Goal: Information Seeking & Learning: Learn about a topic

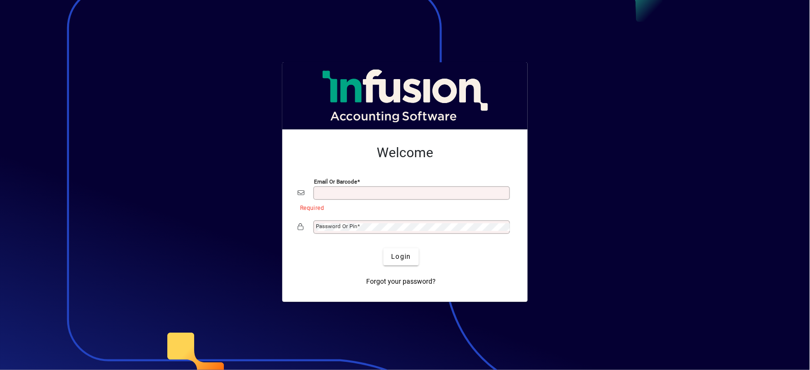
click at [356, 192] on input "Email or Barcode" at bounding box center [413, 193] width 194 height 8
click at [383, 248] on button "Login" at bounding box center [400, 256] width 35 height 17
type input "**********"
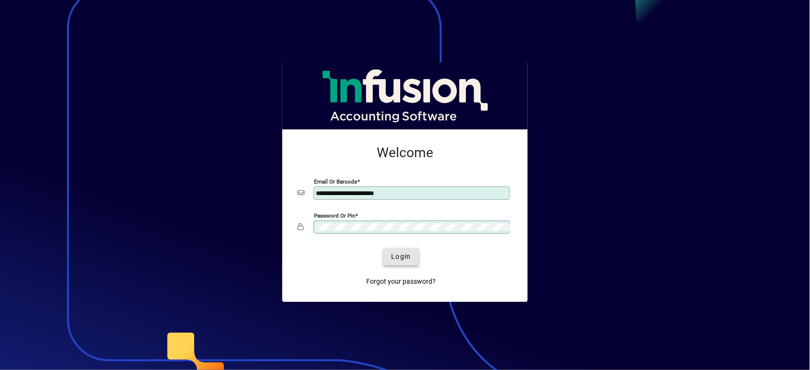
click at [387, 256] on span "submit" at bounding box center [400, 256] width 35 height 23
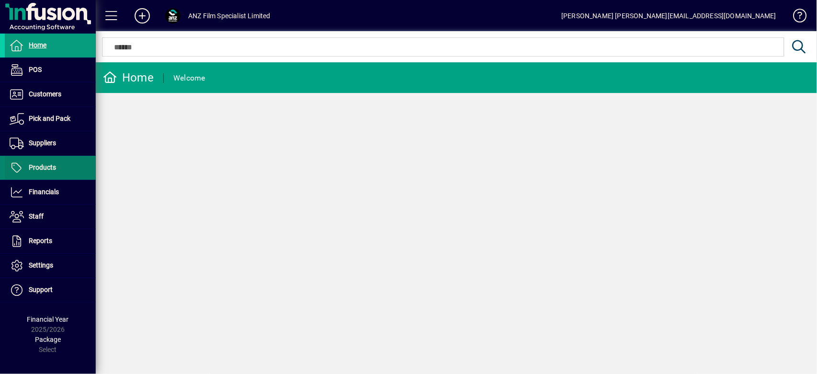
click at [42, 166] on span "Products" at bounding box center [42, 167] width 27 height 8
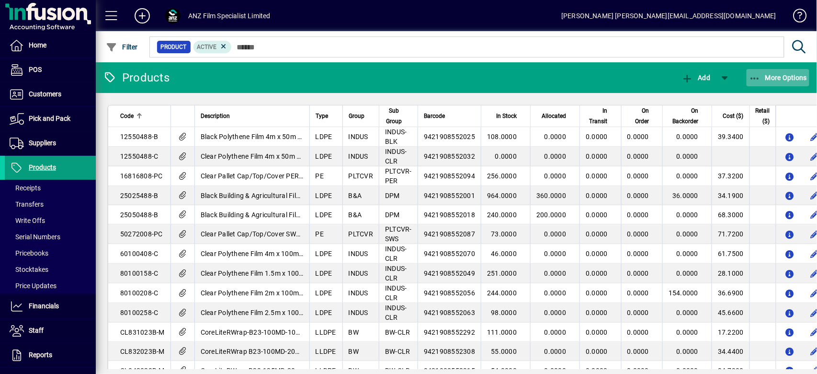
click at [793, 77] on span "More Options" at bounding box center [778, 78] width 58 height 8
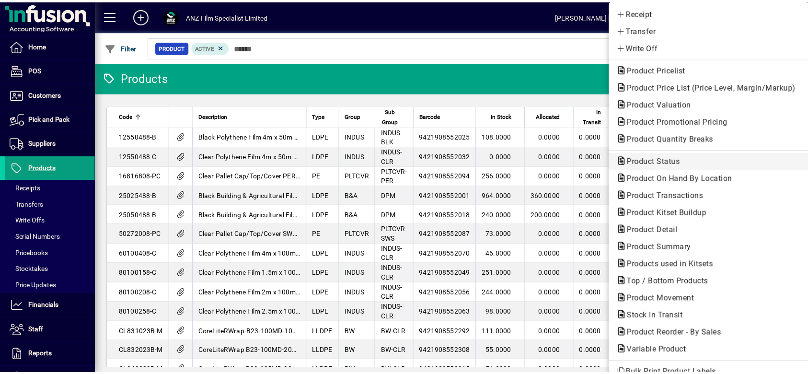
scroll to position [51, 0]
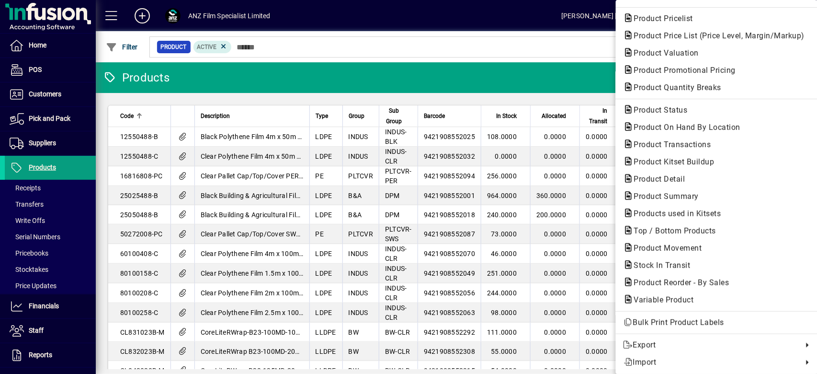
click at [688, 48] on span "Product Valuation" at bounding box center [664, 52] width 80 height 9
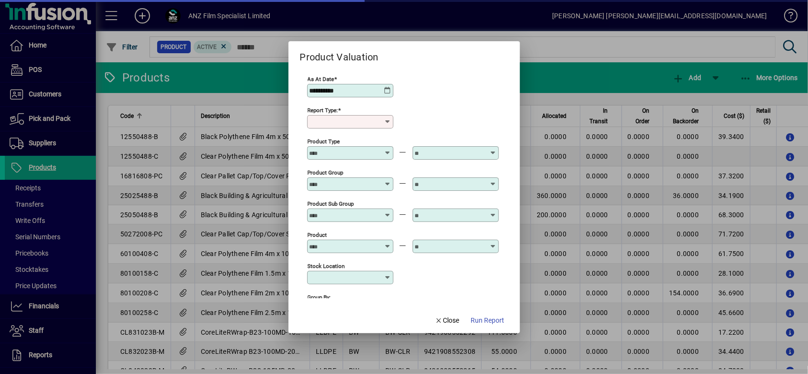
type input "******"
type input "**********"
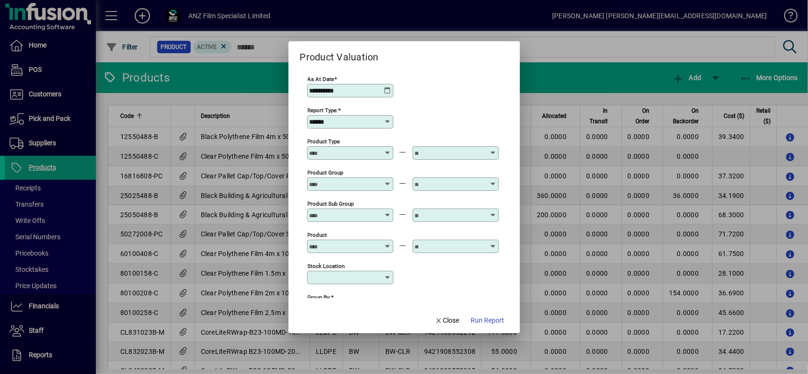
click at [386, 89] on icon at bounding box center [388, 91] width 8 height 8
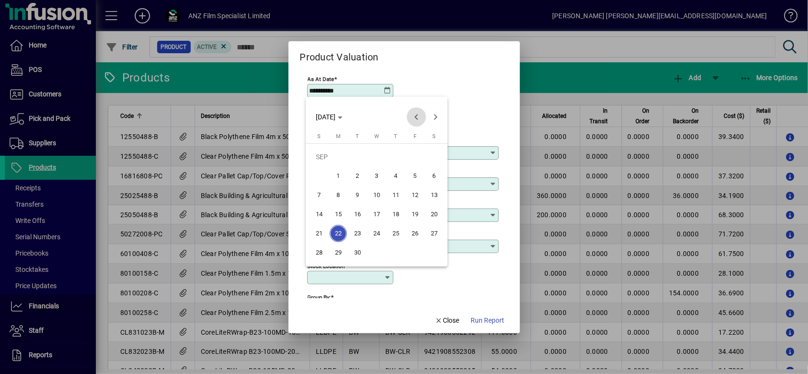
click at [416, 114] on span "Previous month" at bounding box center [416, 116] width 19 height 19
click at [313, 252] on span "31" at bounding box center [318, 252] width 17 height 17
type input "**********"
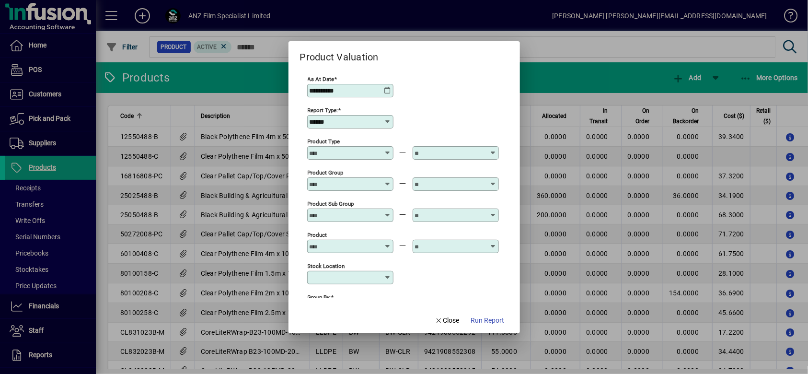
click at [495, 317] on span "Run Report" at bounding box center [488, 320] width 34 height 10
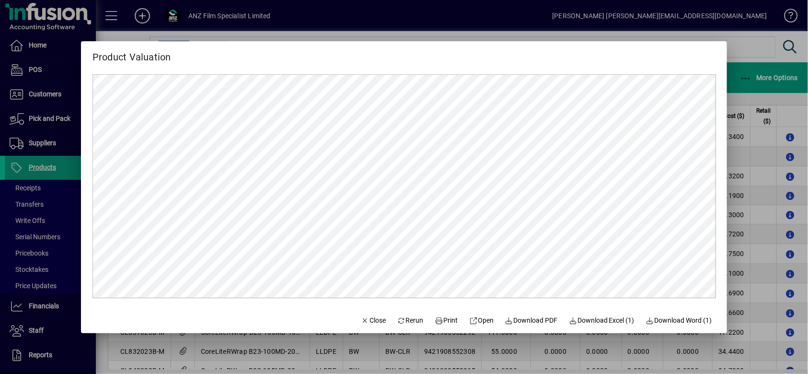
scroll to position [0, 0]
click at [533, 324] on span "Download PDF" at bounding box center [531, 320] width 53 height 10
click at [376, 322] on span "Close" at bounding box center [373, 320] width 25 height 10
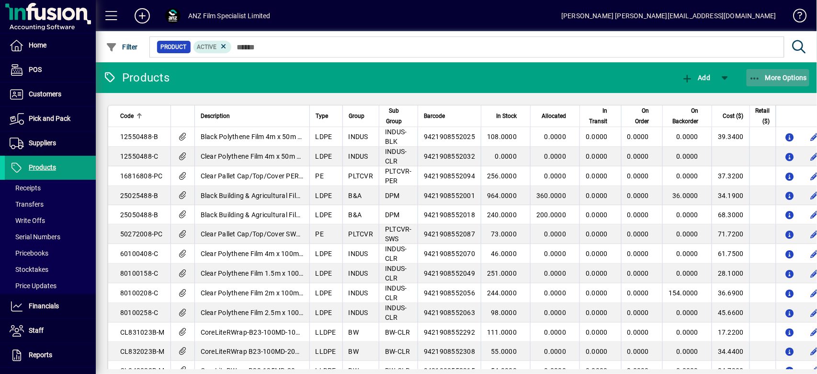
click at [780, 74] on span "More Options" at bounding box center [778, 78] width 58 height 8
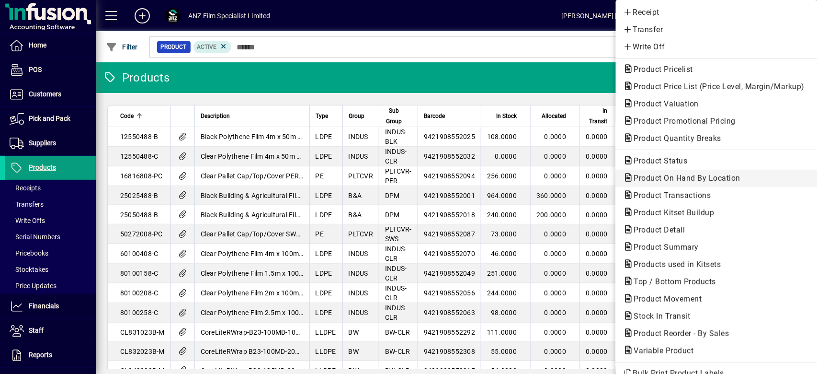
click at [700, 181] on span "Product On Hand By Location" at bounding box center [685, 177] width 122 height 9
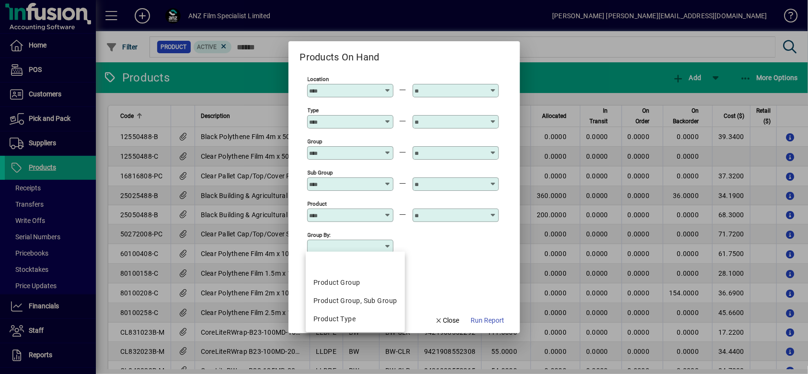
click at [348, 243] on input "Group by:" at bounding box center [347, 246] width 74 height 8
click at [357, 277] on mat-option "Product Group" at bounding box center [355, 283] width 99 height 18
type input "**********"
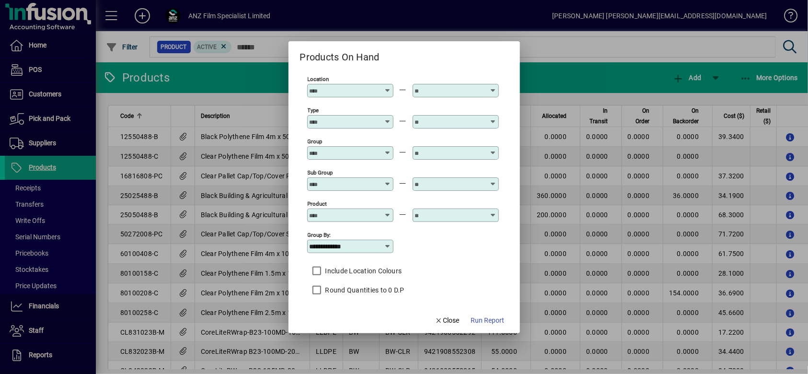
click at [489, 318] on span "Run Report" at bounding box center [488, 320] width 34 height 10
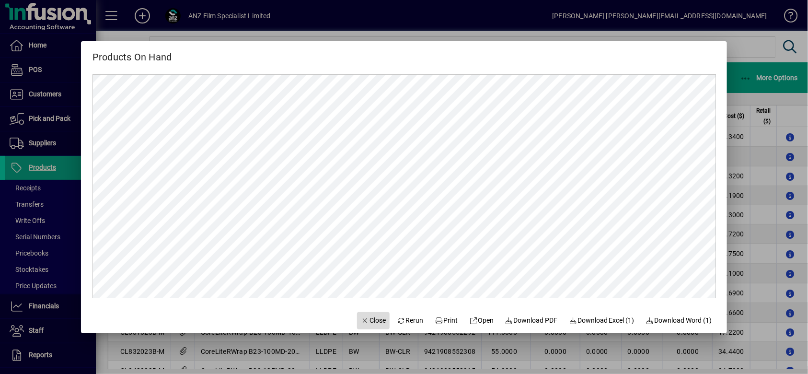
click at [372, 313] on span "button" at bounding box center [373, 320] width 33 height 23
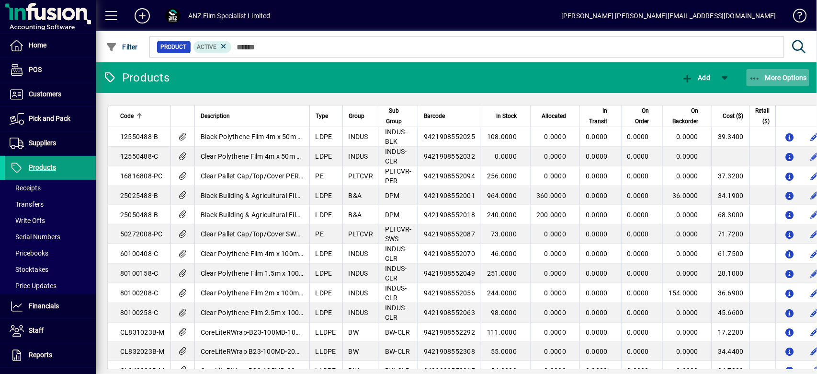
click at [785, 72] on span "button" at bounding box center [778, 77] width 63 height 23
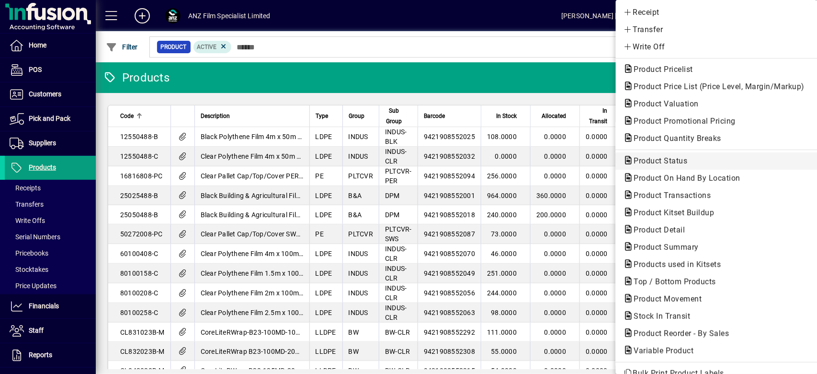
click at [665, 163] on span "Product Status" at bounding box center [658, 160] width 69 height 9
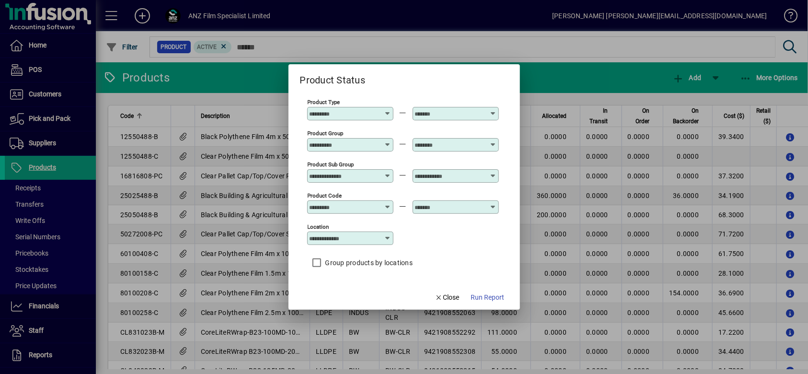
click at [499, 298] on span "Run Report" at bounding box center [488, 297] width 34 height 10
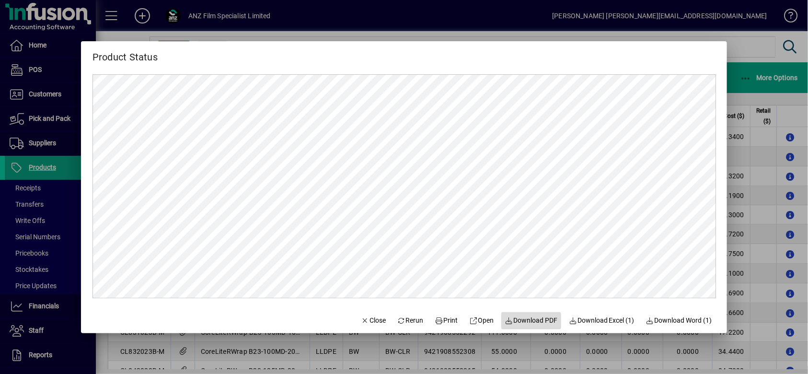
click at [538, 322] on span "Download PDF" at bounding box center [531, 320] width 53 height 10
drag, startPoint x: 363, startPoint y: 320, endPoint x: 460, endPoint y: 308, distance: 98.0
click at [364, 320] on span "Close" at bounding box center [373, 320] width 25 height 10
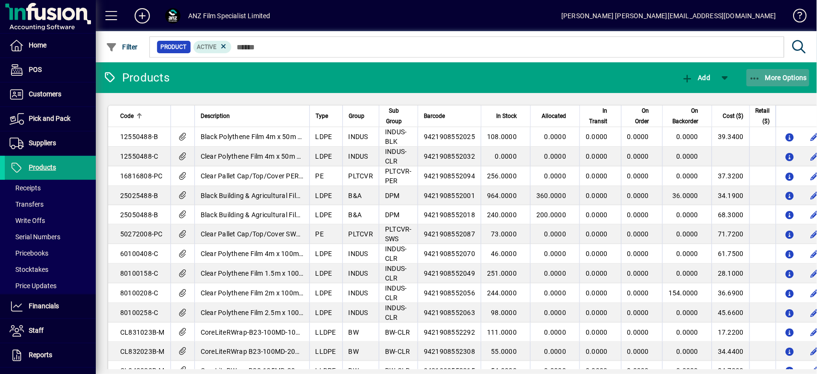
click at [793, 74] on span "More Options" at bounding box center [778, 78] width 58 height 8
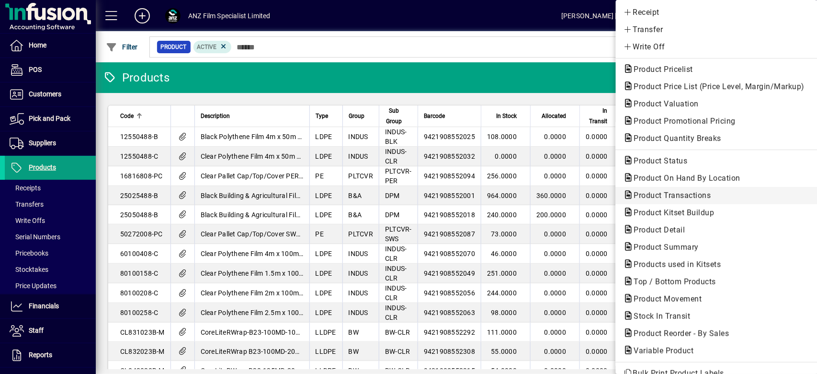
click at [665, 194] on span "Product Transactions" at bounding box center [670, 195] width 92 height 9
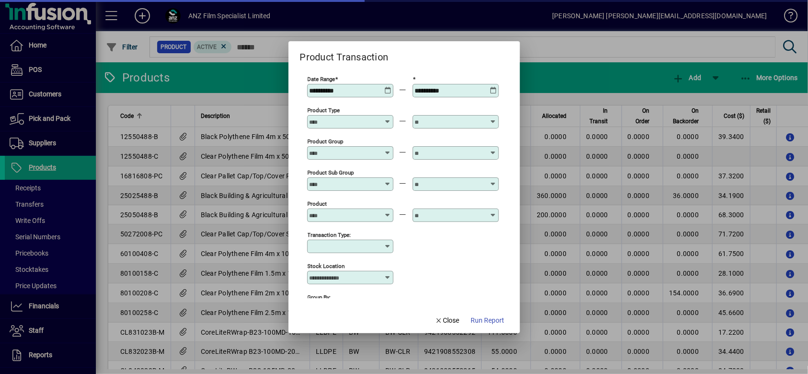
type input "**********"
click at [390, 88] on div "**********" at bounding box center [351, 91] width 83 height 8
click at [387, 87] on icon at bounding box center [387, 87] width 7 height 0
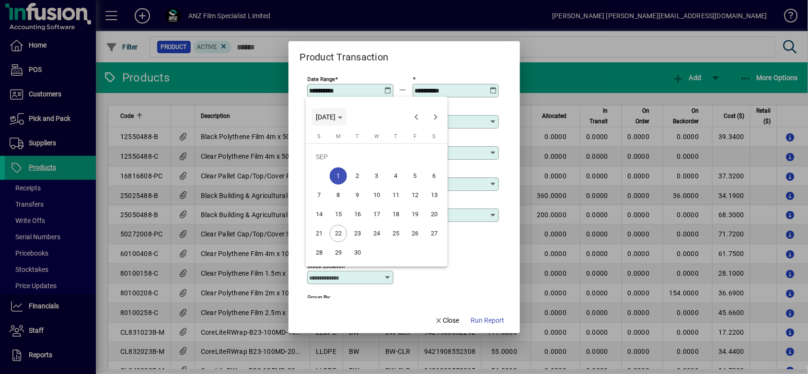
click at [343, 115] on span "[DATE]" at bounding box center [329, 117] width 27 height 8
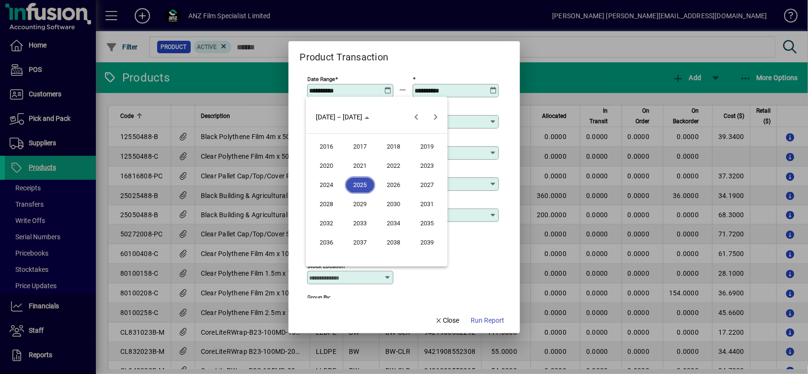
click at [361, 180] on span "2025" at bounding box center [360, 184] width 30 height 17
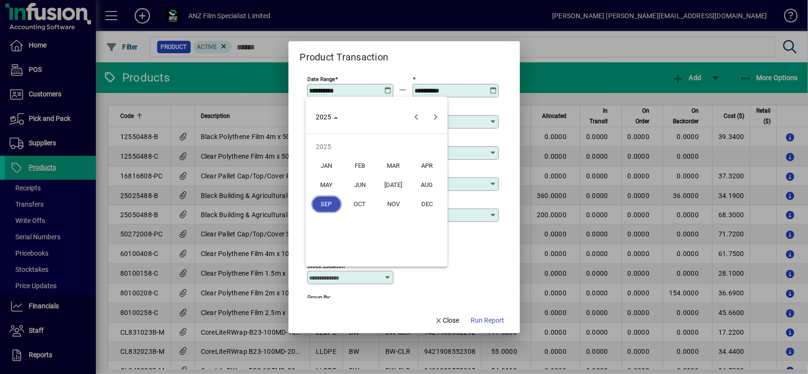
click at [431, 167] on span "APR" at bounding box center [427, 165] width 30 height 17
click at [359, 173] on span "1" at bounding box center [357, 175] width 17 height 17
type input "**********"
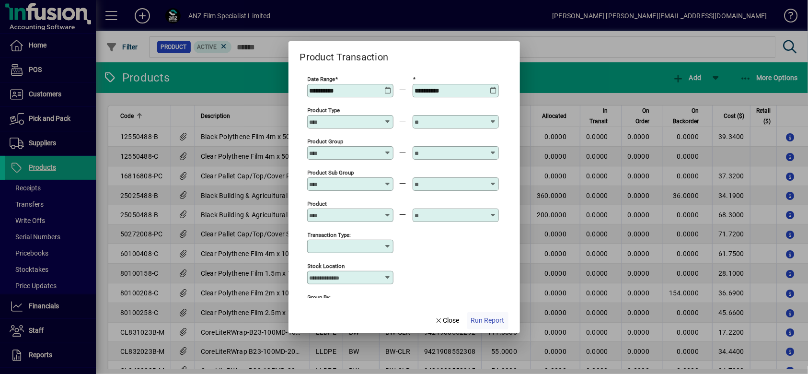
click at [494, 322] on span "Run Report" at bounding box center [488, 320] width 34 height 10
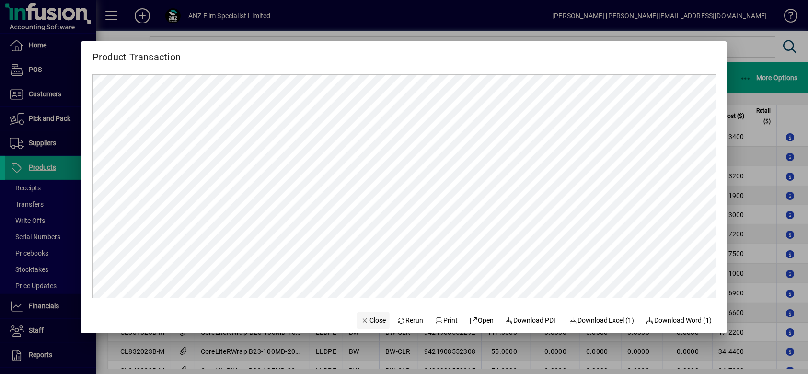
click at [380, 330] on span "button" at bounding box center [373, 320] width 33 height 23
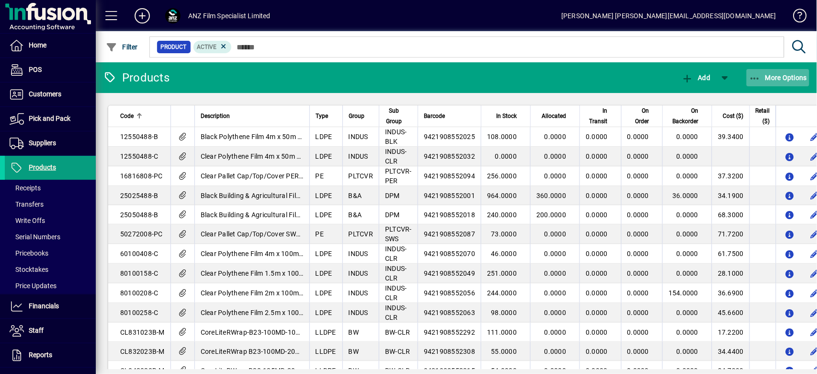
click at [780, 79] on span "More Options" at bounding box center [778, 78] width 58 height 8
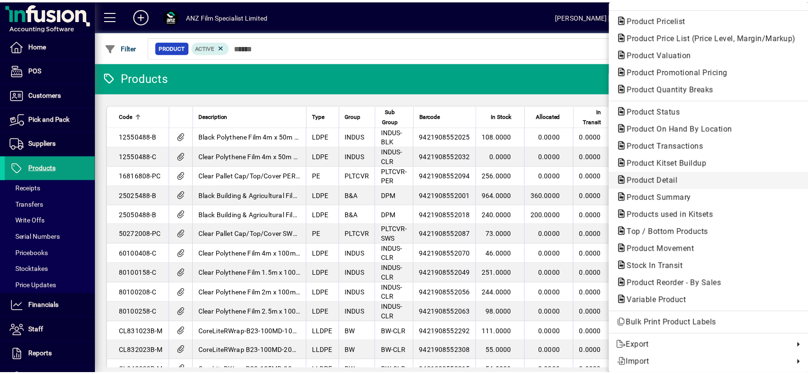
scroll to position [51, 0]
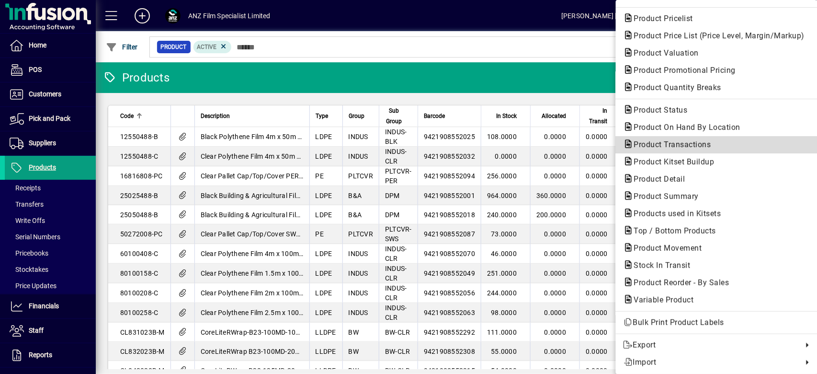
click at [681, 146] on span "Product Transactions" at bounding box center [670, 144] width 92 height 9
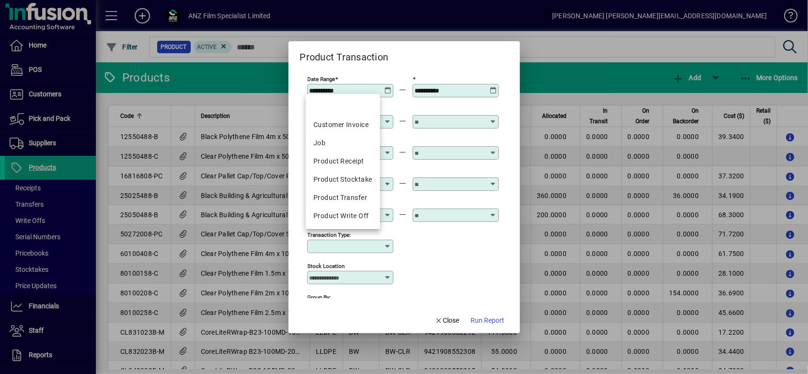
click at [371, 244] on input "Transaction Type:" at bounding box center [347, 246] width 74 height 8
click at [357, 161] on div "Product Receipt" at bounding box center [342, 161] width 58 height 10
type input "**********"
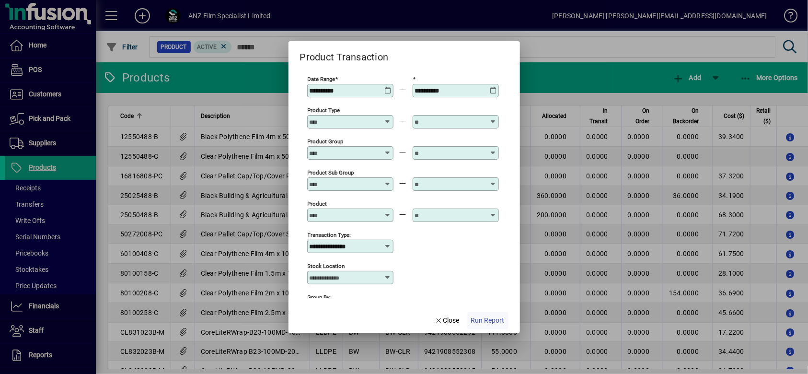
click at [499, 318] on span "Run Report" at bounding box center [488, 320] width 34 height 10
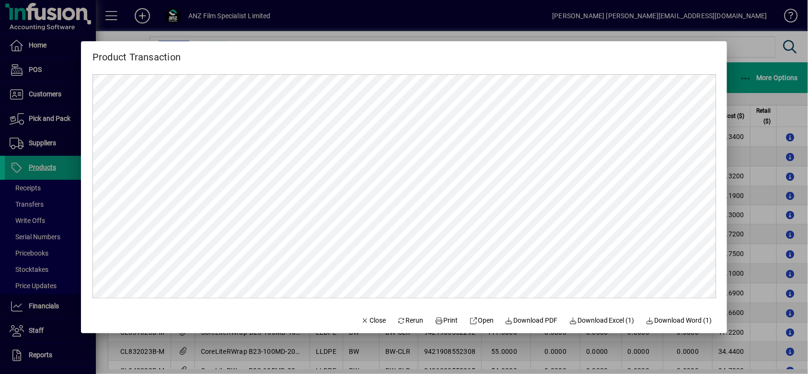
scroll to position [0, 0]
click at [361, 323] on icon "button" at bounding box center [365, 320] width 9 height 7
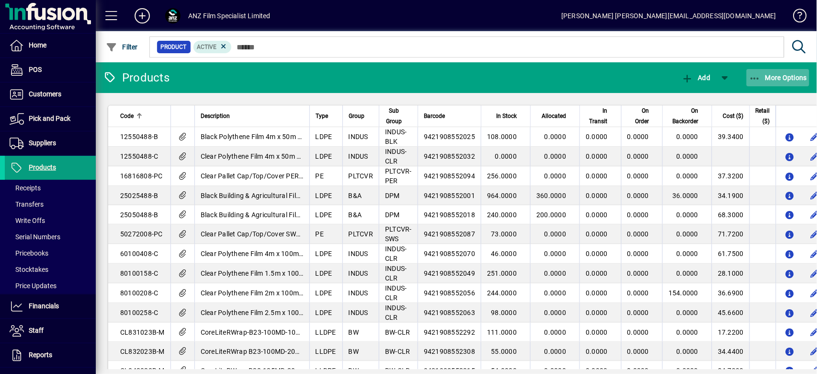
click at [772, 72] on span "button" at bounding box center [778, 77] width 63 height 23
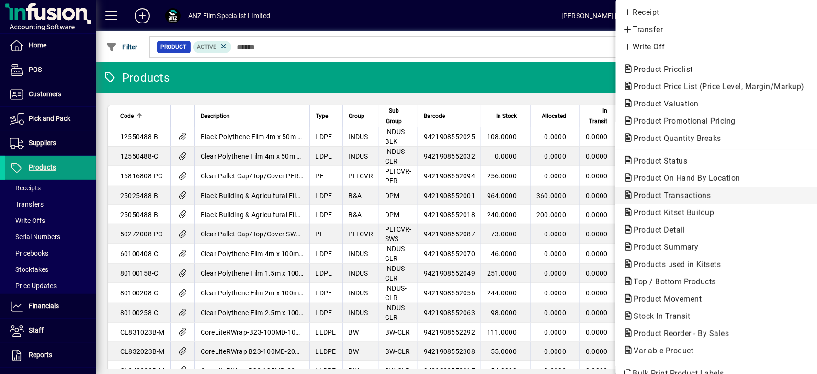
click at [653, 197] on span "Product Transactions" at bounding box center [670, 195] width 92 height 9
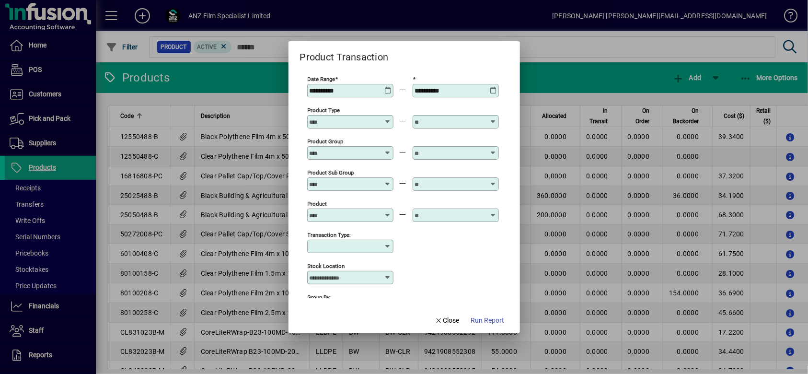
click at [391, 89] on div "**********" at bounding box center [350, 90] width 86 height 13
click at [384, 92] on div "**********" at bounding box center [351, 91] width 83 height 8
click at [385, 87] on icon at bounding box center [387, 87] width 7 height 0
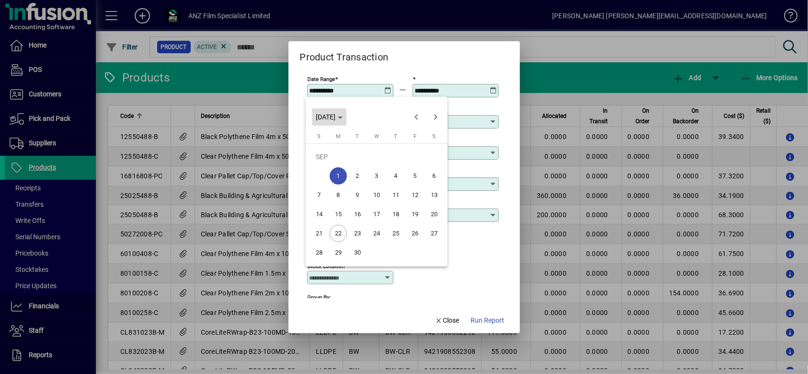
click at [335, 118] on span "[DATE]" at bounding box center [326, 117] width 20 height 8
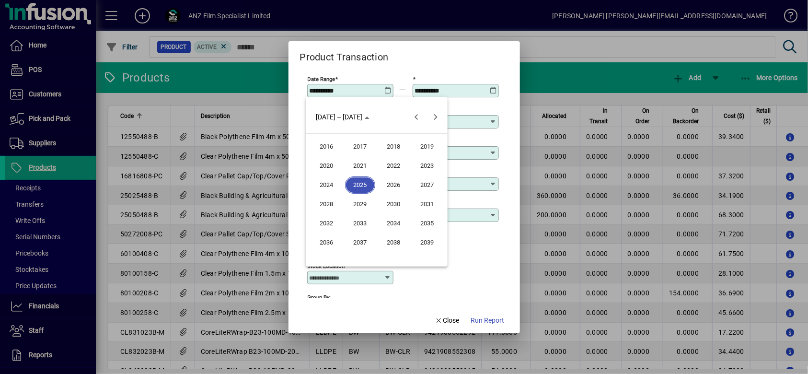
click at [358, 179] on span "2025" at bounding box center [360, 184] width 30 height 17
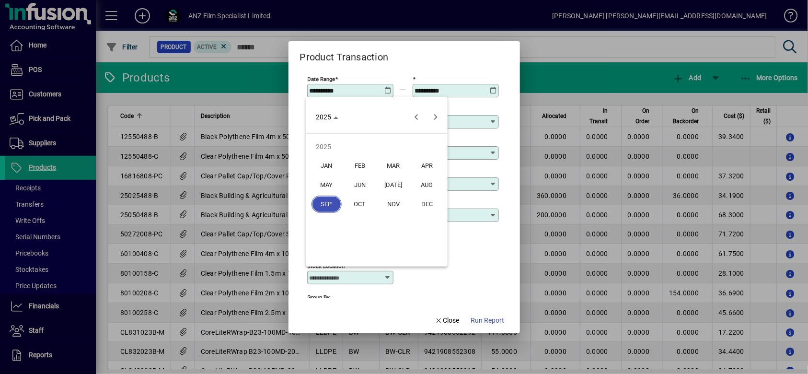
click at [402, 164] on span "MAR" at bounding box center [394, 165] width 30 height 17
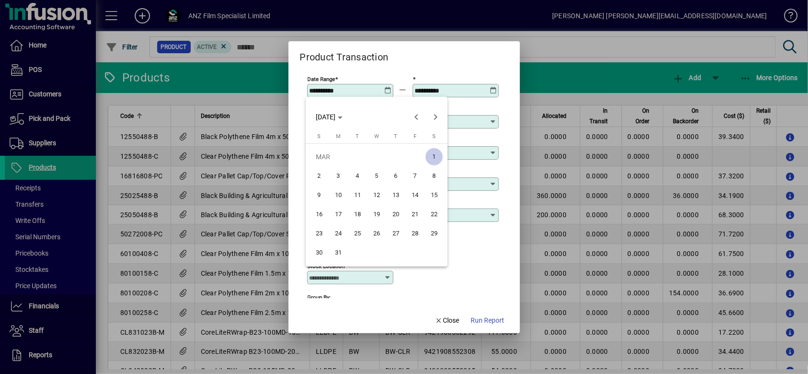
click at [433, 156] on span "1" at bounding box center [433, 156] width 17 height 17
type input "**********"
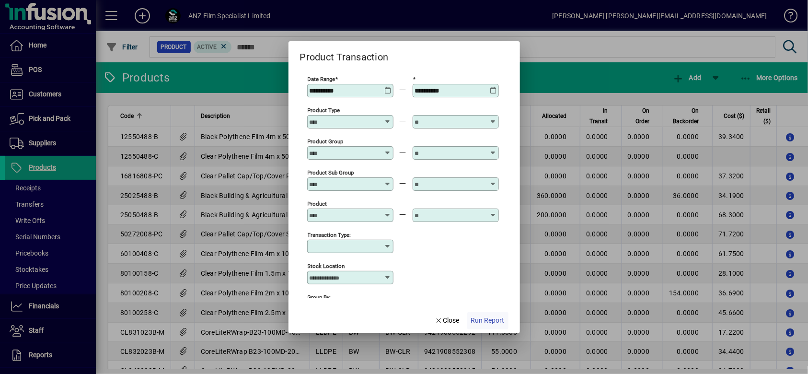
click at [497, 324] on span "Run Report" at bounding box center [488, 320] width 34 height 10
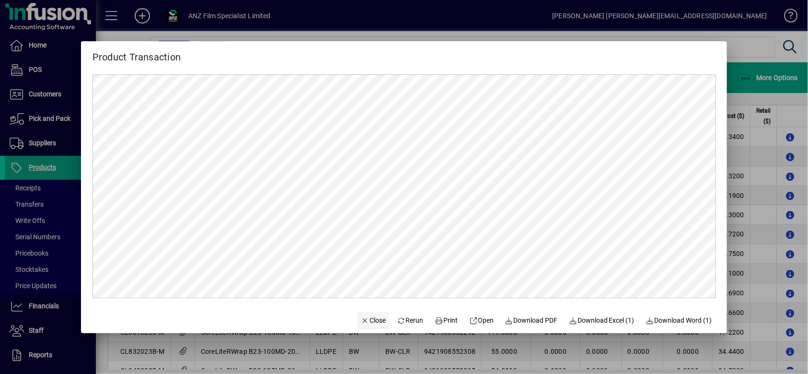
click at [367, 321] on span "Close" at bounding box center [373, 320] width 25 height 10
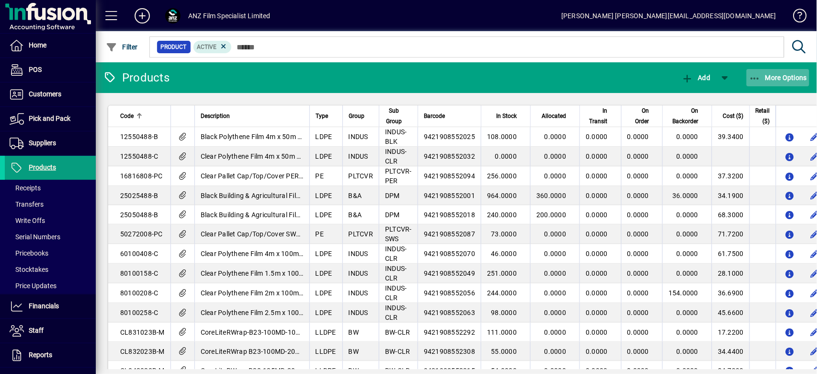
click at [775, 77] on span "More Options" at bounding box center [778, 78] width 58 height 8
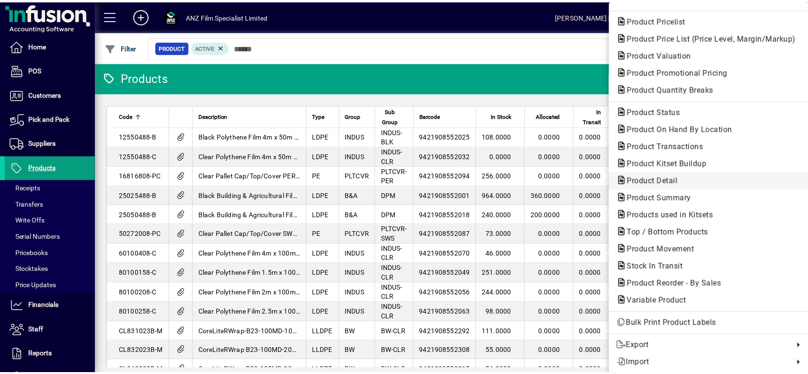
scroll to position [51, 0]
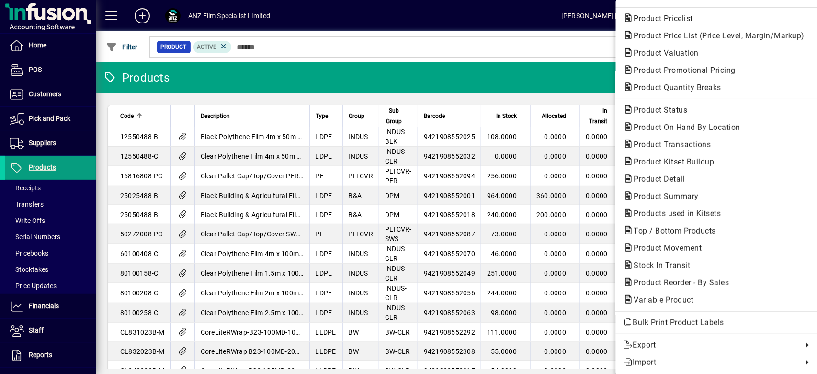
click at [578, 24] on div at bounding box center [408, 187] width 817 height 374
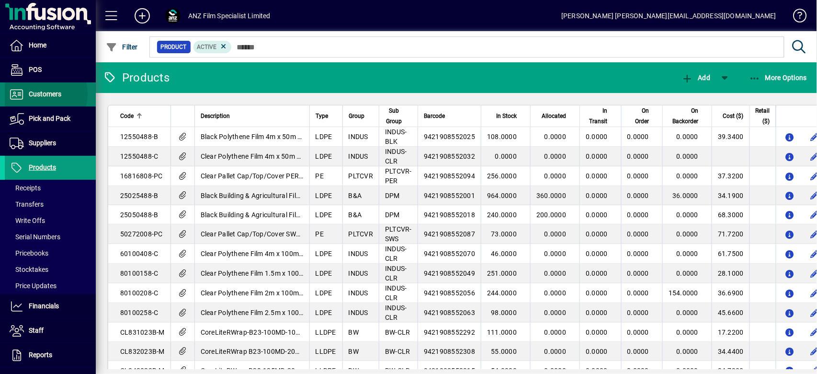
click at [41, 93] on span "Customers" at bounding box center [45, 94] width 33 height 8
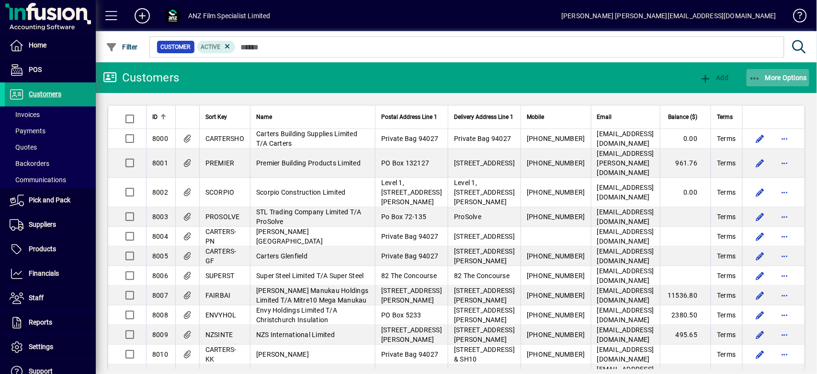
click at [798, 76] on span "More Options" at bounding box center [778, 78] width 58 height 8
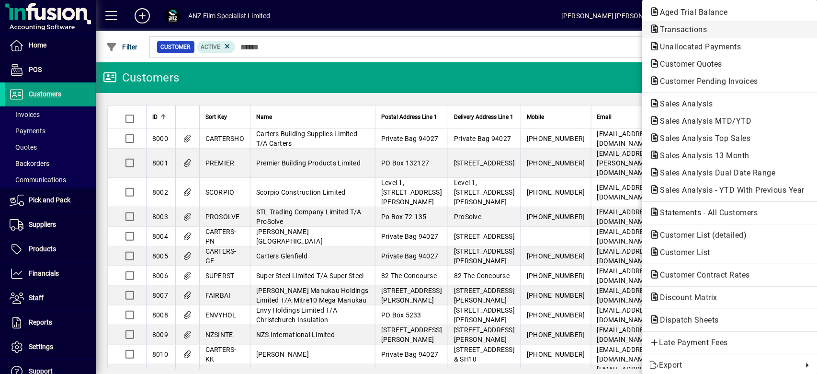
click at [675, 28] on span "Transactions" at bounding box center [681, 29] width 62 height 9
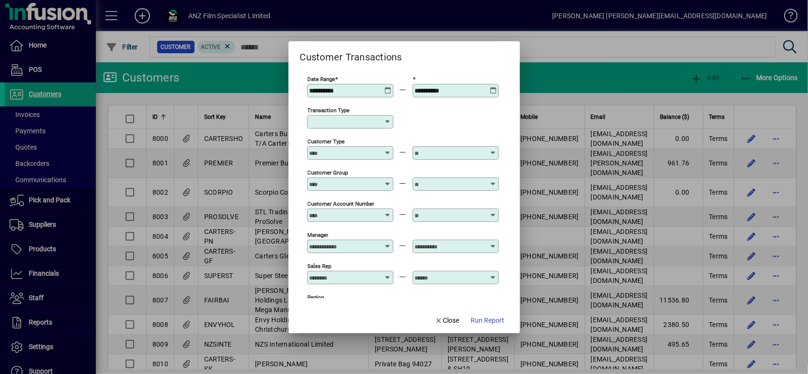
click at [390, 87] on icon at bounding box center [387, 87] width 7 height 0
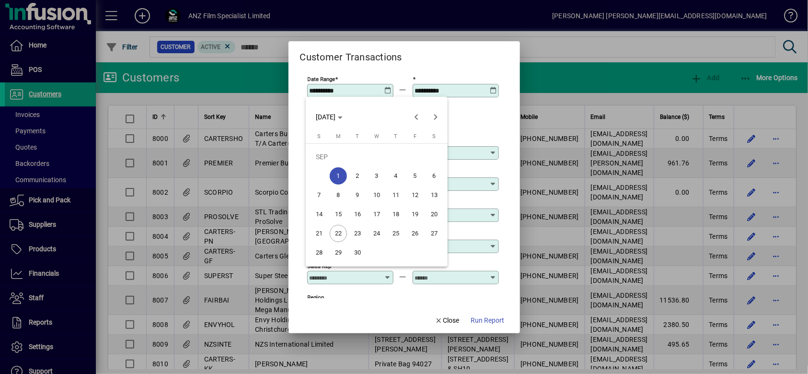
click at [346, 115] on button "[DATE]" at bounding box center [329, 116] width 34 height 17
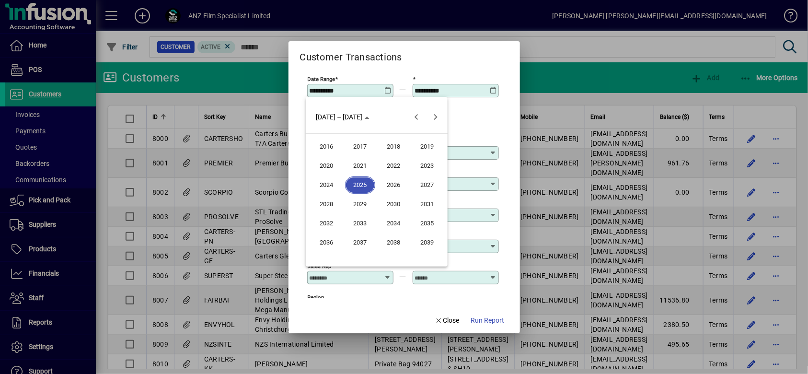
click at [368, 184] on span "2025" at bounding box center [360, 184] width 30 height 17
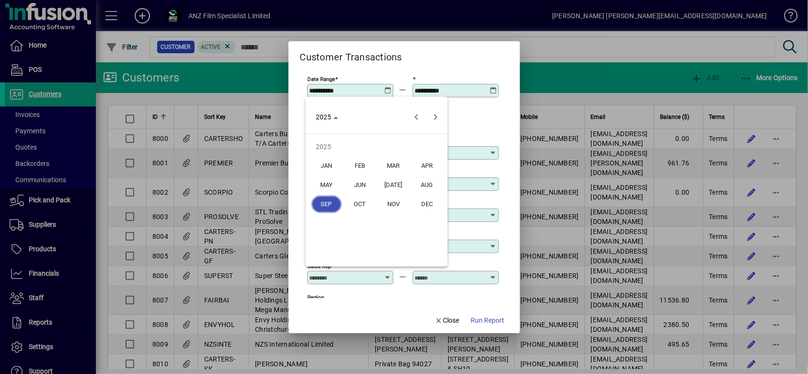
click at [394, 167] on span "MAR" at bounding box center [394, 165] width 30 height 17
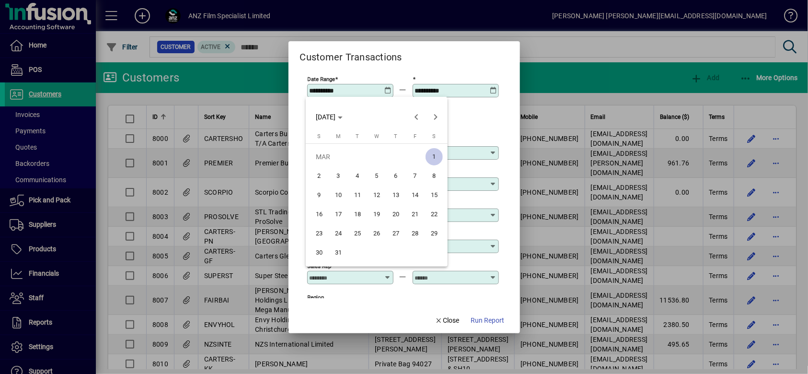
click at [438, 158] on span "1" at bounding box center [433, 156] width 17 height 17
type input "**********"
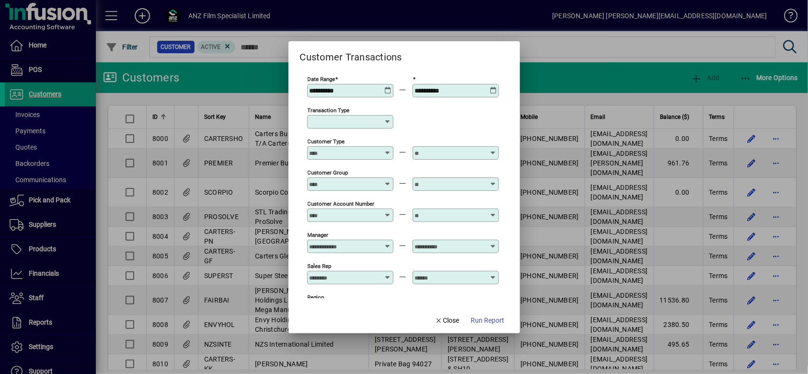
click at [361, 122] on input "Transaction Type" at bounding box center [347, 122] width 74 height 8
click at [358, 173] on div "Customer Invoice" at bounding box center [347, 177] width 69 height 10
type input "**********"
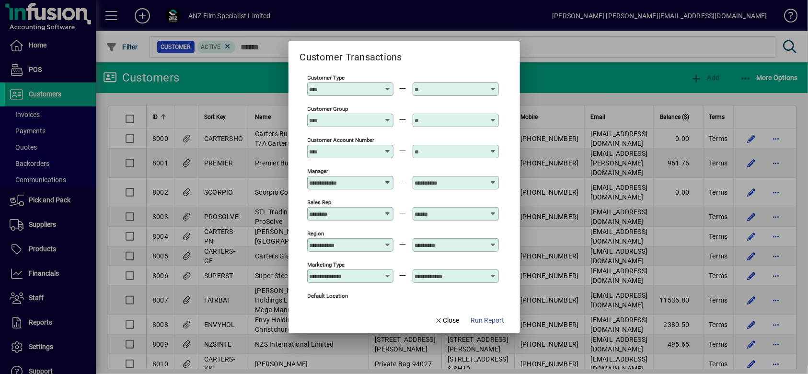
scroll to position [118, 0]
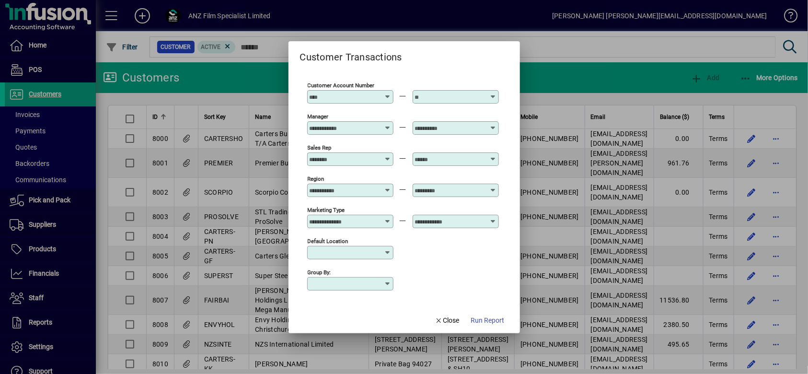
click at [365, 251] on input "Default Location" at bounding box center [347, 253] width 74 height 8
click at [432, 271] on div "Group by:" at bounding box center [403, 282] width 192 height 31
click at [371, 284] on input "Group by:" at bounding box center [347, 284] width 74 height 8
click at [347, 321] on div "Account" at bounding box center [340, 318] width 55 height 10
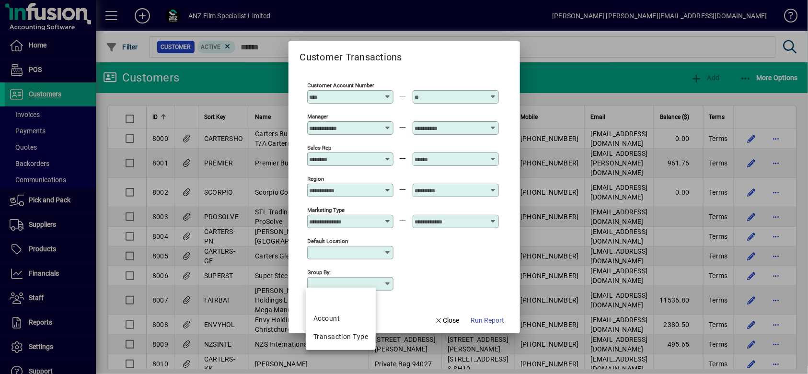
type input "*******"
click at [488, 325] on span "button" at bounding box center [487, 320] width 41 height 23
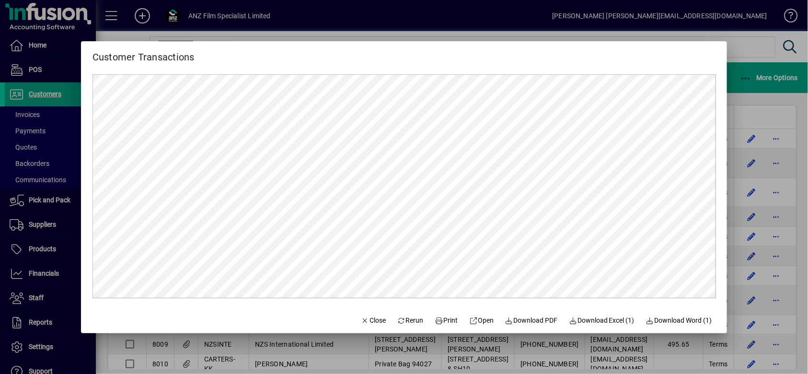
scroll to position [0, 0]
click at [376, 322] on span "Close" at bounding box center [373, 320] width 25 height 10
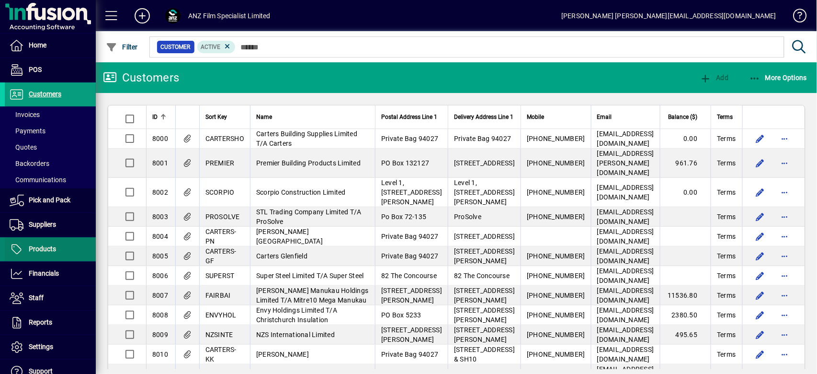
click at [46, 250] on span "Products" at bounding box center [42, 249] width 27 height 8
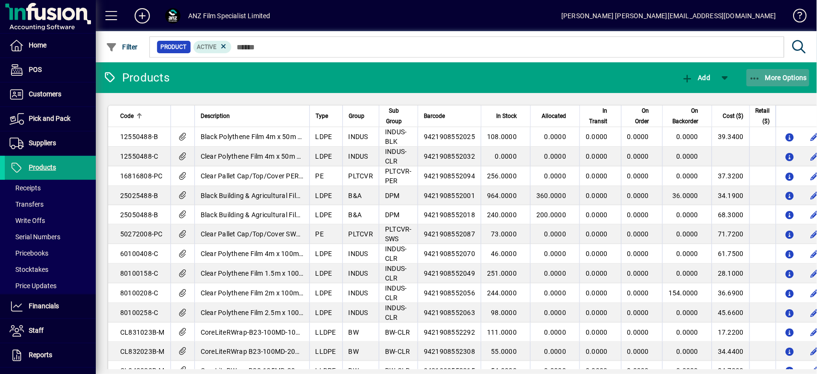
click at [778, 79] on span "More Options" at bounding box center [778, 78] width 58 height 8
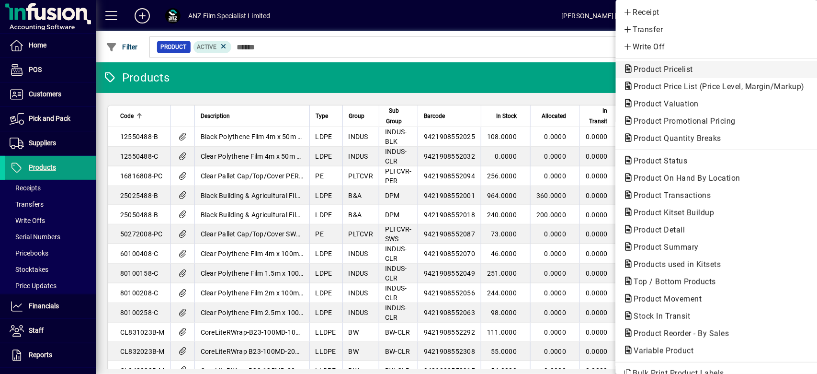
click at [674, 66] on span "Product Pricelist" at bounding box center [661, 69] width 75 height 9
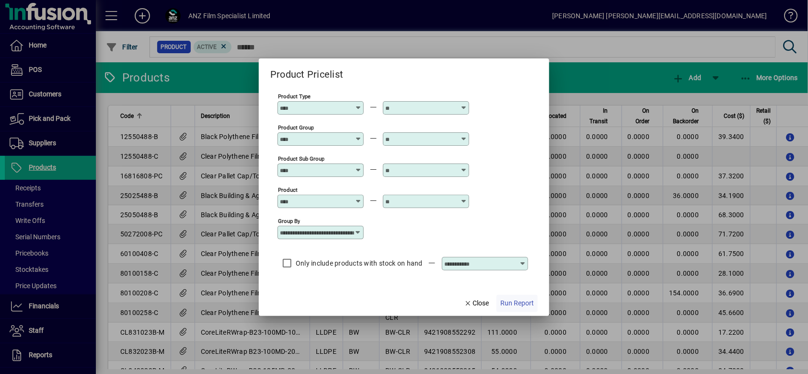
click at [514, 298] on span "Run Report" at bounding box center [517, 303] width 34 height 10
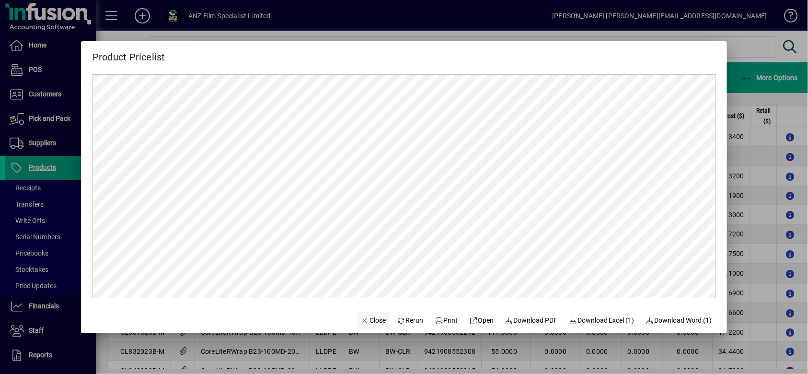
click at [372, 317] on span "Close" at bounding box center [373, 320] width 25 height 10
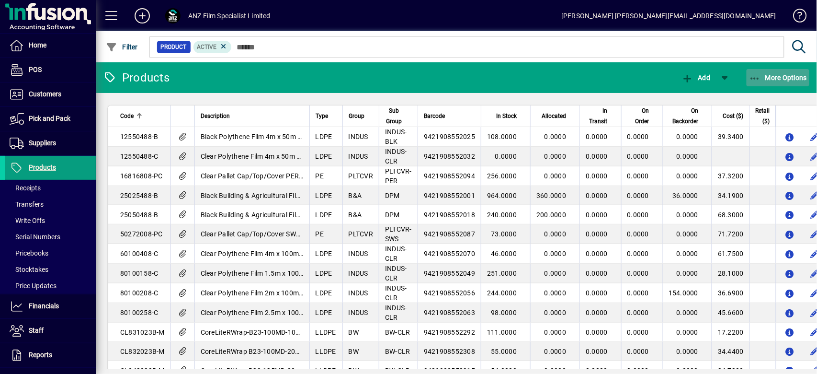
click at [798, 73] on button "More Options" at bounding box center [778, 77] width 63 height 17
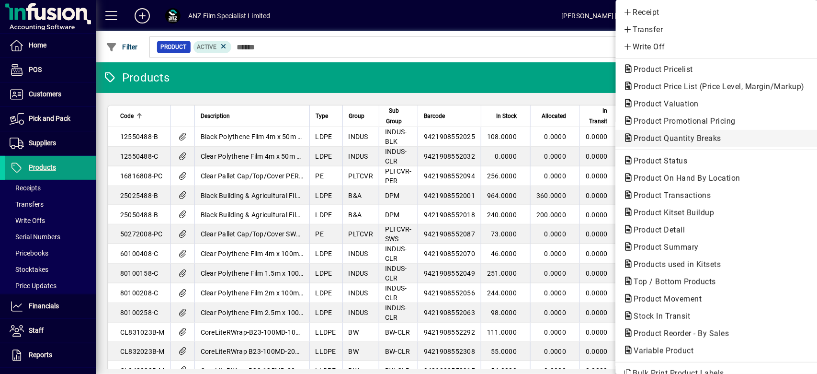
click at [670, 139] on span "Product Quantity Breaks" at bounding box center [675, 138] width 103 height 9
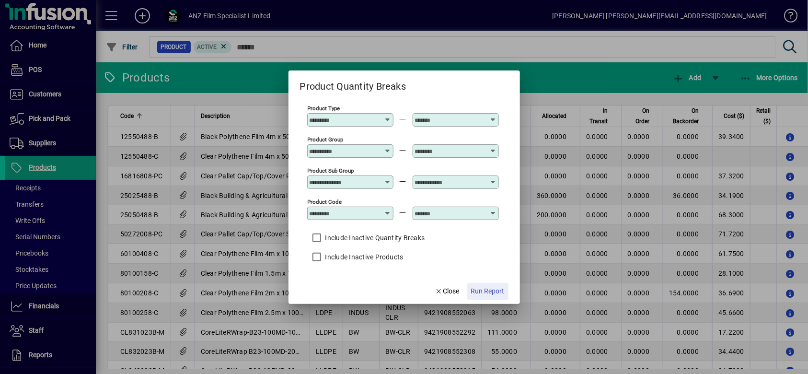
click at [487, 290] on span "Run Report" at bounding box center [488, 291] width 34 height 10
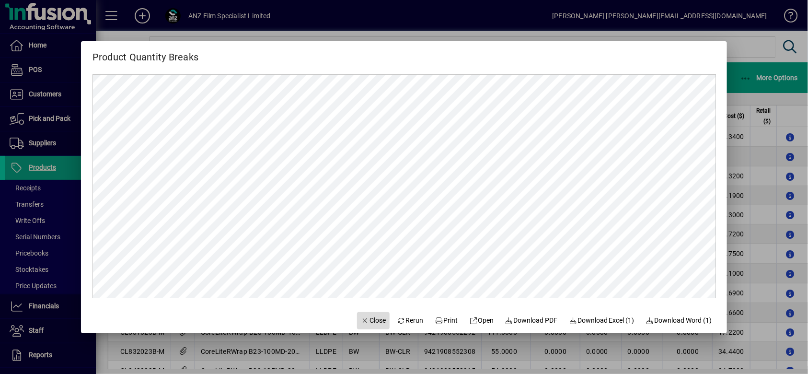
click at [368, 322] on span "Close" at bounding box center [373, 320] width 25 height 10
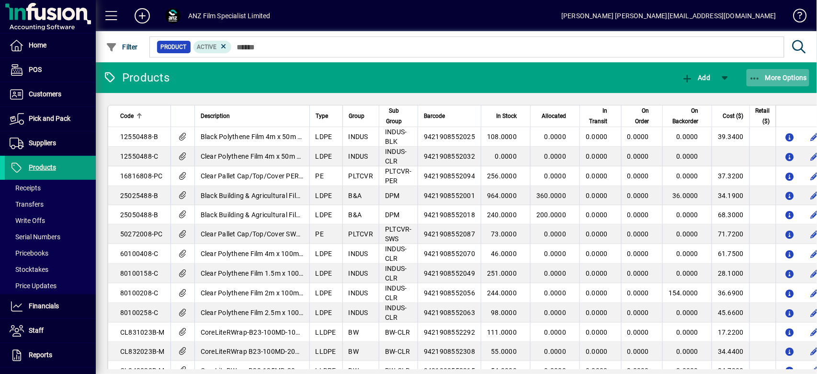
click at [791, 81] on span "More Options" at bounding box center [778, 78] width 58 height 8
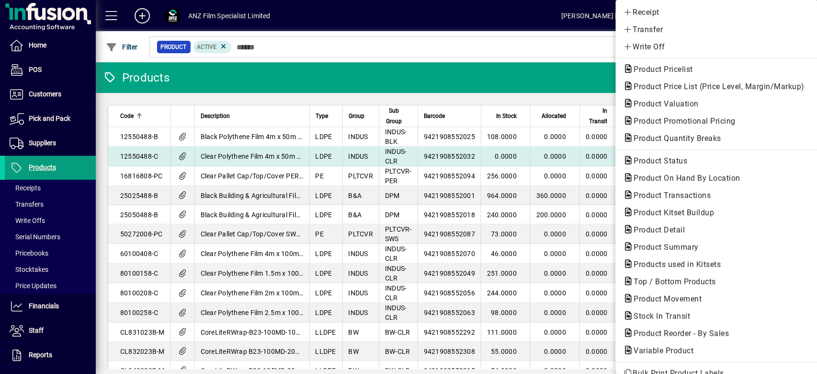
click at [672, 159] on span "Product Status" at bounding box center [658, 160] width 69 height 9
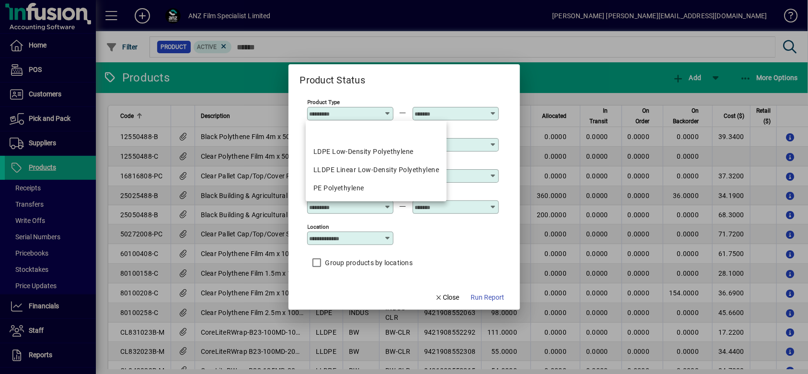
click at [492, 256] on div "Group products by locations" at bounding box center [403, 262] width 192 height 19
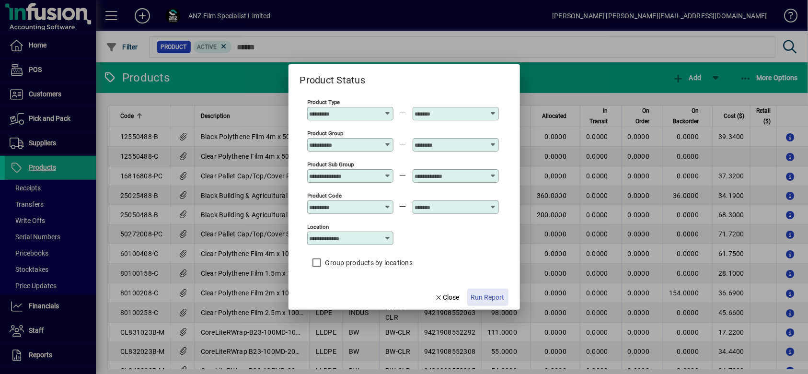
click at [501, 298] on span "Run Report" at bounding box center [488, 297] width 34 height 10
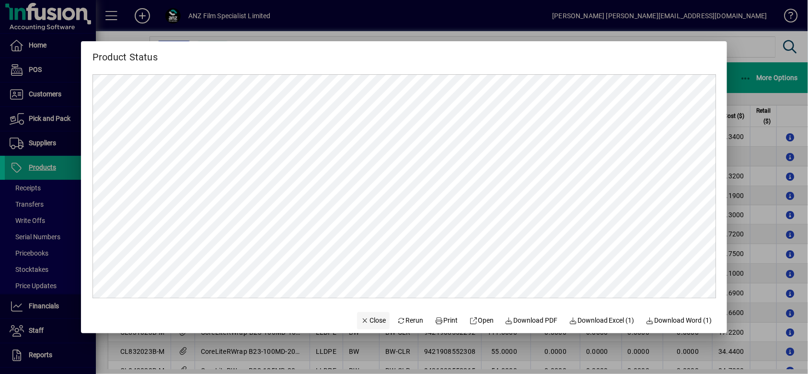
click at [373, 318] on span "Close" at bounding box center [373, 320] width 25 height 10
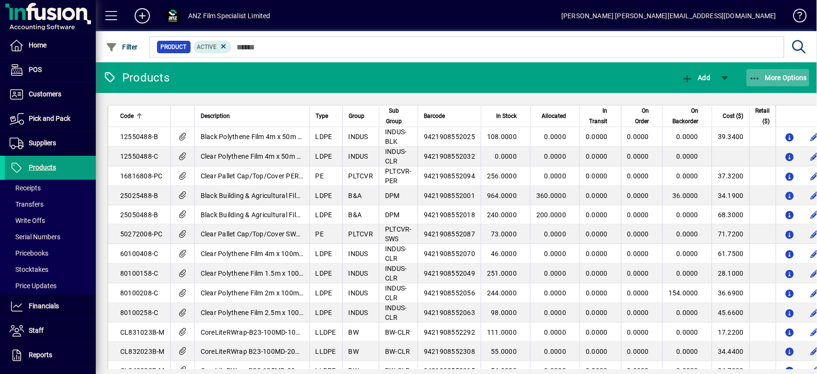
click at [802, 80] on span "More Options" at bounding box center [778, 78] width 58 height 8
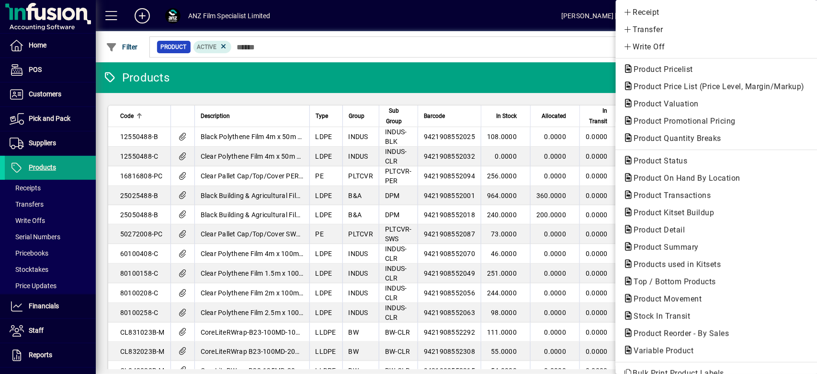
click at [503, 29] on div at bounding box center [408, 187] width 817 height 374
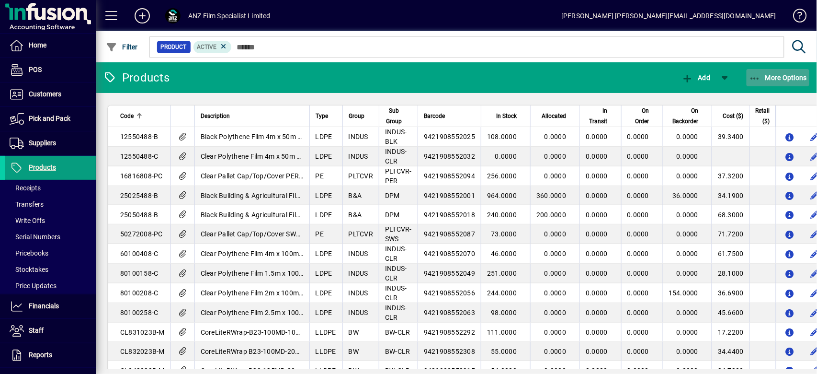
click at [798, 79] on span "More Options" at bounding box center [778, 78] width 58 height 8
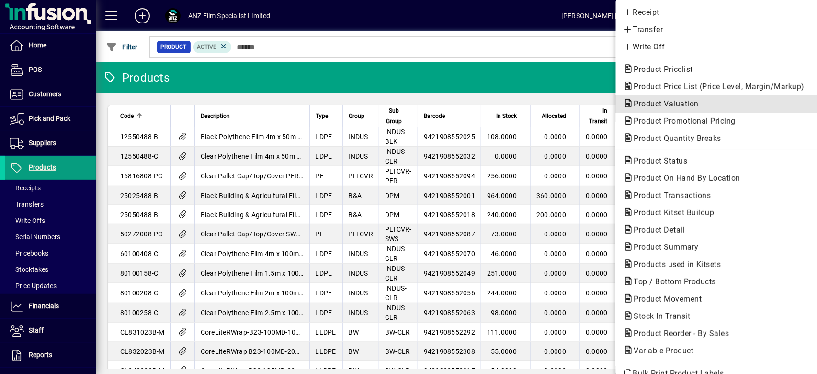
click at [667, 106] on span "Product Valuation" at bounding box center [664, 103] width 80 height 9
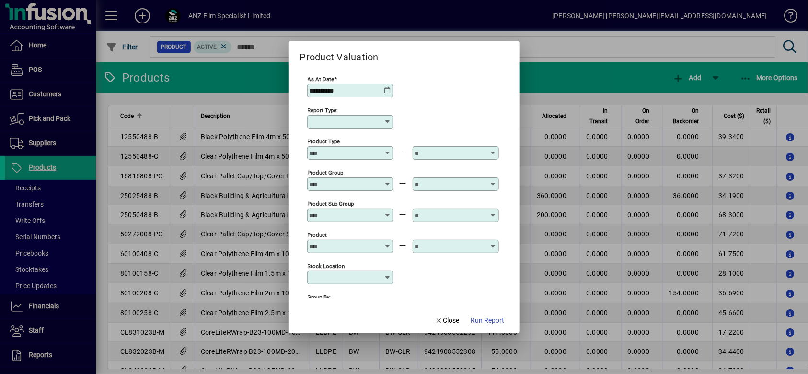
type input "******"
type input "**********"
click at [388, 90] on icon at bounding box center [388, 91] width 8 height 8
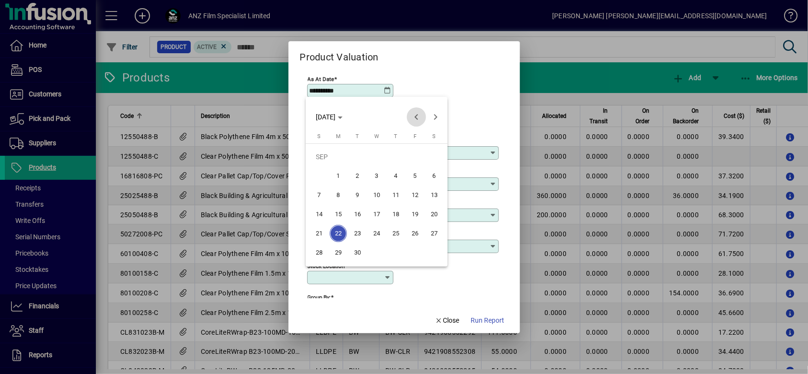
click at [414, 117] on span "Previous month" at bounding box center [416, 116] width 19 height 19
click at [321, 251] on span "31" at bounding box center [318, 252] width 17 height 17
type input "**********"
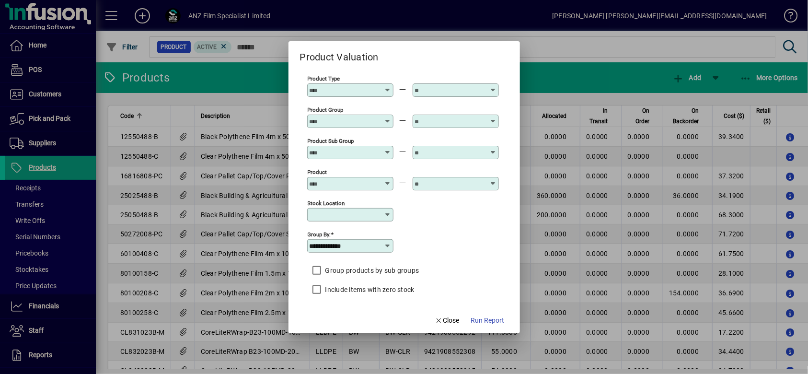
scroll to position [64, 0]
click at [357, 246] on input "**********" at bounding box center [347, 245] width 74 height 8
click at [463, 235] on div "**********" at bounding box center [403, 244] width 192 height 31
click at [492, 325] on span "Run Report" at bounding box center [488, 320] width 34 height 10
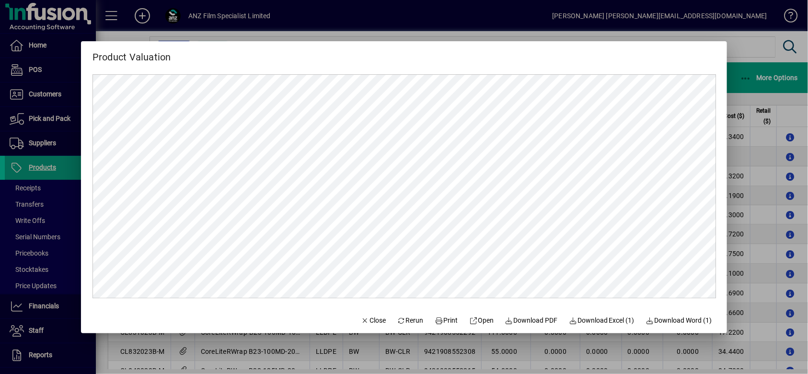
scroll to position [0, 0]
click at [529, 320] on span "Download PDF" at bounding box center [531, 320] width 53 height 10
click at [609, 323] on span "Download Excel (1)" at bounding box center [602, 320] width 66 height 10
drag, startPoint x: 367, startPoint y: 321, endPoint x: 490, endPoint y: 268, distance: 134.6
click at [367, 321] on span "Close" at bounding box center [373, 320] width 25 height 10
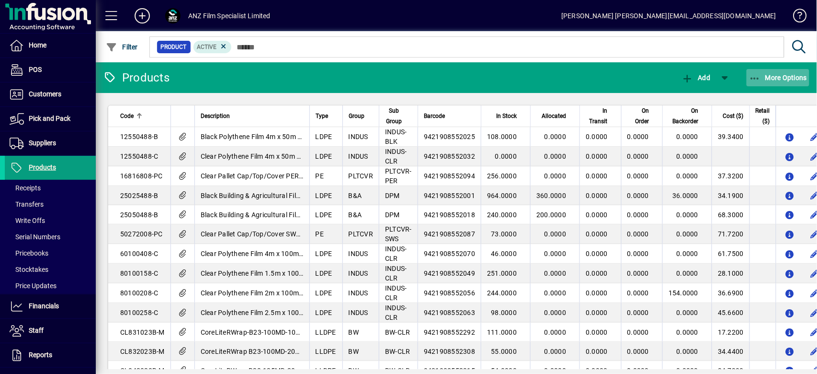
click at [798, 80] on span "More Options" at bounding box center [778, 78] width 58 height 8
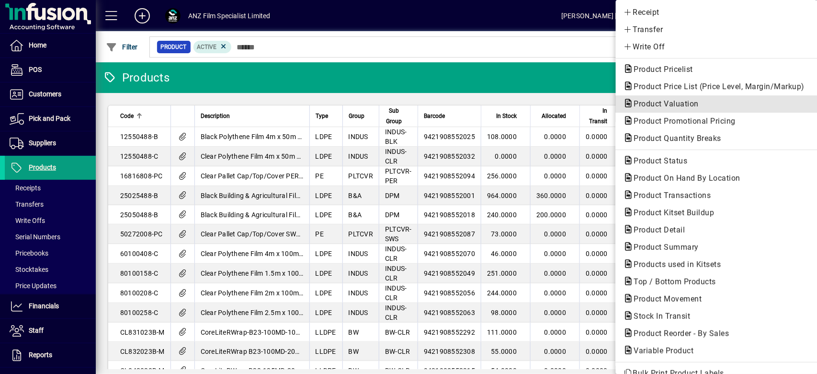
click at [650, 99] on span "Product Valuation" at bounding box center [664, 103] width 80 height 9
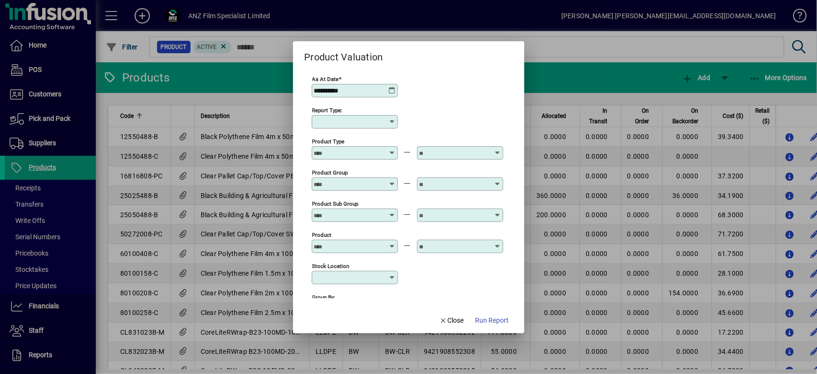
type input "******"
type input "**********"
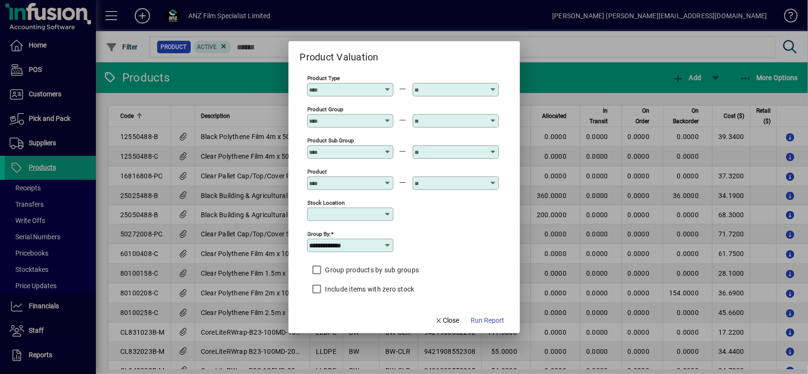
scroll to position [64, 0]
drag, startPoint x: 491, startPoint y: 321, endPoint x: 511, endPoint y: 297, distance: 31.2
click at [491, 321] on span "Run Report" at bounding box center [488, 320] width 34 height 10
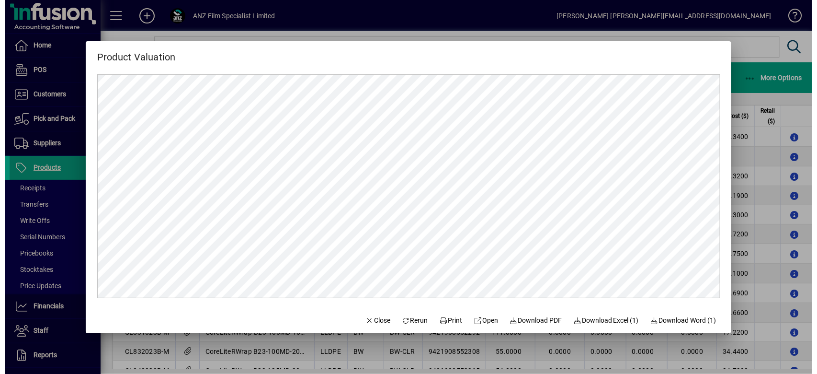
scroll to position [0, 0]
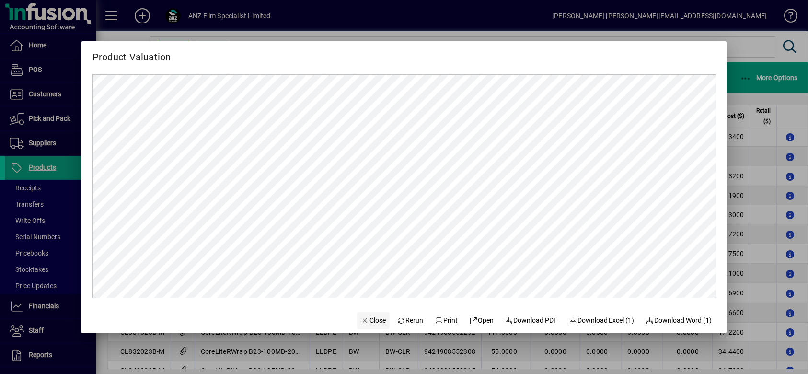
click at [369, 324] on span "Close" at bounding box center [373, 320] width 25 height 10
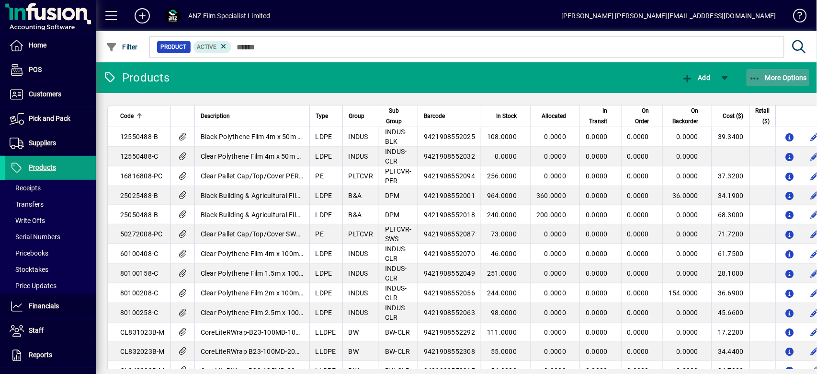
click at [776, 81] on span "More Options" at bounding box center [778, 78] width 58 height 8
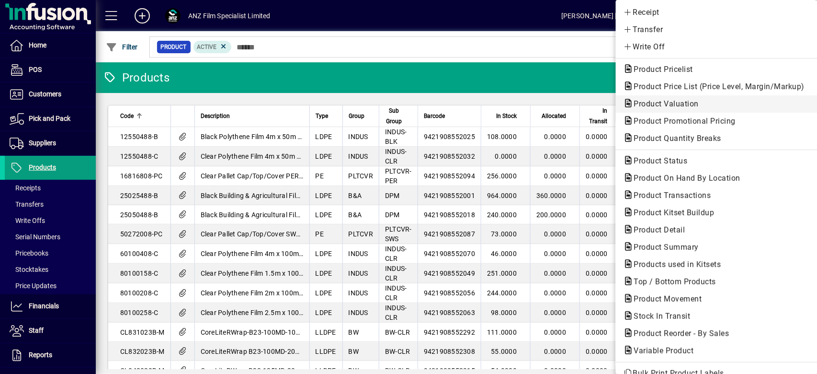
click at [676, 104] on span "Product Valuation" at bounding box center [664, 103] width 80 height 9
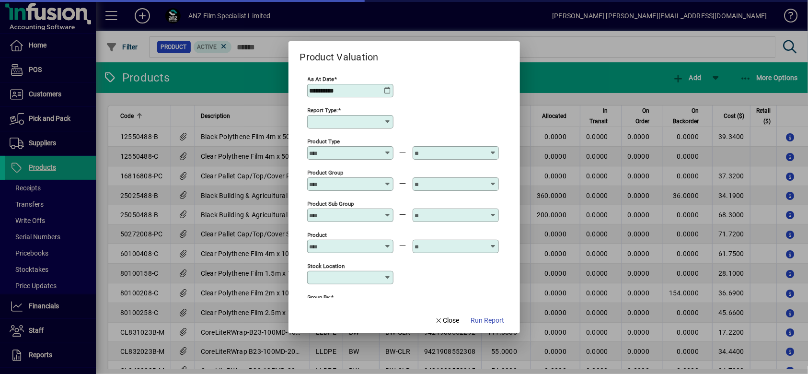
type input "******"
type input "**********"
click at [387, 88] on icon at bounding box center [388, 91] width 8 height 8
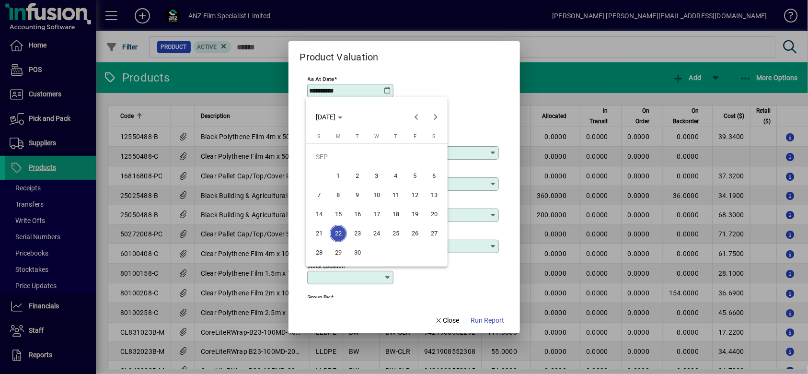
click at [387, 88] on div at bounding box center [404, 187] width 808 height 374
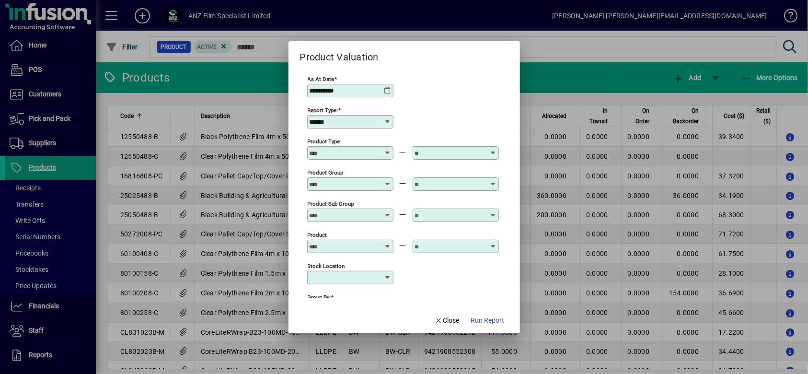
click at [470, 81] on div "**********" at bounding box center [403, 89] width 192 height 31
click at [453, 322] on span "Close" at bounding box center [447, 320] width 25 height 10
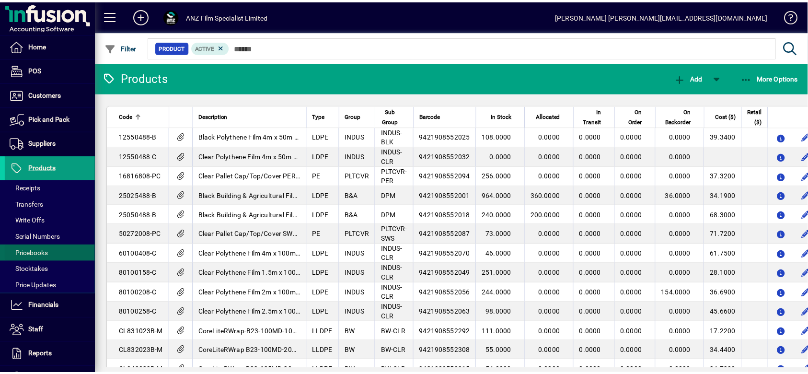
scroll to position [64, 0]
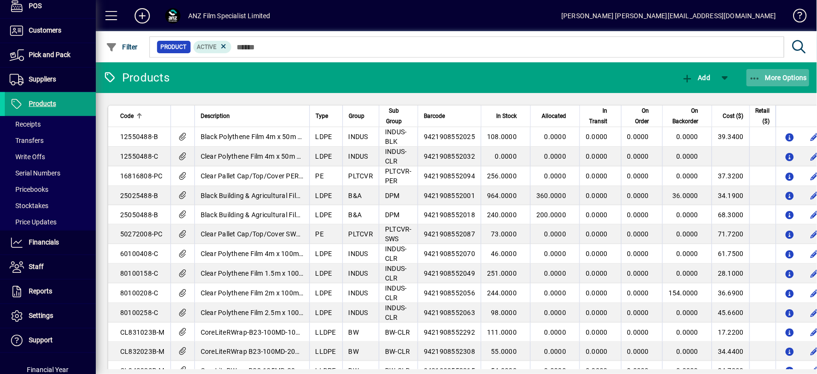
click at [772, 82] on span "button" at bounding box center [778, 77] width 63 height 23
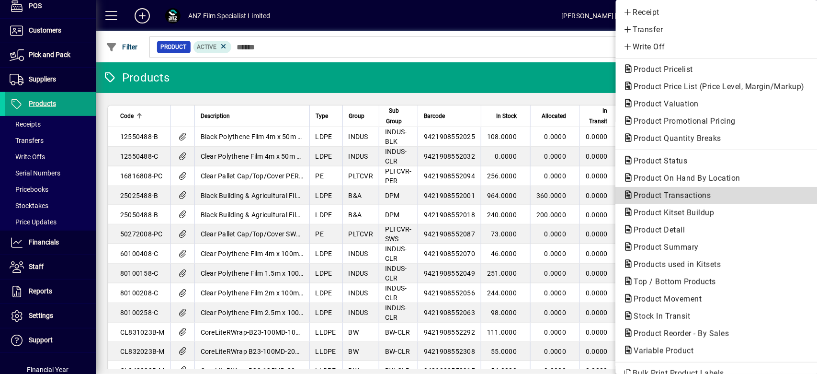
click at [662, 197] on span "Product Transactions" at bounding box center [670, 195] width 92 height 9
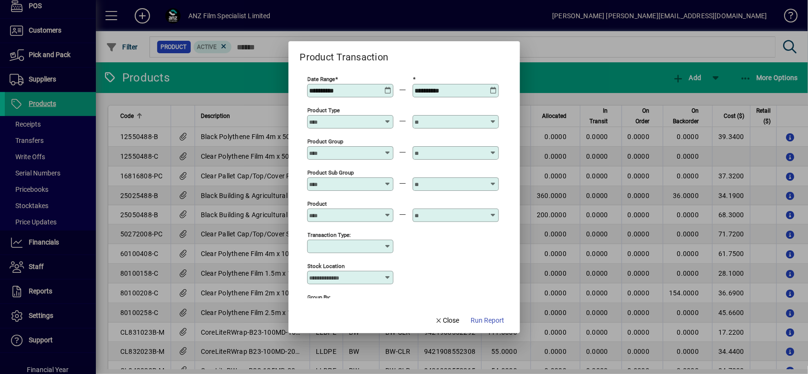
click at [387, 87] on icon at bounding box center [387, 87] width 7 height 0
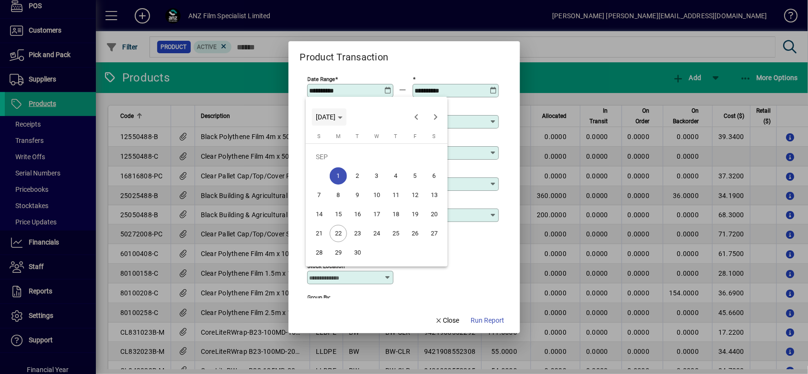
click at [343, 117] on icon "Choose month and year" at bounding box center [340, 117] width 5 height 2
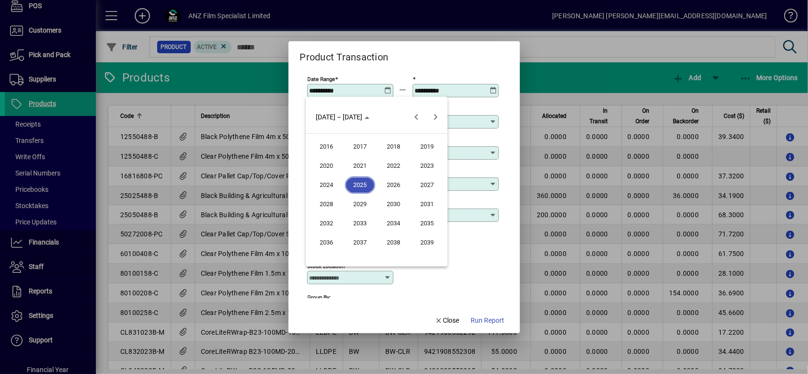
click at [358, 178] on button "2025" at bounding box center [360, 184] width 34 height 19
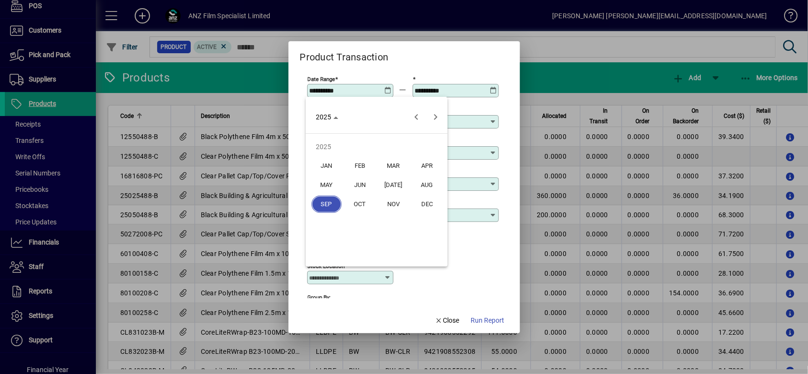
click at [398, 161] on span "MAR" at bounding box center [394, 165] width 30 height 17
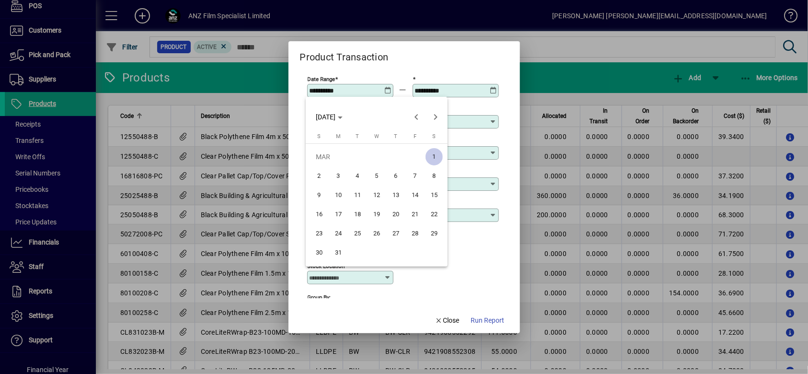
click at [436, 158] on span "1" at bounding box center [433, 156] width 17 height 17
type input "**********"
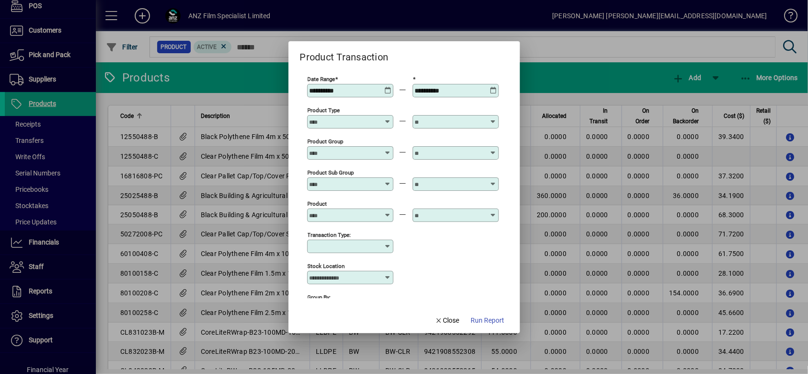
click at [492, 87] on icon at bounding box center [493, 87] width 7 height 0
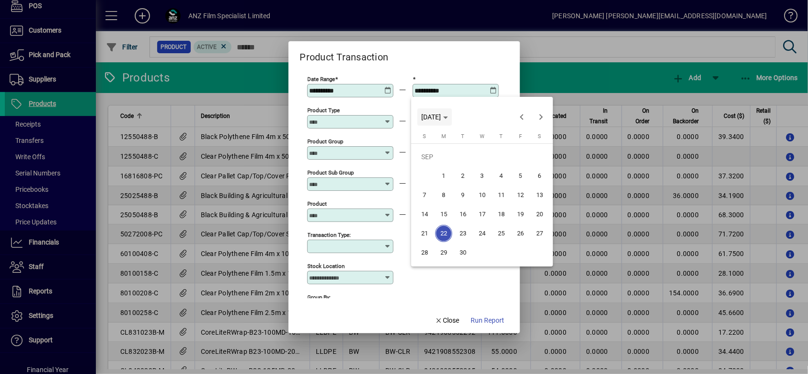
click at [441, 117] on span "[DATE]" at bounding box center [431, 117] width 20 height 8
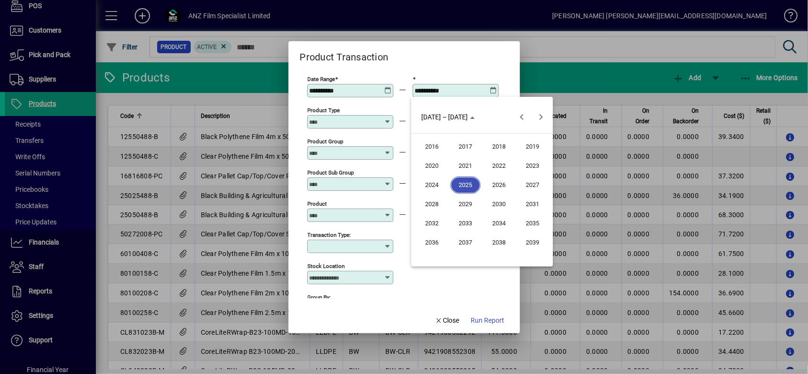
click at [469, 183] on span "2025" at bounding box center [465, 184] width 30 height 17
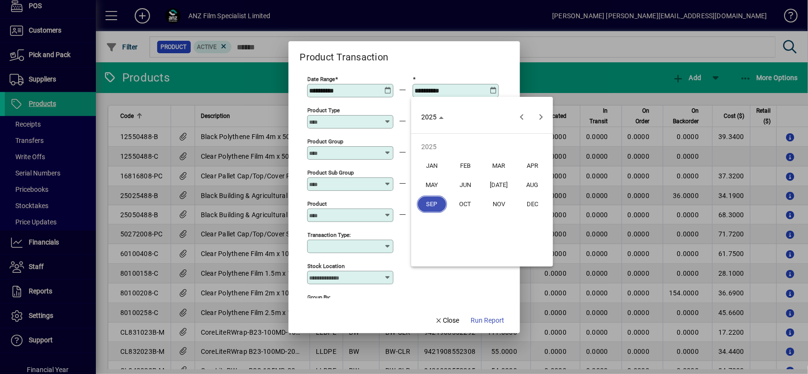
click at [528, 182] on span "AUG" at bounding box center [532, 184] width 30 height 17
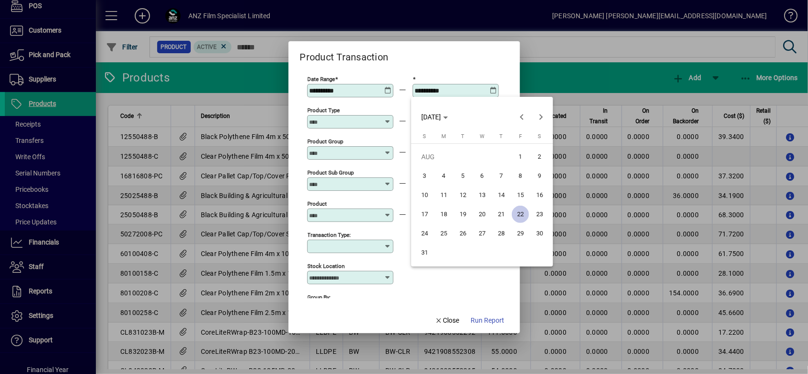
click at [427, 250] on span "31" at bounding box center [424, 252] width 17 height 17
type input "**********"
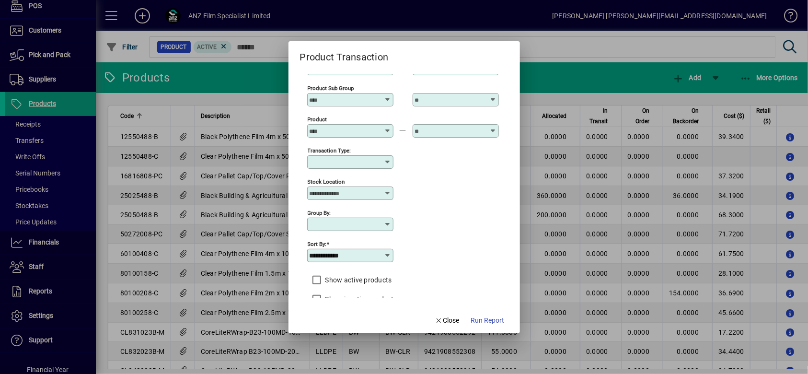
scroll to position [95, 0]
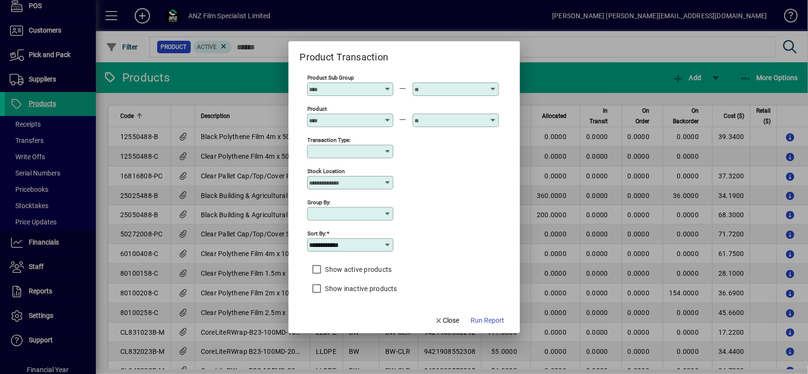
click at [376, 244] on input "**********" at bounding box center [347, 245] width 74 height 8
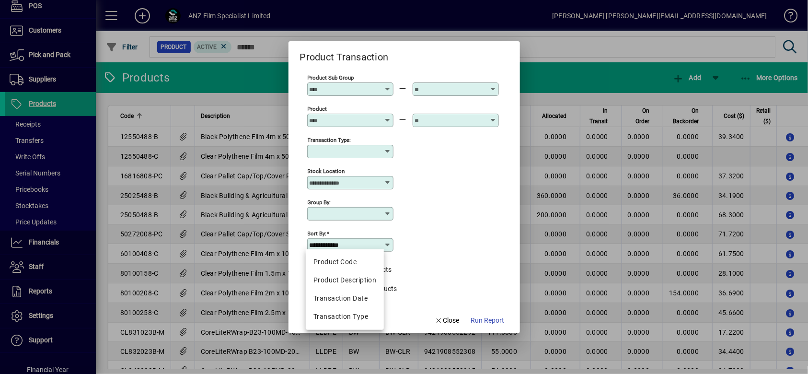
click at [455, 244] on div "**********" at bounding box center [403, 244] width 192 height 31
click at [351, 241] on input "**********" at bounding box center [347, 245] width 74 height 8
click at [384, 211] on icon at bounding box center [388, 214] width 8 height 8
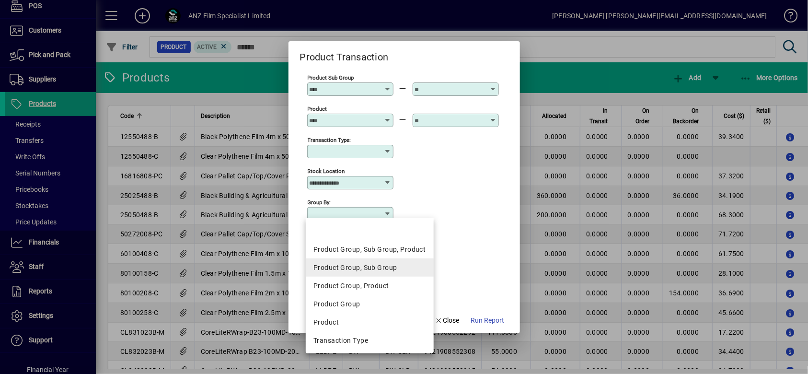
click at [361, 264] on div "Product Group, Sub Group" at bounding box center [369, 268] width 112 height 10
type input "**********"
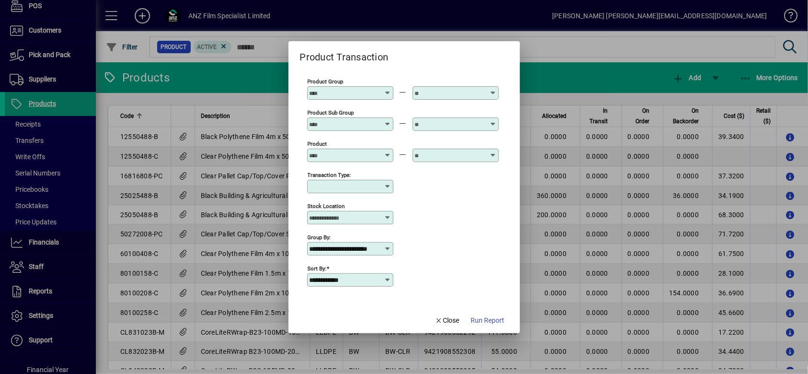
scroll to position [31, 0]
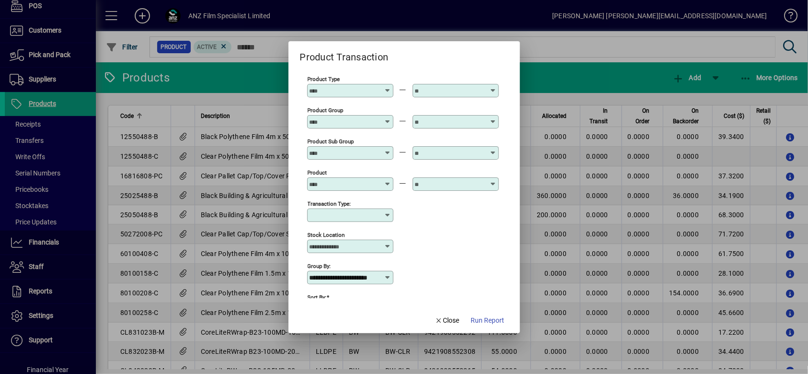
click at [366, 213] on input "Transaction Type:" at bounding box center [347, 215] width 74 height 8
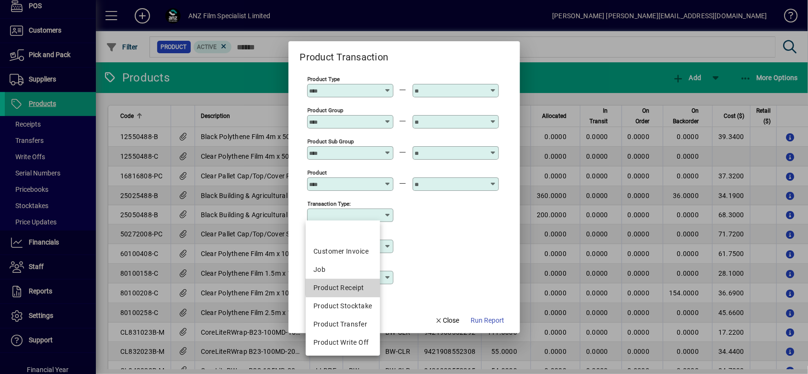
click at [355, 286] on div "Product Receipt" at bounding box center [342, 288] width 58 height 10
type input "**********"
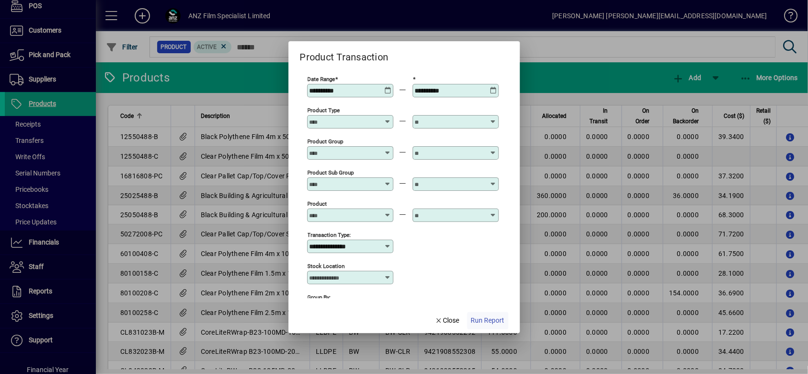
click at [485, 321] on span "Run Report" at bounding box center [488, 320] width 34 height 10
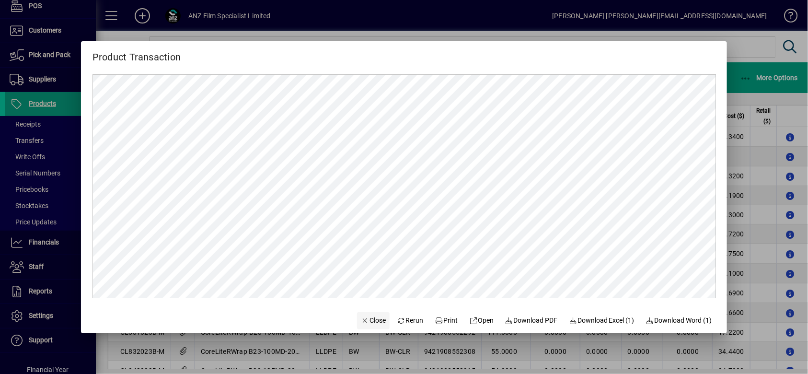
click at [364, 320] on span "Close" at bounding box center [373, 320] width 25 height 10
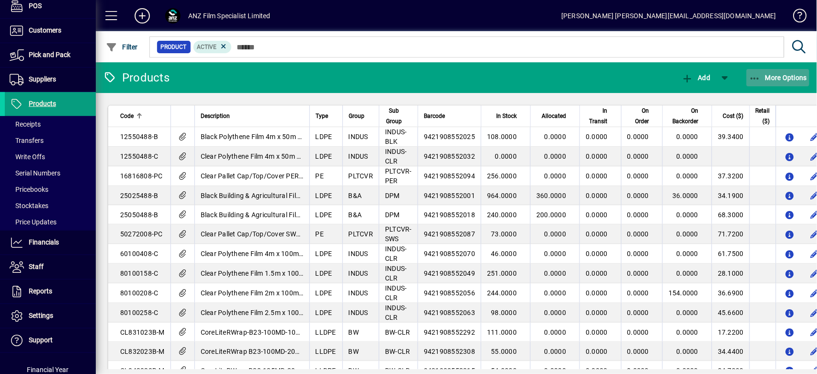
click at [784, 84] on span "button" at bounding box center [778, 77] width 63 height 23
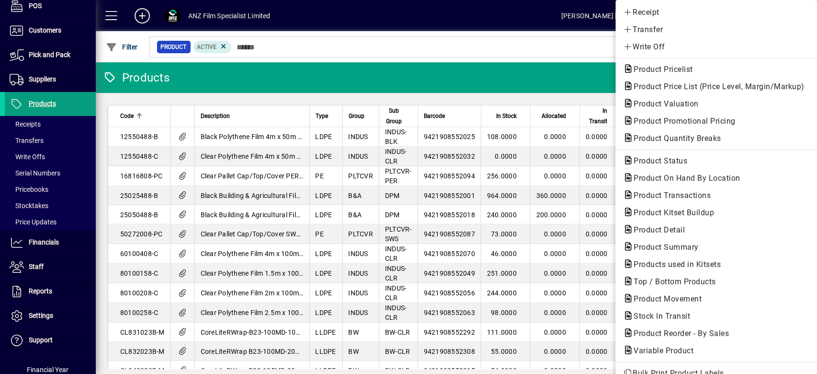
click at [36, 188] on div at bounding box center [408, 187] width 817 height 374
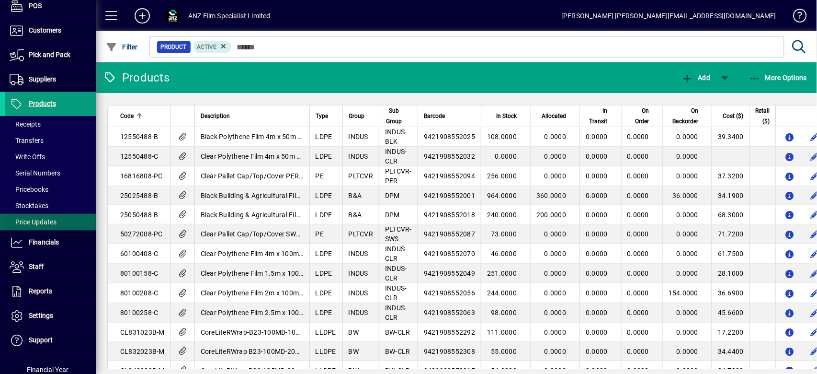
click at [37, 218] on span "Price Updates" at bounding box center [33, 222] width 47 height 8
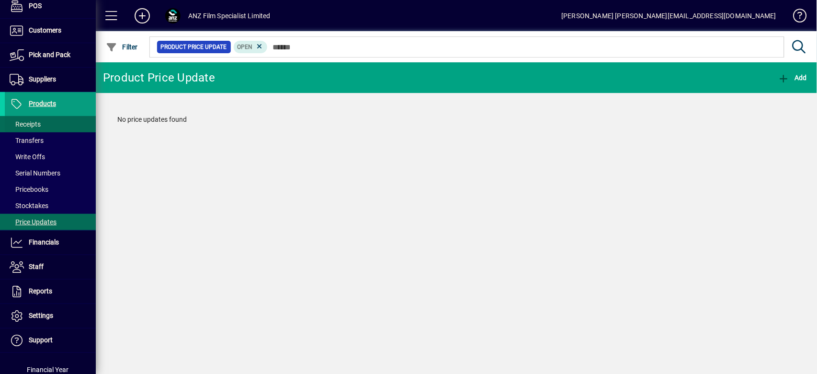
click at [27, 121] on span "Receipts" at bounding box center [25, 124] width 31 height 8
click at [263, 43] on mat-chip "Unposted" at bounding box center [242, 47] width 48 height 12
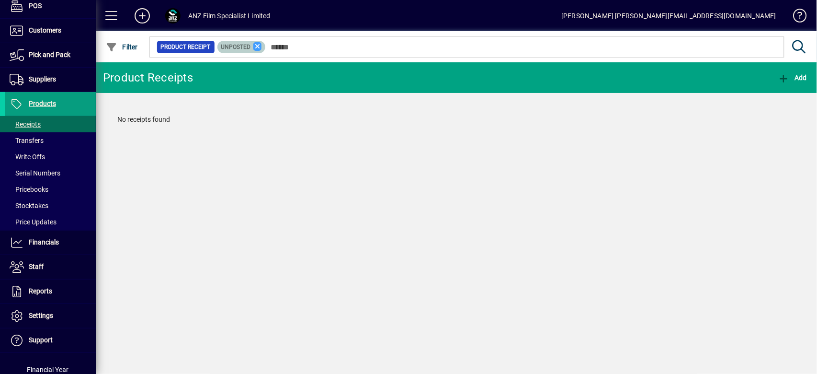
click at [259, 46] on icon at bounding box center [257, 46] width 9 height 9
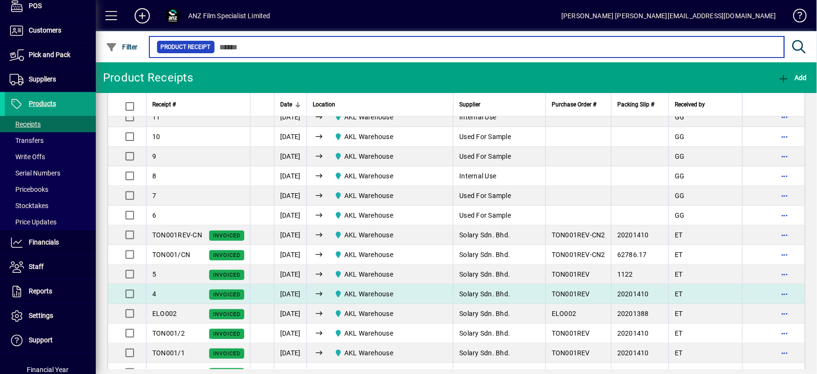
scroll to position [102, 0]
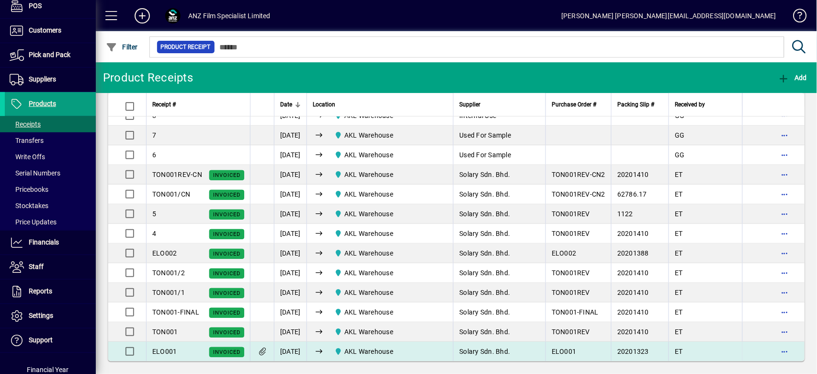
click at [231, 349] on span "Invoiced" at bounding box center [226, 352] width 27 height 6
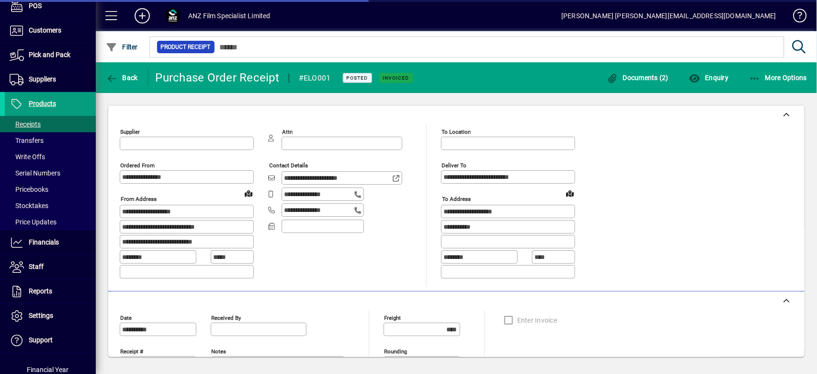
type input "**********"
type input "********"
type input "**********"
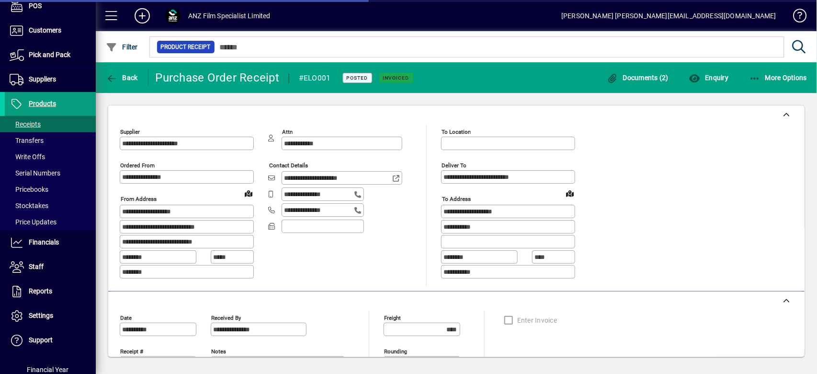
type input "**********"
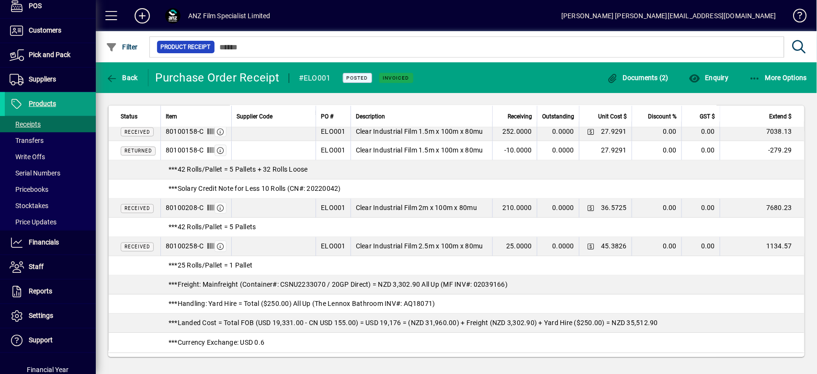
scroll to position [627, 0]
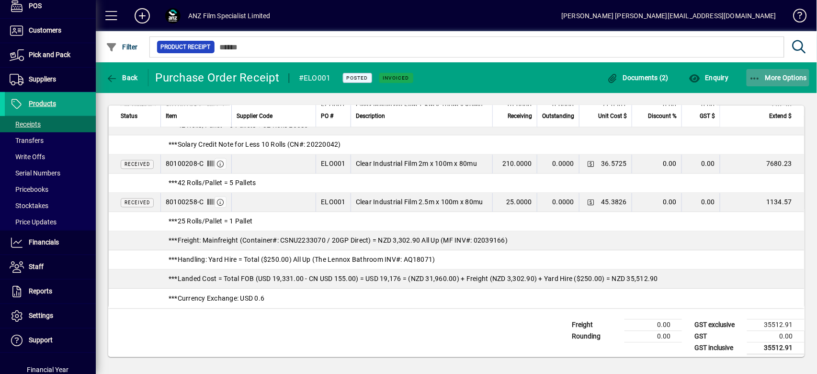
click at [806, 77] on span "More Options" at bounding box center [778, 78] width 58 height 8
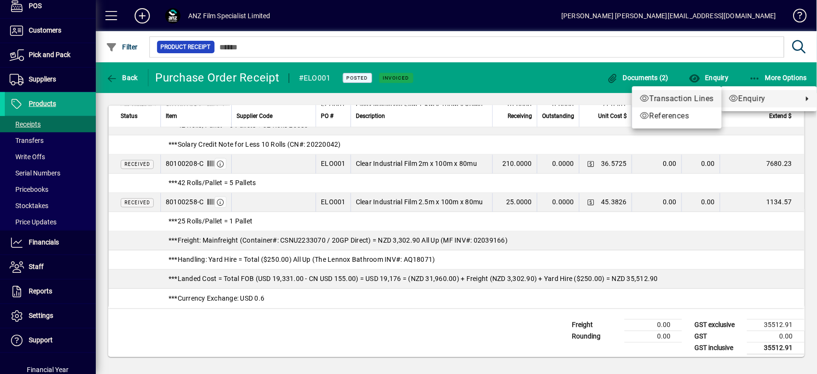
click at [692, 100] on span "Transaction Lines" at bounding box center [677, 98] width 74 height 11
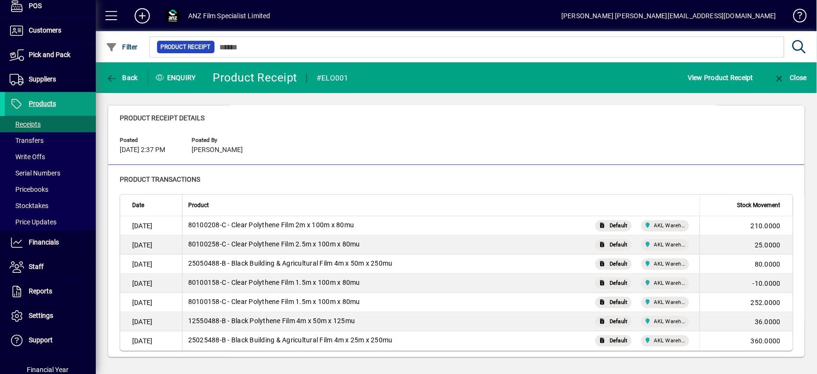
scroll to position [31, 0]
click at [123, 81] on span "button" at bounding box center [121, 77] width 37 height 23
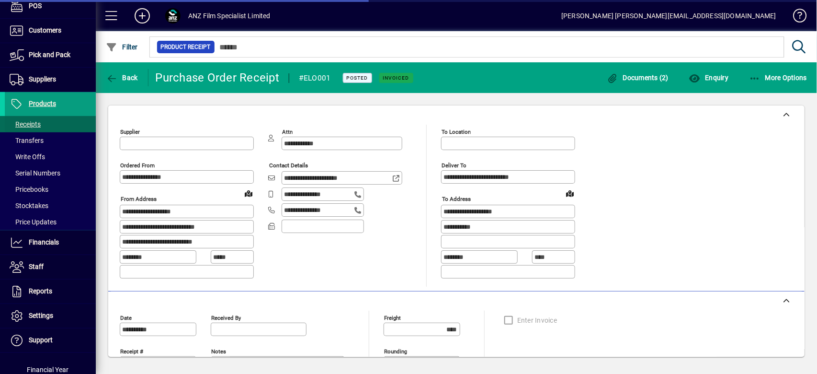
type input "**********"
type input "********"
type input "**********"
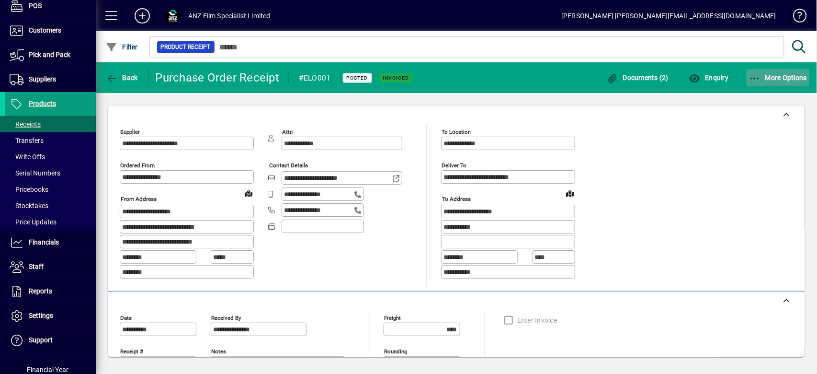
click at [771, 75] on span "More Options" at bounding box center [778, 78] width 58 height 8
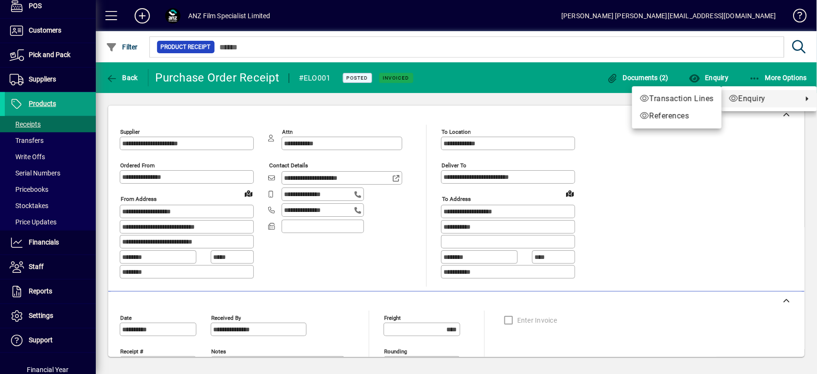
click at [722, 76] on div at bounding box center [408, 187] width 817 height 374
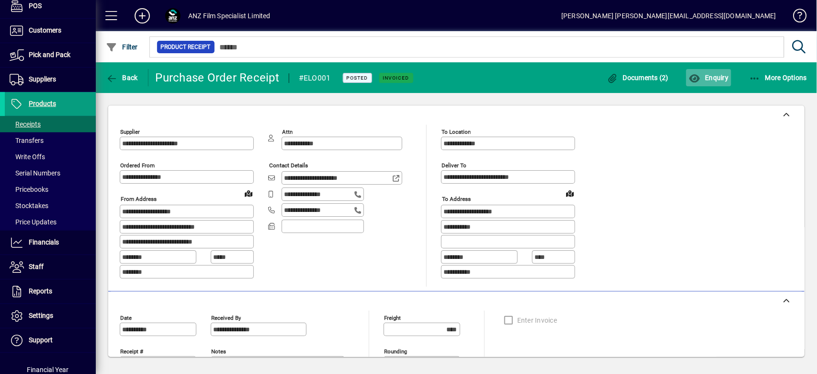
click at [722, 77] on span "Enquiry" at bounding box center [709, 78] width 40 height 8
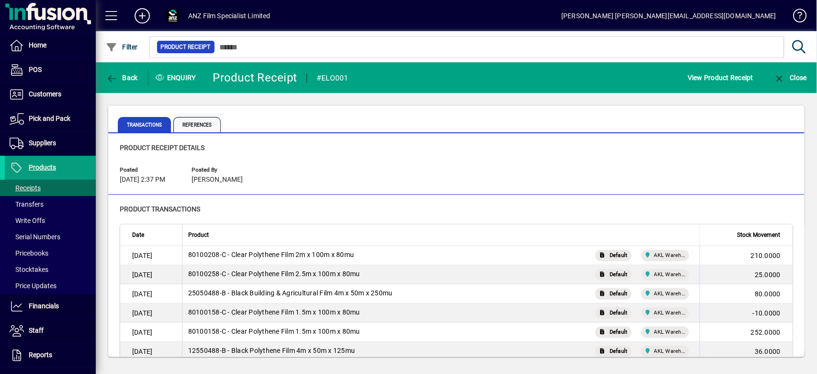
click at [200, 121] on span "References" at bounding box center [196, 124] width 47 height 15
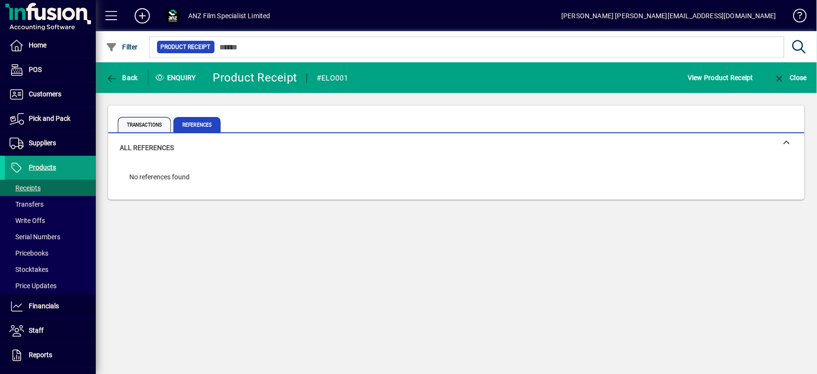
click at [140, 127] on span "Transactions" at bounding box center [144, 124] width 53 height 15
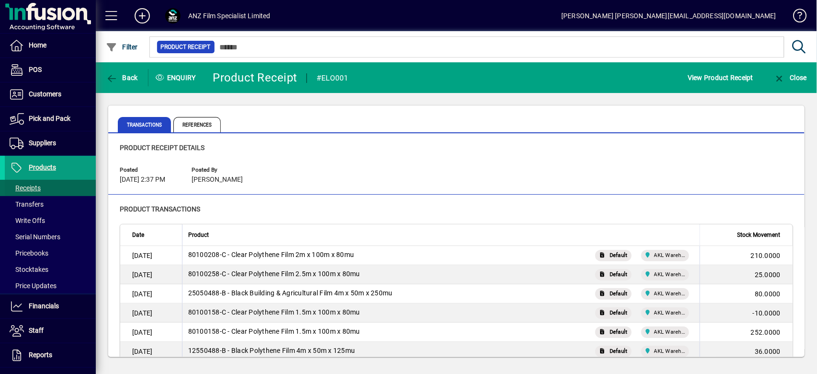
click at [35, 187] on span "Receipts" at bounding box center [25, 188] width 31 height 8
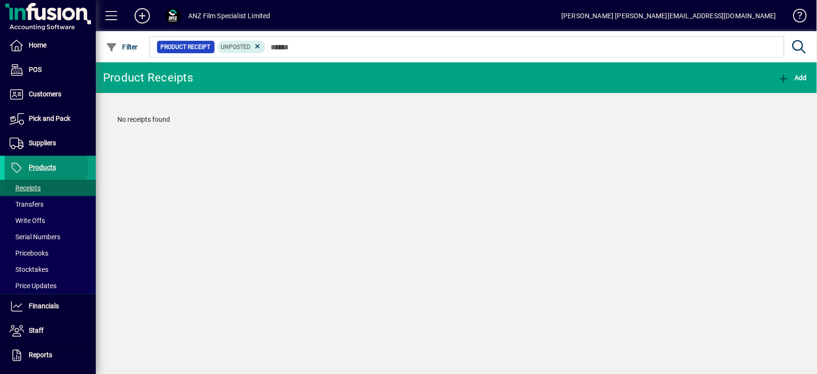
drag, startPoint x: 42, startPoint y: 166, endPoint x: 34, endPoint y: 184, distance: 19.8
click at [42, 166] on span "Products" at bounding box center [42, 167] width 27 height 8
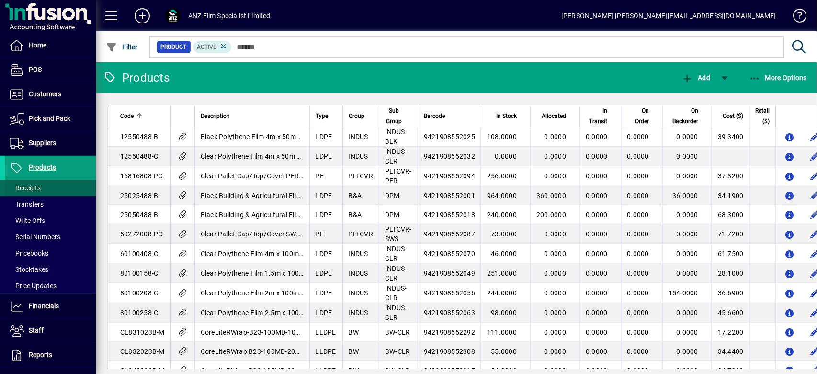
click at [33, 184] on span "Receipts" at bounding box center [25, 188] width 31 height 8
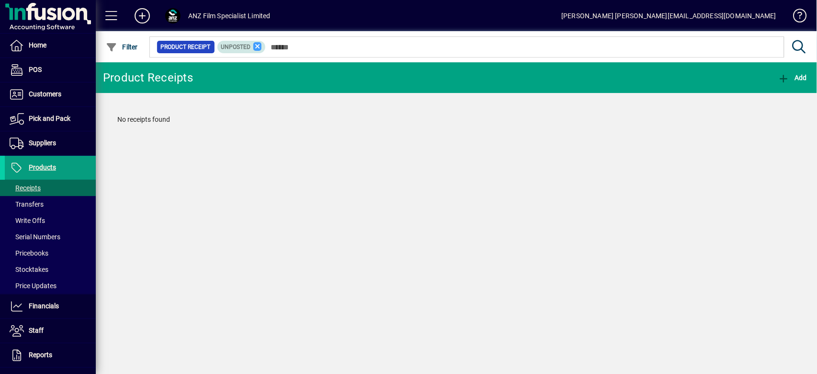
click at [260, 45] on icon at bounding box center [257, 46] width 9 height 9
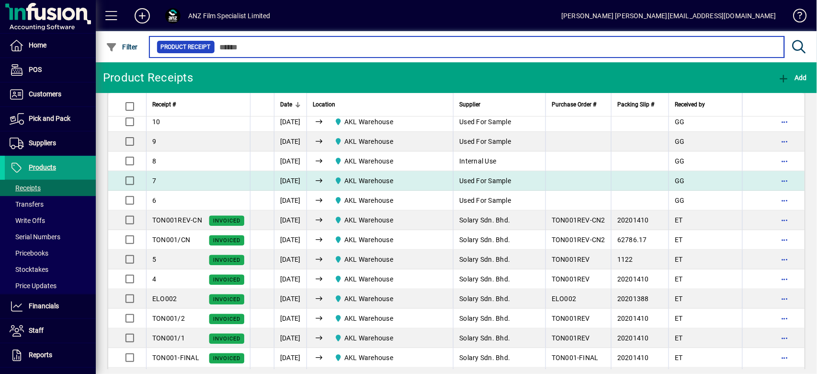
scroll to position [102, 0]
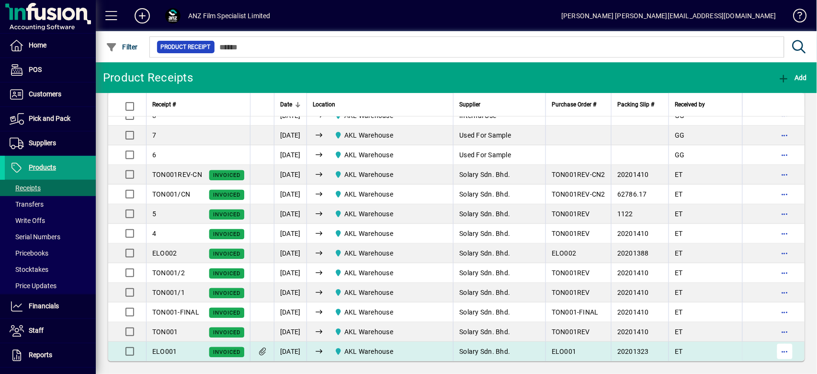
click at [779, 351] on span "button" at bounding box center [785, 351] width 23 height 23
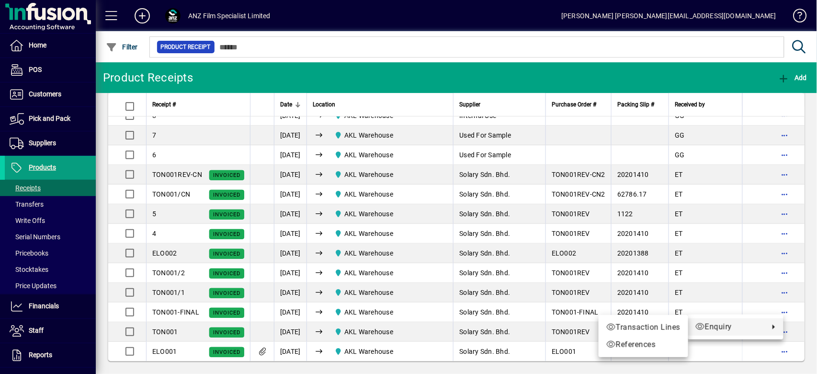
click at [30, 141] on div at bounding box center [408, 187] width 817 height 374
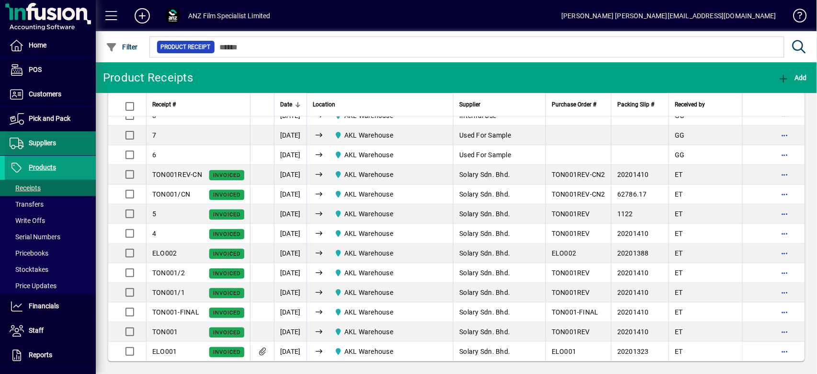
click at [43, 144] on span "Suppliers" at bounding box center [42, 143] width 27 height 8
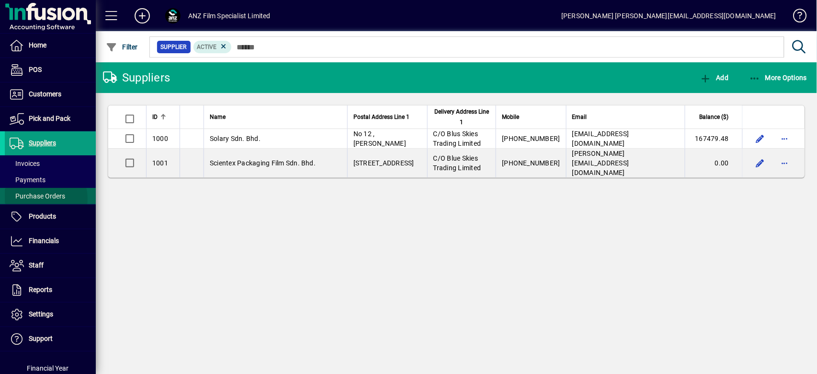
click at [41, 198] on span "Purchase Orders" at bounding box center [38, 196] width 56 height 8
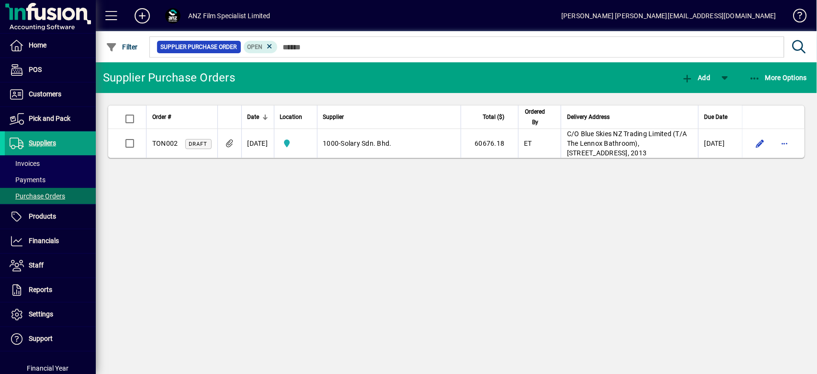
click at [270, 45] on icon at bounding box center [269, 46] width 9 height 9
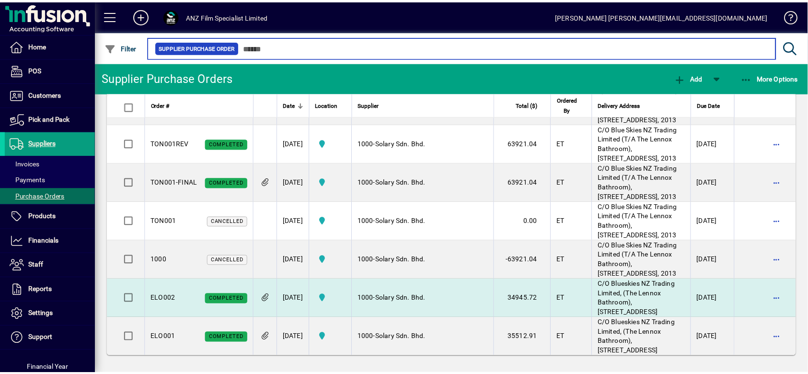
scroll to position [445, 0]
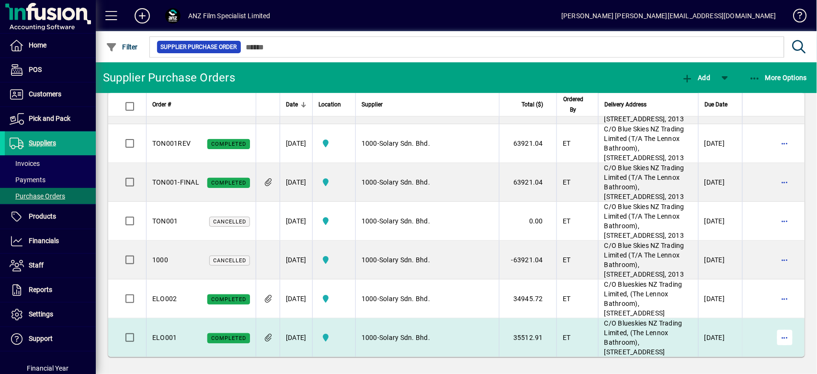
click at [779, 326] on span "button" at bounding box center [785, 337] width 23 height 23
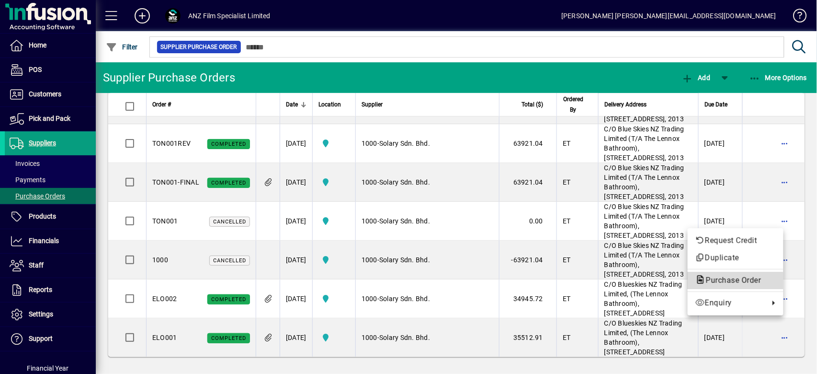
click at [725, 284] on span "Purchase Order" at bounding box center [731, 279] width 70 height 9
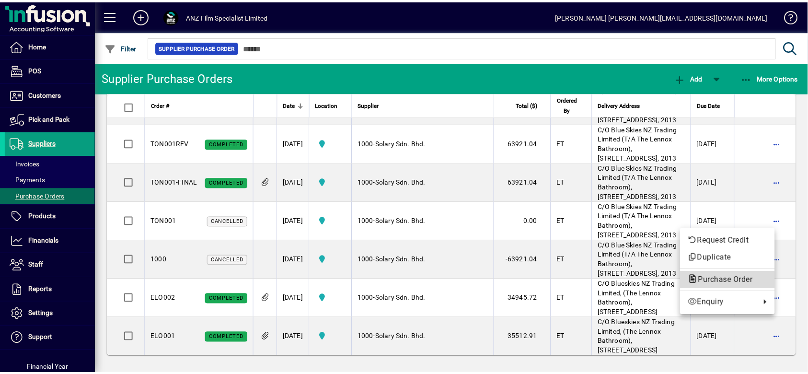
scroll to position [569, 0]
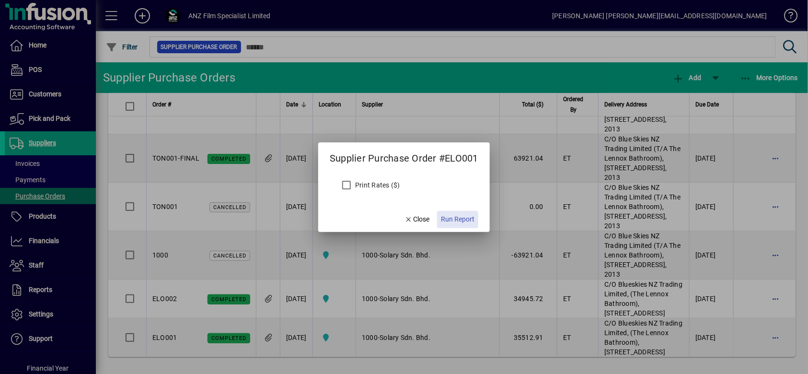
click at [451, 214] on span "button" at bounding box center [457, 219] width 41 height 23
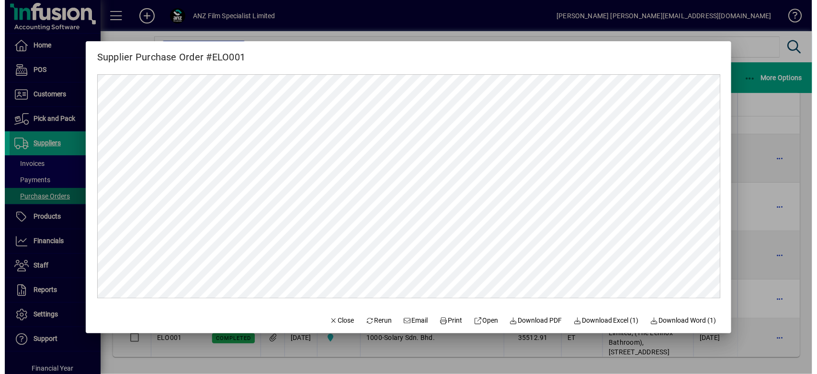
scroll to position [0, 0]
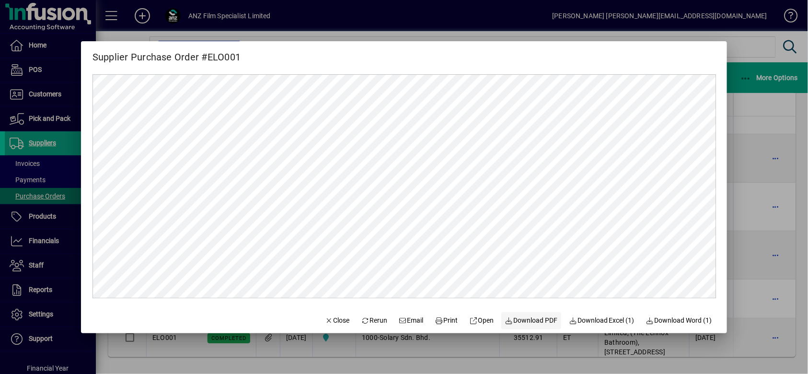
click at [534, 322] on span "Download PDF" at bounding box center [531, 320] width 53 height 10
click at [324, 314] on span "button" at bounding box center [337, 320] width 33 height 23
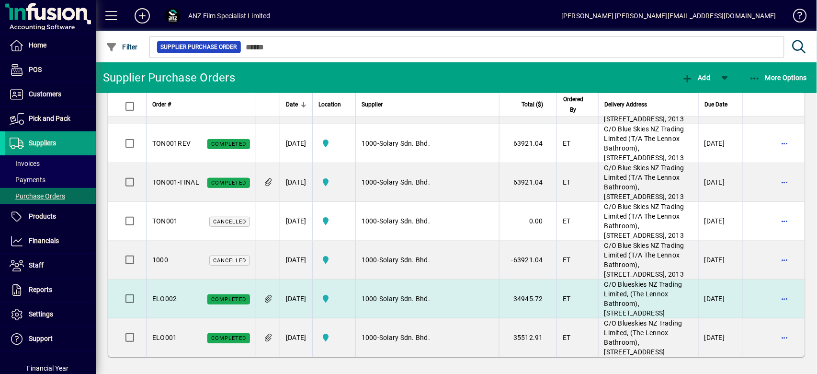
scroll to position [445, 0]
click at [774, 287] on span "button" at bounding box center [785, 298] width 23 height 23
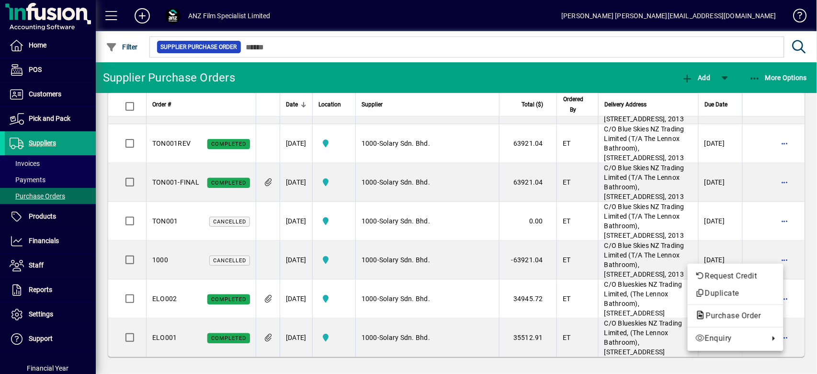
click at [44, 216] on div at bounding box center [408, 187] width 817 height 374
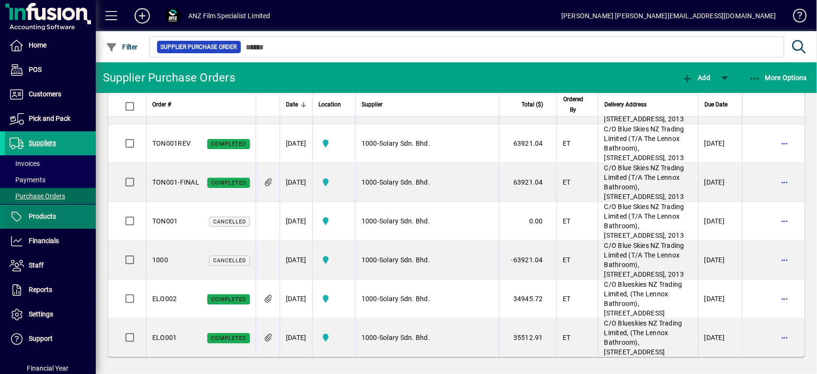
click at [44, 215] on span "Products" at bounding box center [42, 216] width 27 height 8
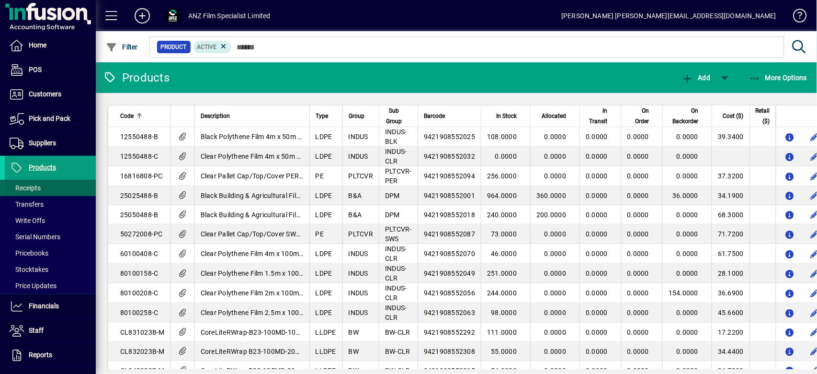
click at [30, 186] on span "Receipts" at bounding box center [25, 188] width 31 height 8
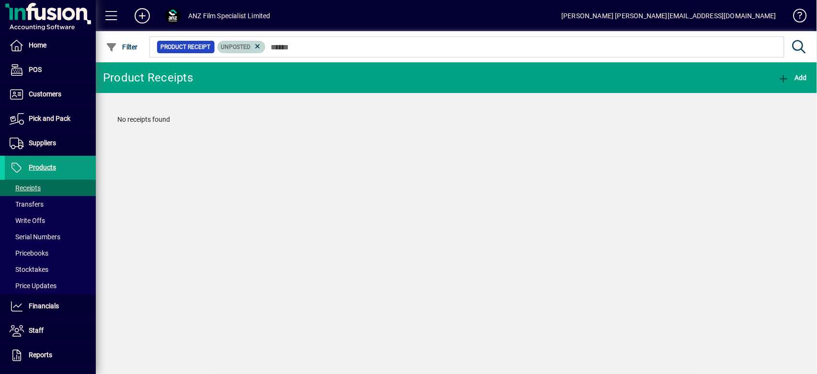
click at [254, 46] on icon at bounding box center [257, 46] width 9 height 9
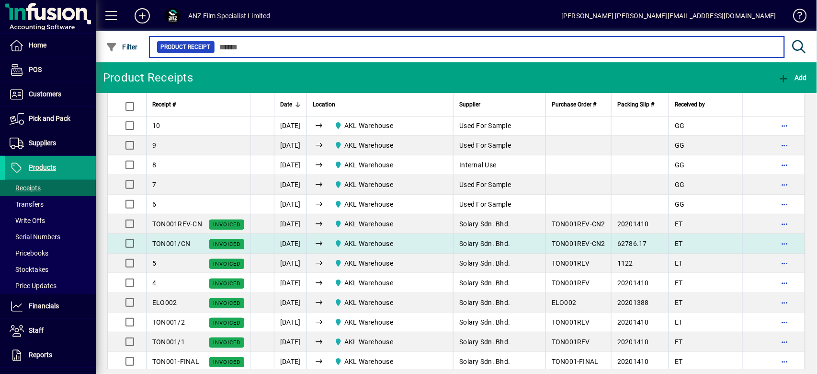
scroll to position [102, 0]
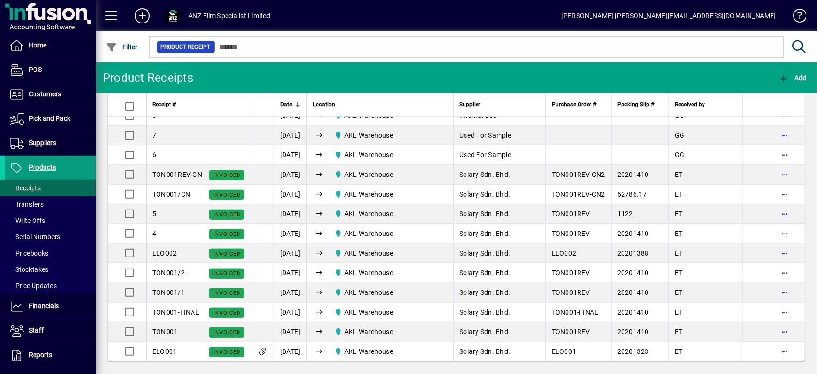
click at [190, 349] on div "ELO001 Invoiced" at bounding box center [198, 351] width 92 height 10
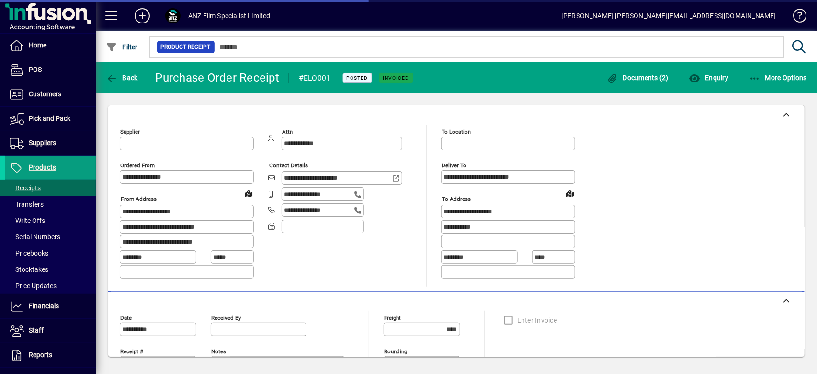
type input "**********"
type input "********"
type input "**********"
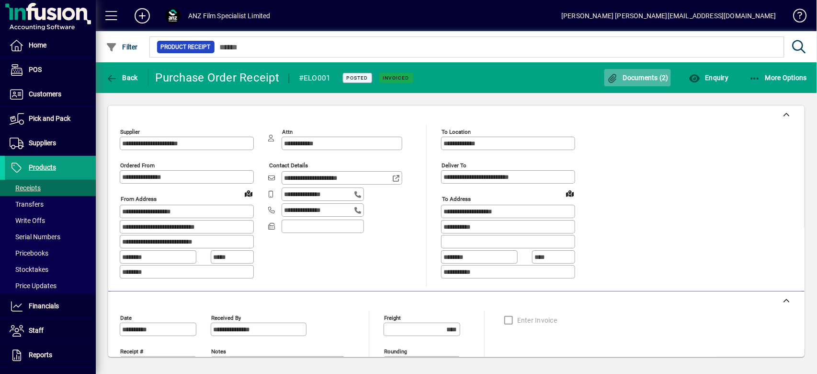
click at [640, 70] on span "button" at bounding box center [638, 77] width 67 height 23
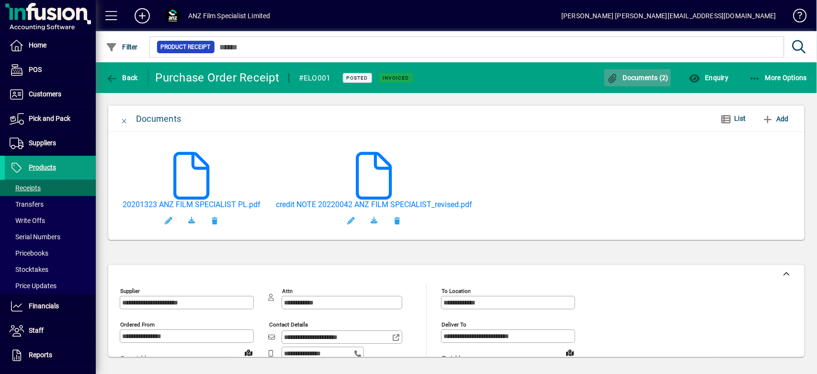
click at [640, 70] on span "button" at bounding box center [638, 77] width 67 height 23
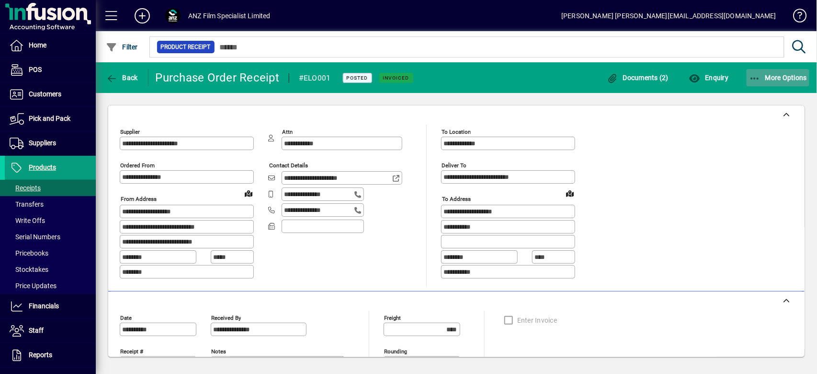
click at [769, 77] on span "More Options" at bounding box center [778, 78] width 58 height 8
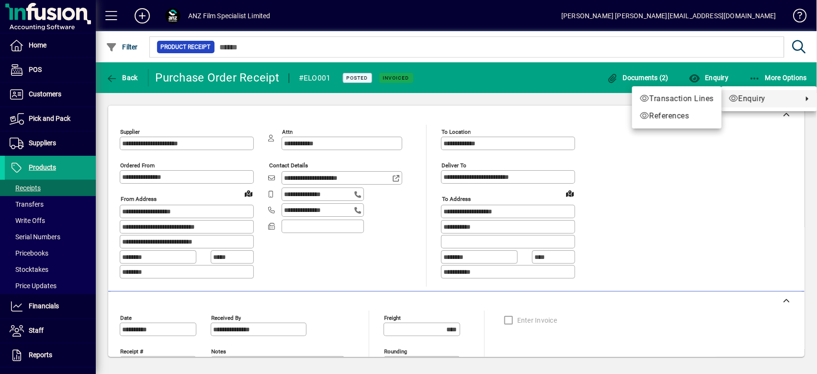
click at [799, 16] on div at bounding box center [408, 187] width 817 height 374
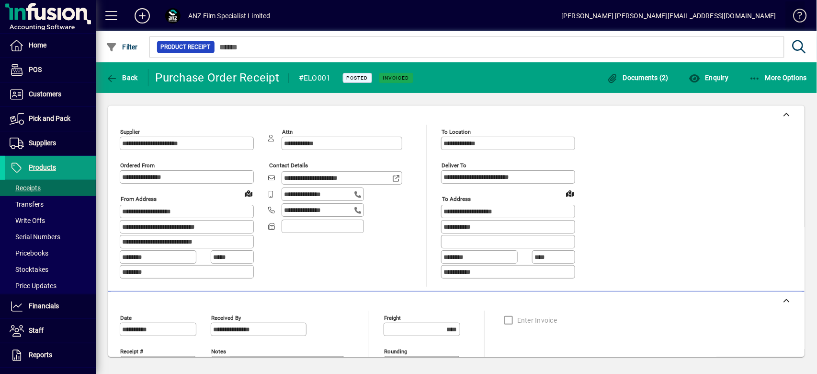
click at [805, 18] on span at bounding box center [795, 17] width 23 height 23
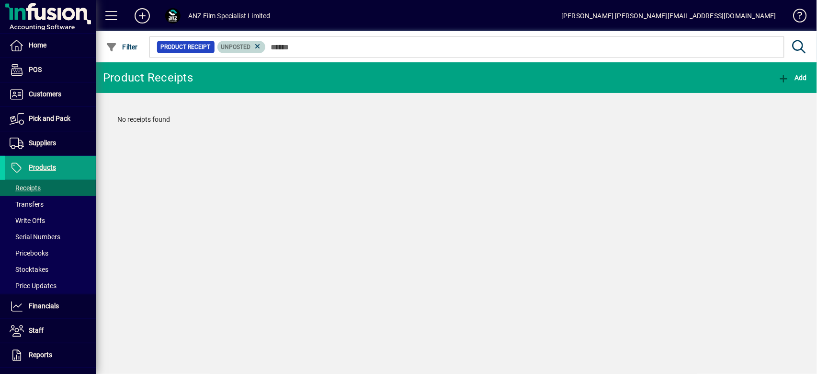
drag, startPoint x: 254, startPoint y: 47, endPoint x: 260, endPoint y: 57, distance: 11.4
click at [254, 47] on icon at bounding box center [257, 46] width 9 height 9
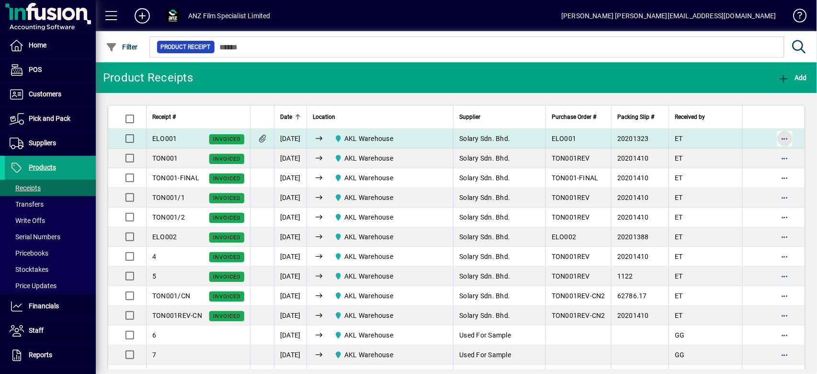
click at [779, 138] on span "button" at bounding box center [785, 138] width 23 height 23
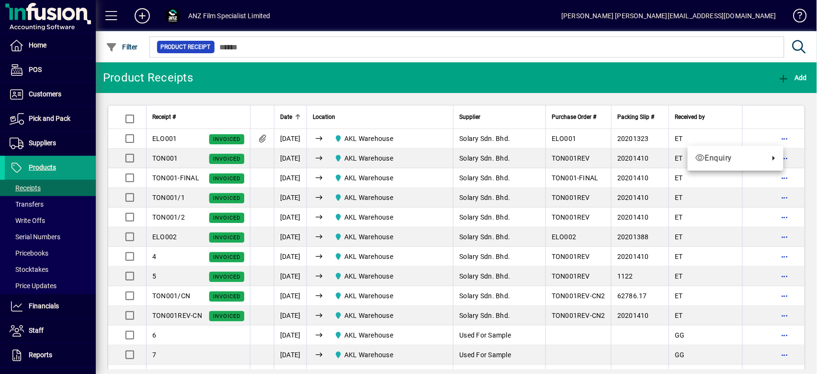
click at [362, 139] on div at bounding box center [408, 187] width 817 height 374
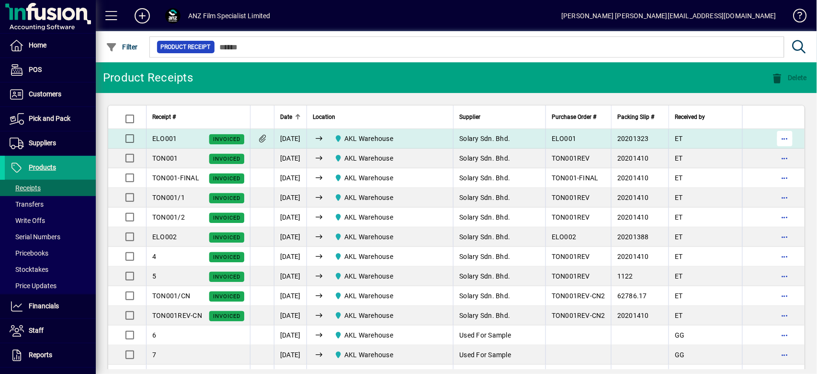
click at [778, 138] on span "button" at bounding box center [785, 138] width 23 height 23
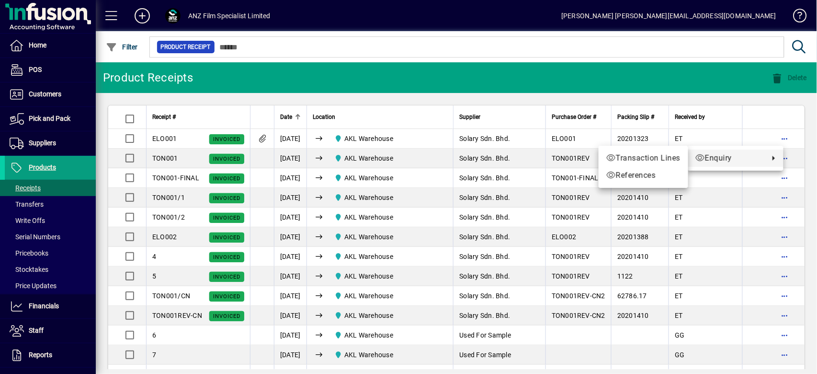
click at [770, 154] on link "Enquiry" at bounding box center [736, 157] width 96 height 17
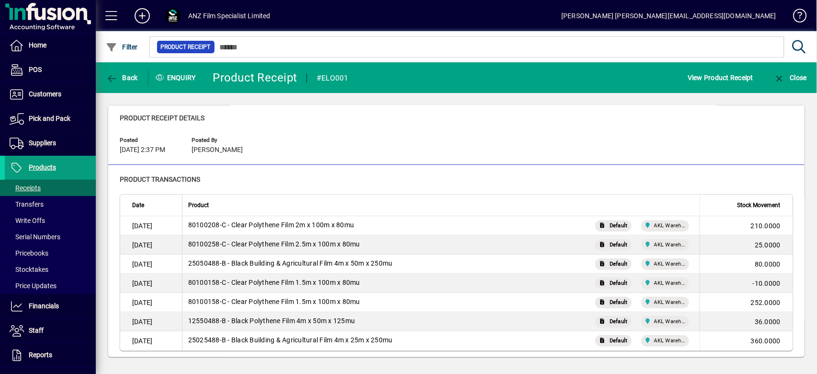
scroll to position [31, 0]
click at [613, 227] on span "Default" at bounding box center [619, 225] width 18 height 10
click at [125, 76] on span "Back" at bounding box center [122, 78] width 32 height 8
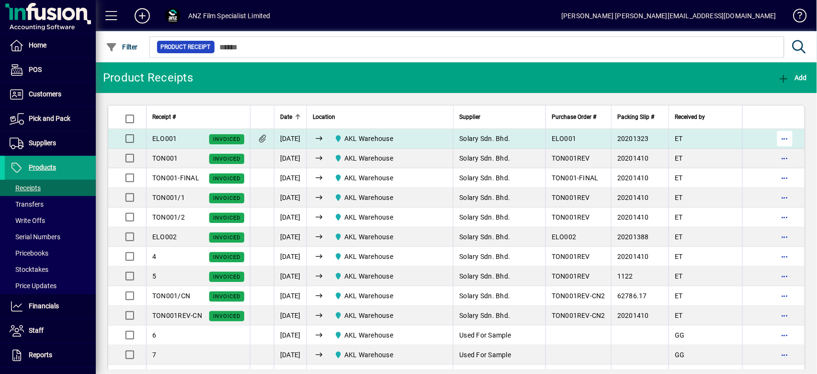
click at [774, 142] on span "button" at bounding box center [785, 138] width 23 height 23
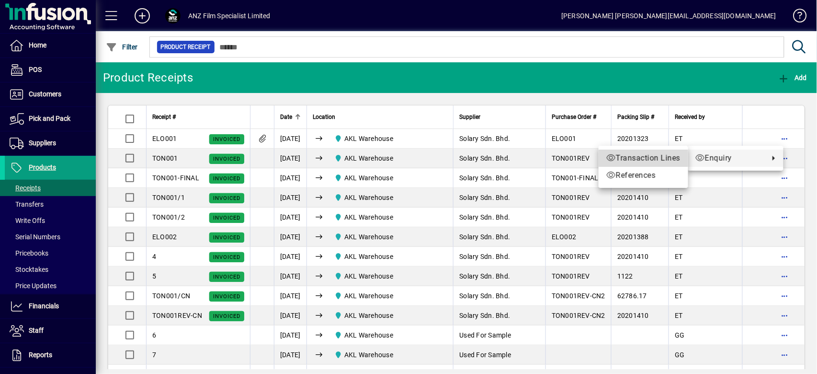
click at [667, 163] on span "Transaction Lines" at bounding box center [644, 157] width 74 height 11
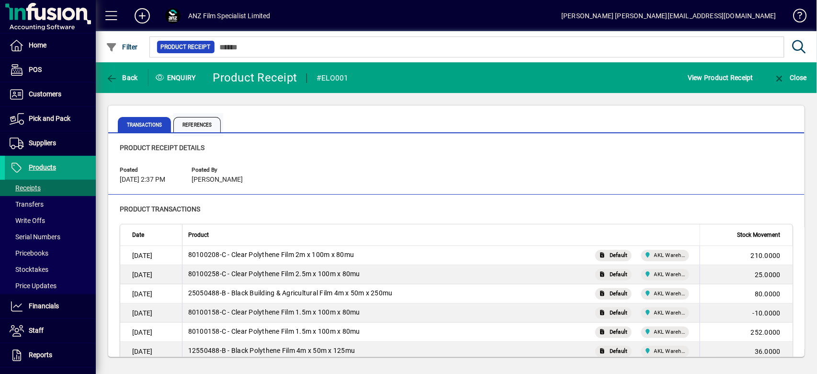
click at [203, 125] on span "References" at bounding box center [196, 124] width 47 height 15
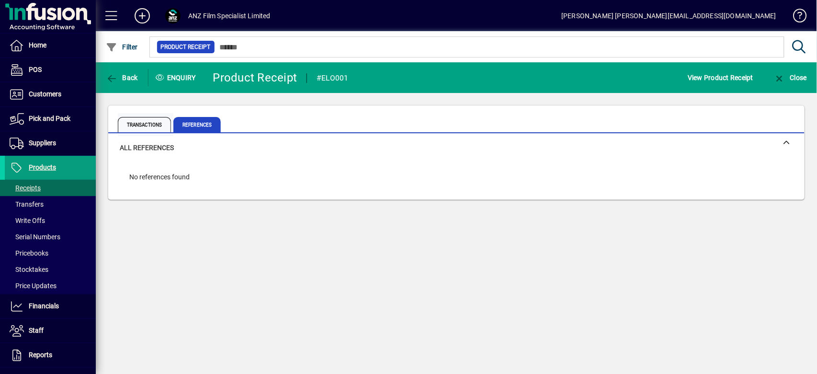
click at [141, 117] on span "Transactions" at bounding box center [144, 124] width 53 height 15
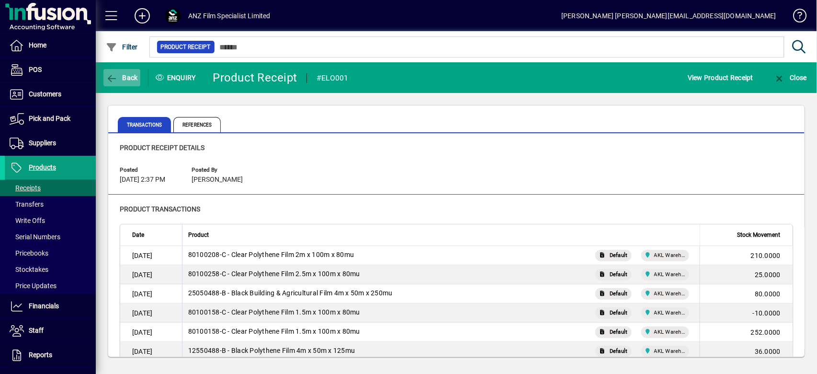
click at [121, 76] on span "Back" at bounding box center [122, 78] width 32 height 8
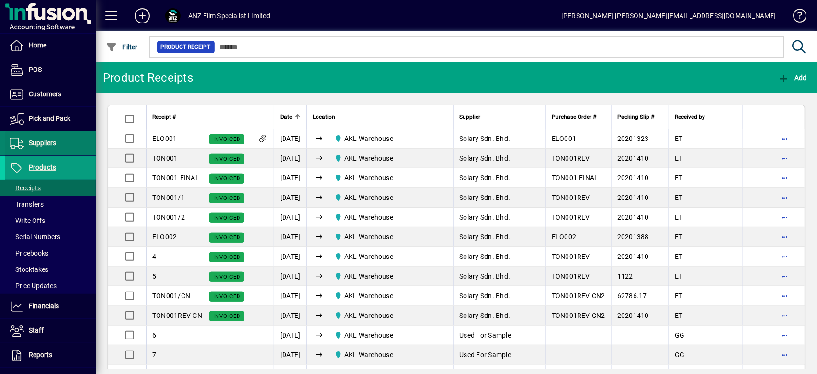
click at [48, 136] on span at bounding box center [50, 143] width 91 height 23
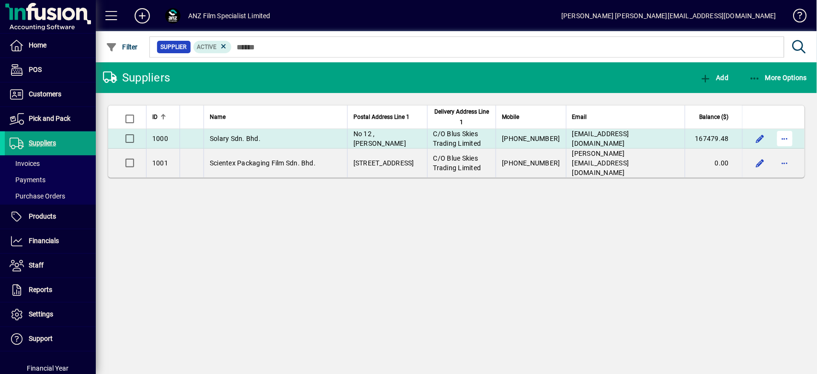
click at [781, 137] on span "button" at bounding box center [785, 138] width 23 height 23
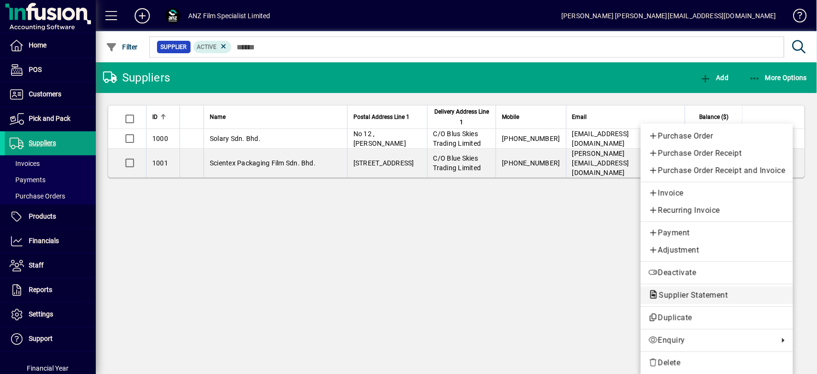
click at [697, 293] on span "Supplier Statement" at bounding box center [691, 294] width 84 height 9
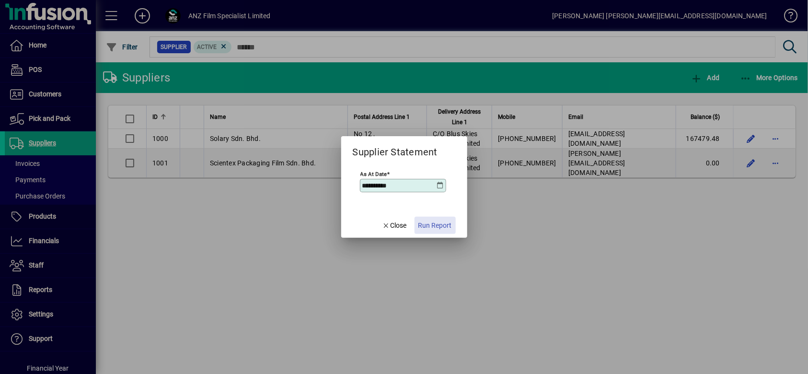
click at [439, 227] on span "Run Report" at bounding box center [435, 225] width 34 height 10
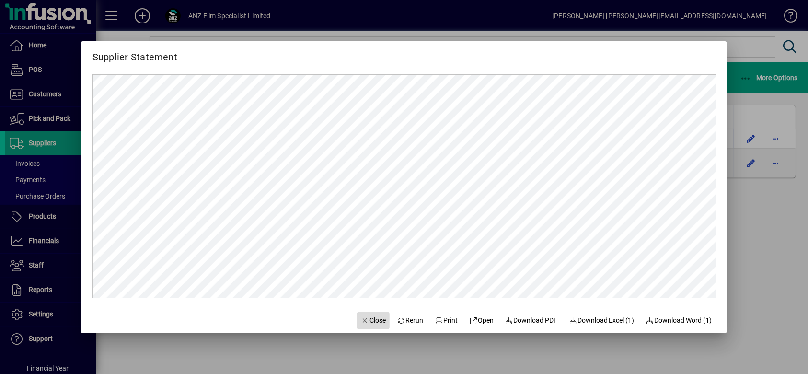
click at [376, 314] on span "button" at bounding box center [373, 320] width 33 height 23
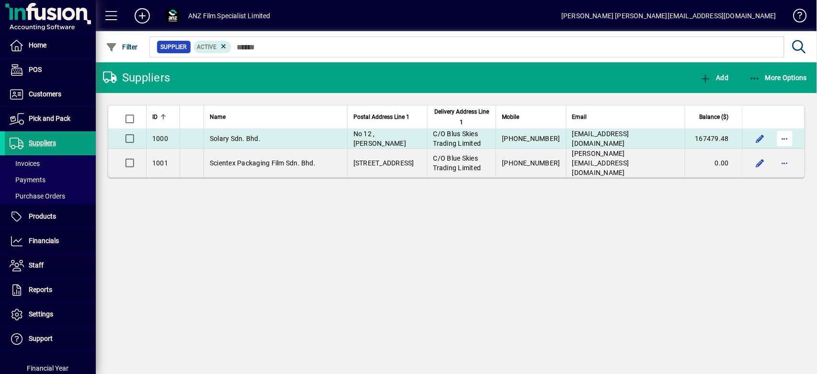
click at [787, 140] on span "button" at bounding box center [785, 138] width 23 height 23
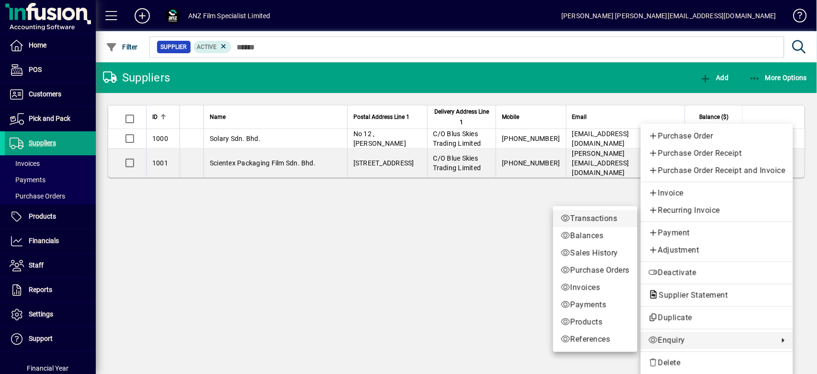
click at [594, 217] on span "Transactions" at bounding box center [595, 218] width 69 height 11
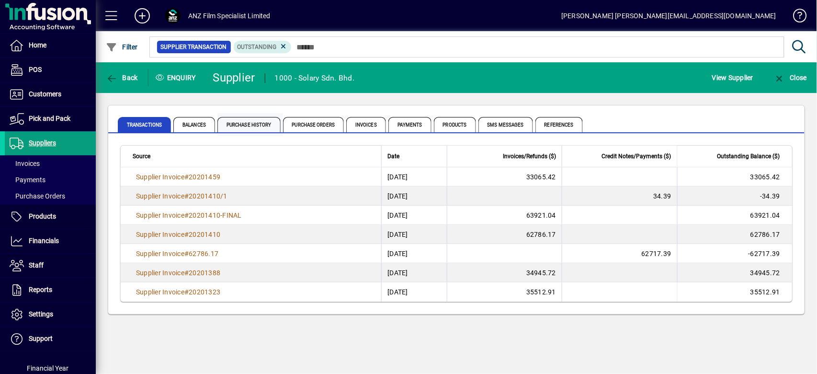
click at [241, 124] on span "Purchase History" at bounding box center [249, 124] width 63 height 15
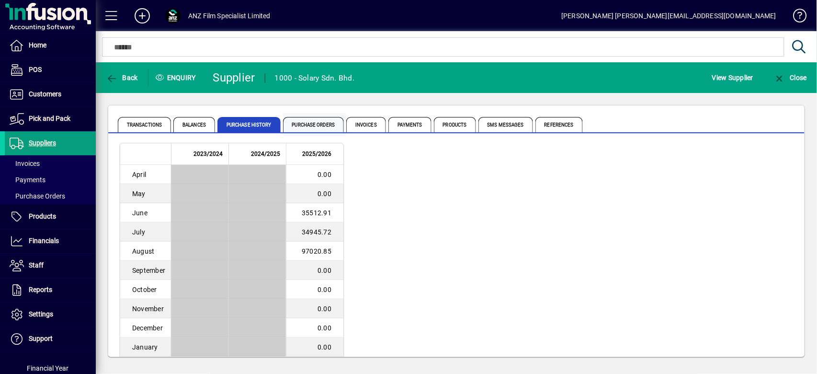
click at [320, 127] on span "Purchase Orders" at bounding box center [313, 124] width 61 height 15
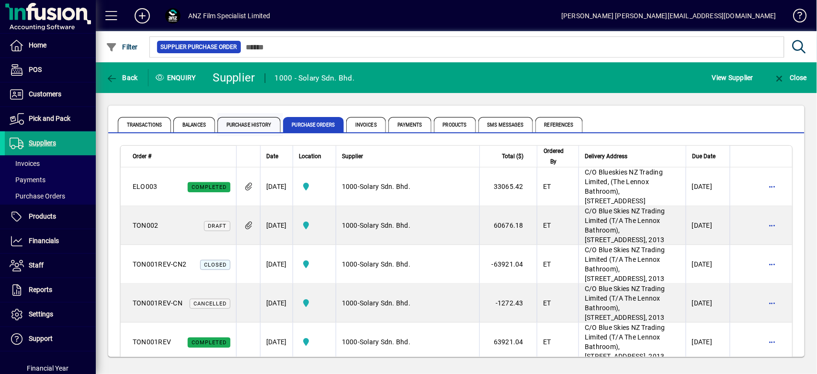
click at [247, 119] on span "Purchase History" at bounding box center [249, 124] width 63 height 15
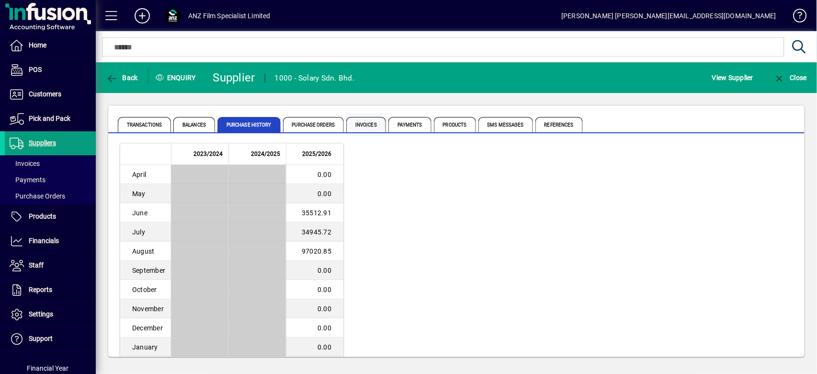
click at [368, 128] on span "Invoices" at bounding box center [366, 124] width 40 height 15
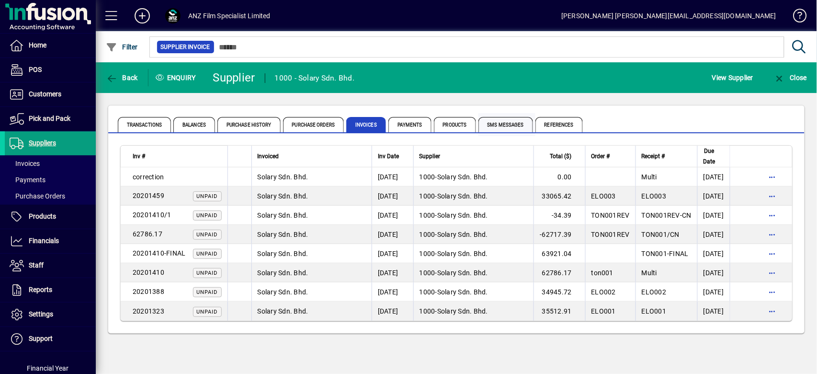
drag, startPoint x: 458, startPoint y: 121, endPoint x: 488, endPoint y: 126, distance: 30.6
click at [459, 122] on span "Products" at bounding box center [455, 124] width 42 height 15
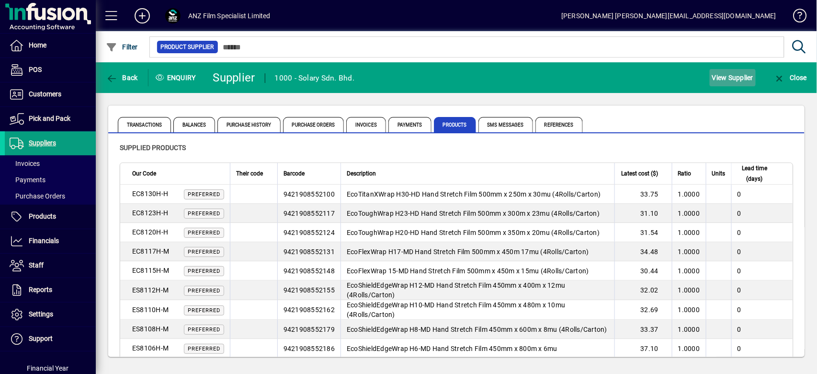
click at [737, 80] on span "View Supplier" at bounding box center [732, 77] width 41 height 15
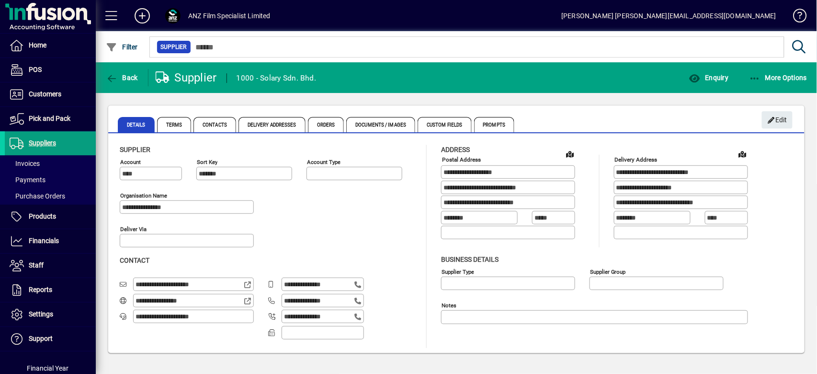
type input "**********"
type input "********"
type input "**********"
type input "********"
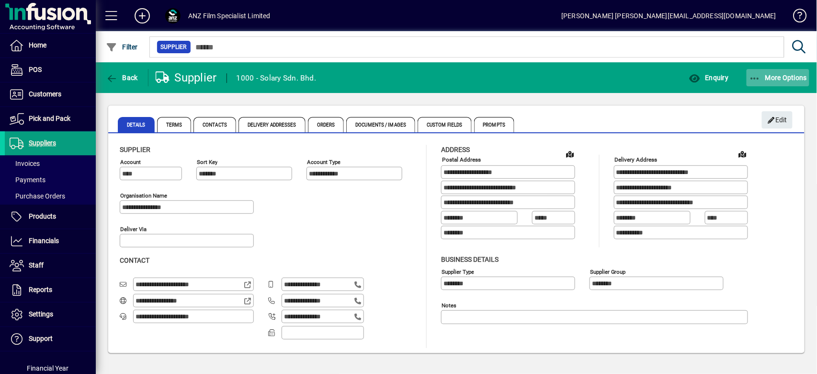
click at [787, 75] on span "More Options" at bounding box center [778, 78] width 58 height 8
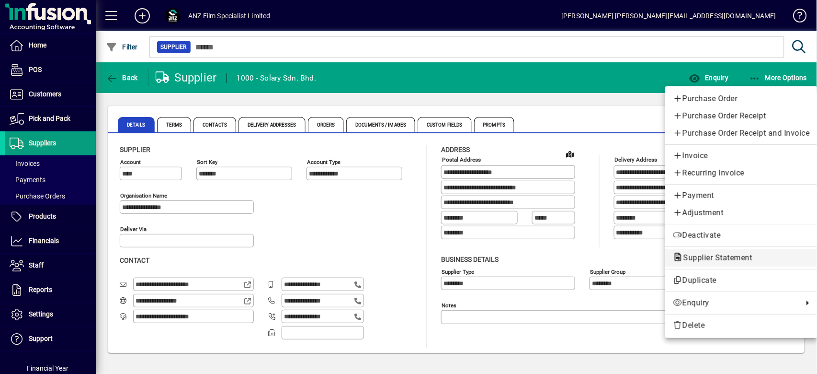
click at [734, 257] on span "Supplier Statement" at bounding box center [715, 257] width 84 height 9
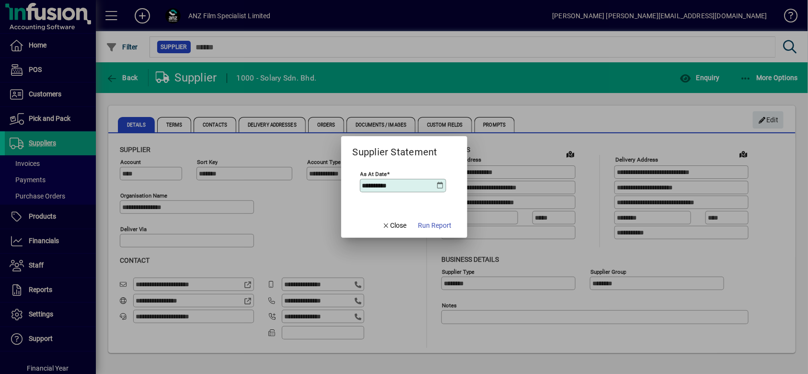
click at [439, 184] on icon at bounding box center [440, 186] width 8 height 8
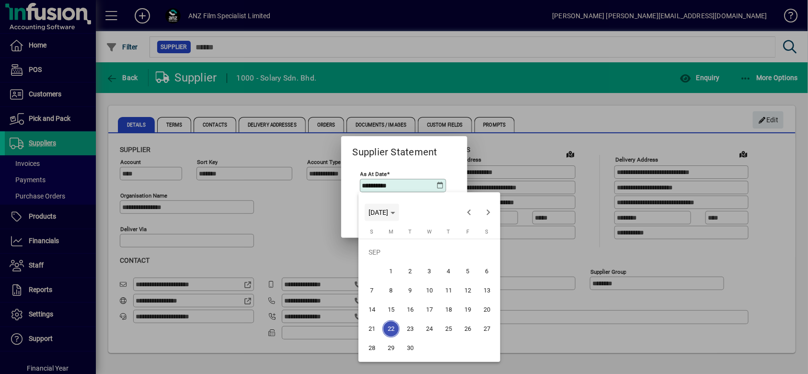
click at [395, 213] on polygon "Choose month and year" at bounding box center [392, 213] width 5 height 2
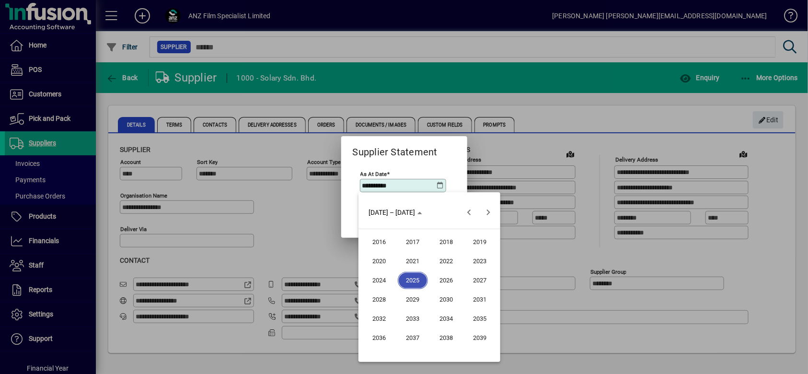
click at [413, 284] on span "2025" at bounding box center [413, 280] width 30 height 17
click at [476, 279] on span "AUG" at bounding box center [480, 280] width 30 height 17
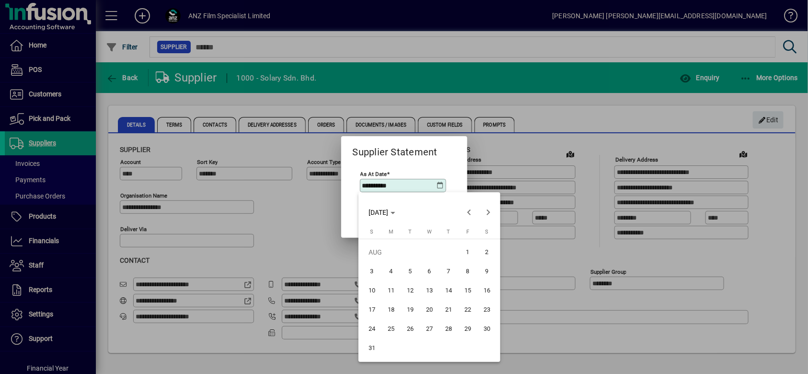
click at [367, 351] on span "31" at bounding box center [371, 347] width 17 height 17
type input "**********"
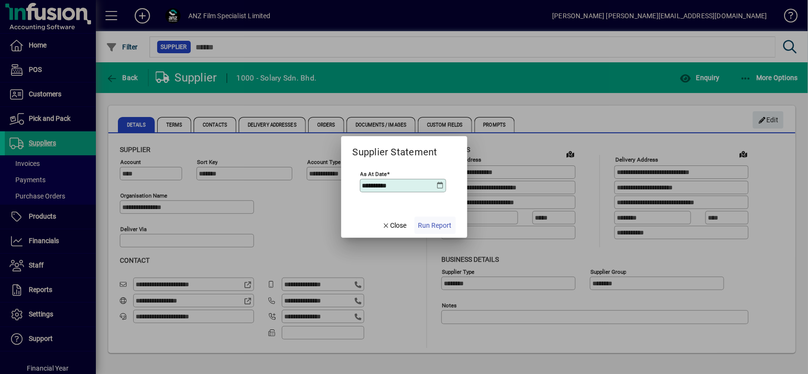
click at [439, 224] on span "Run Report" at bounding box center [435, 225] width 34 height 10
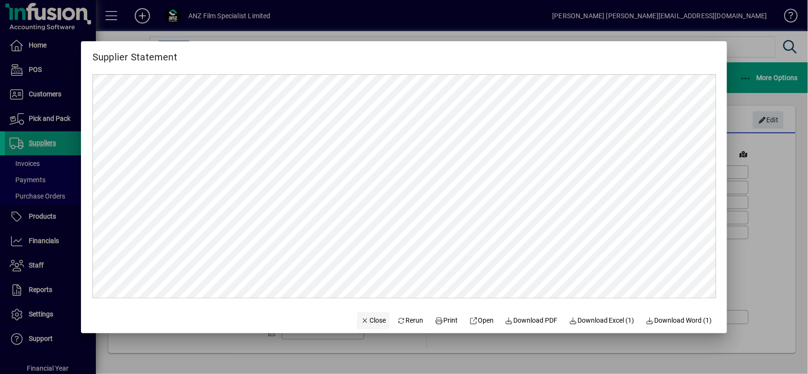
click at [368, 320] on span "Close" at bounding box center [373, 320] width 25 height 10
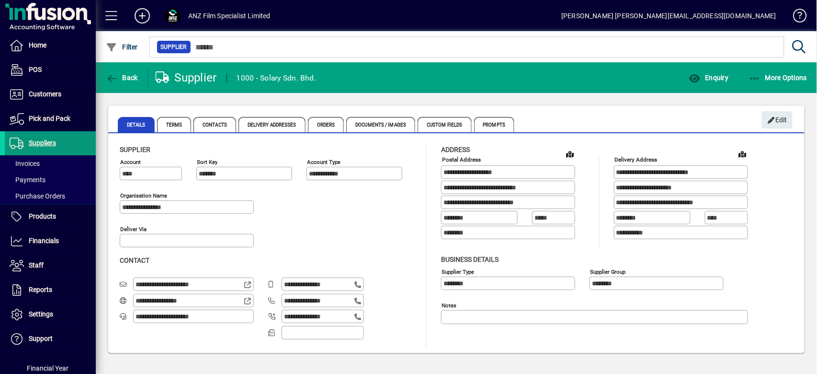
click at [39, 142] on span "Suppliers" at bounding box center [42, 143] width 27 height 8
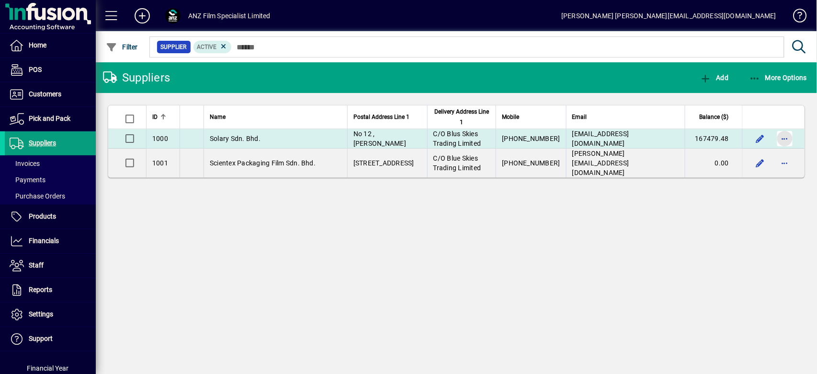
click at [790, 140] on span "button" at bounding box center [785, 138] width 23 height 23
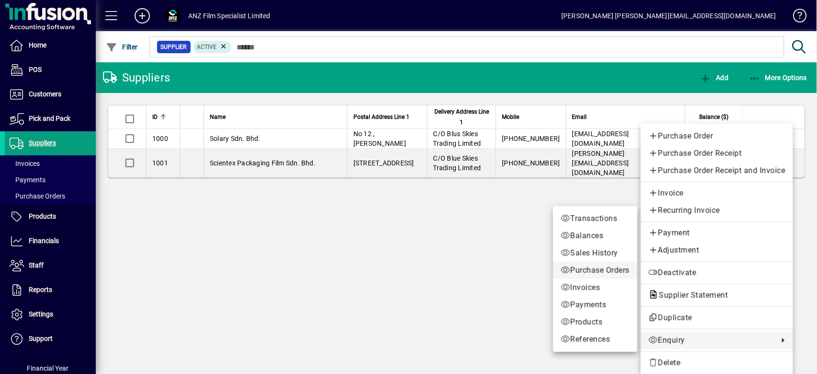
click at [605, 269] on span "Purchase Orders" at bounding box center [595, 269] width 69 height 11
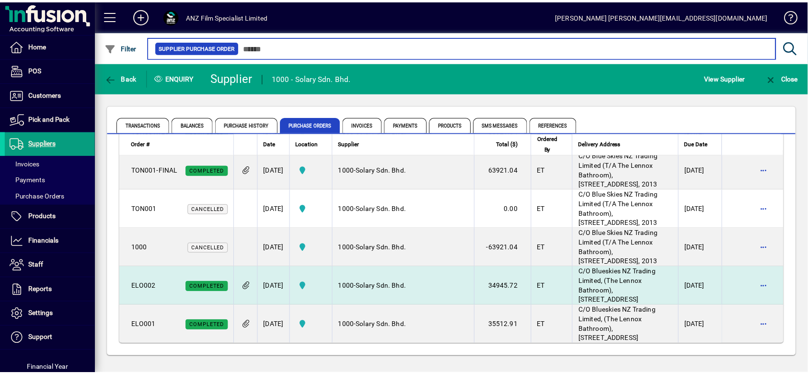
scroll to position [467, 0]
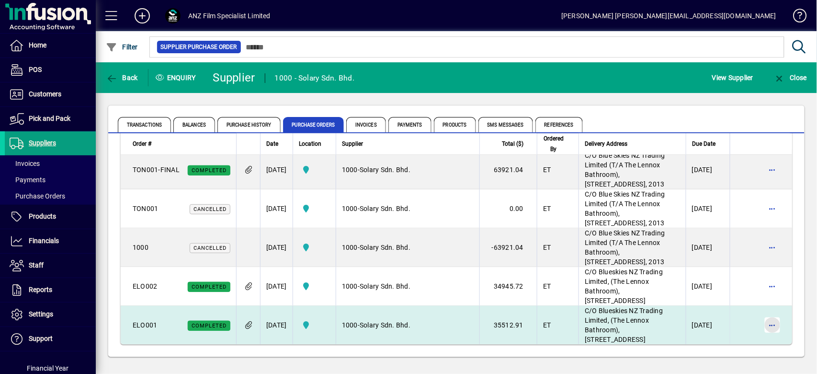
click at [767, 315] on span "button" at bounding box center [772, 324] width 23 height 23
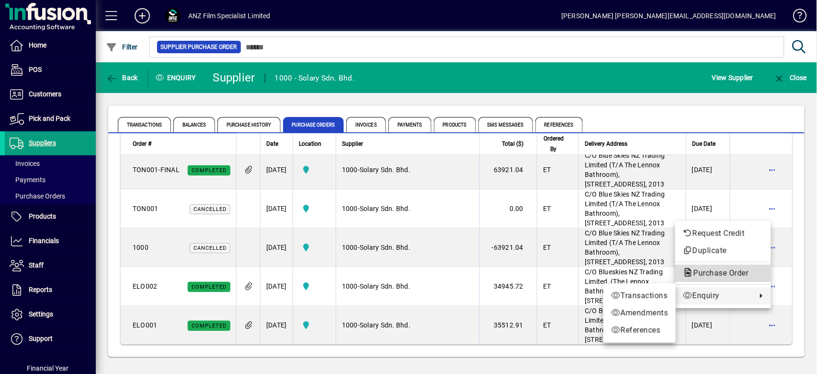
click at [733, 273] on span "Purchase Order" at bounding box center [718, 272] width 70 height 9
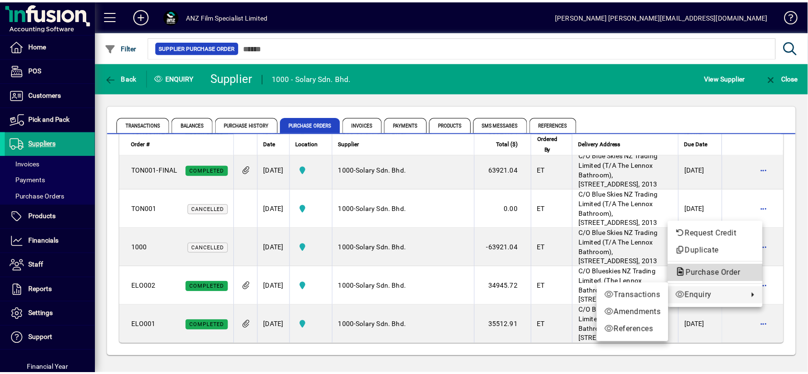
scroll to position [476, 0]
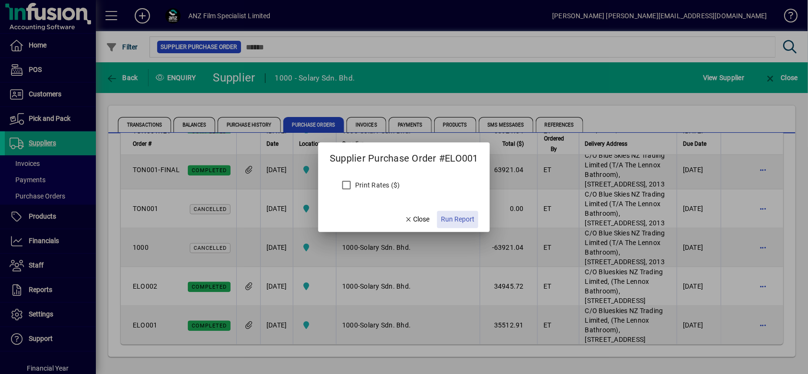
click at [459, 213] on span "button" at bounding box center [457, 219] width 41 height 23
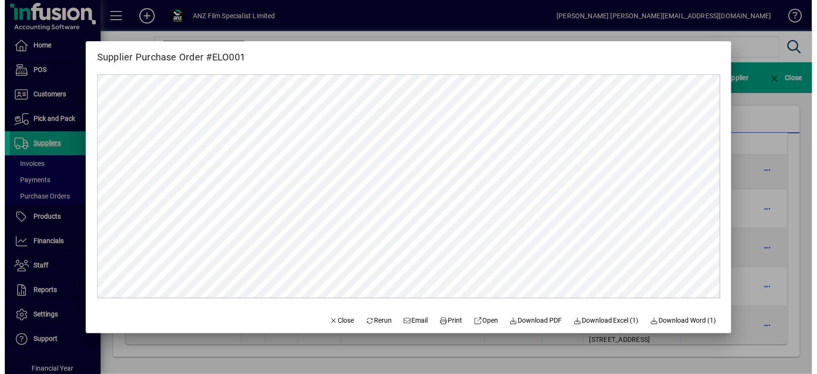
scroll to position [0, 0]
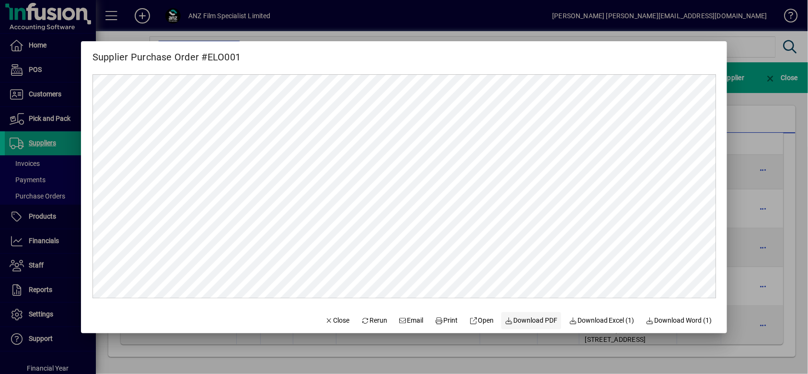
click at [524, 322] on span "Download PDF" at bounding box center [531, 320] width 53 height 10
click at [330, 325] on span "button" at bounding box center [337, 320] width 33 height 23
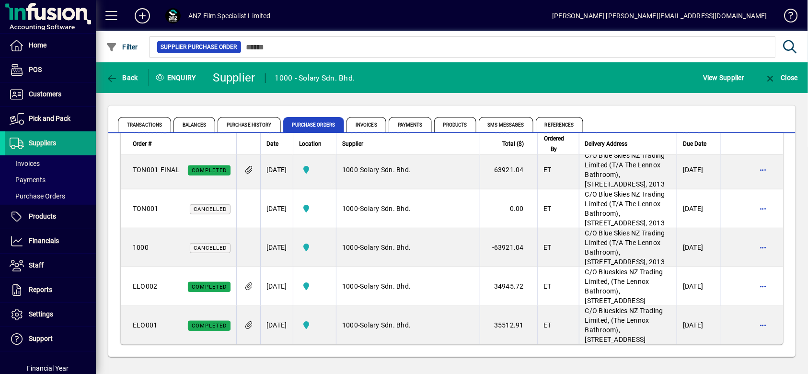
scroll to position [467, 0]
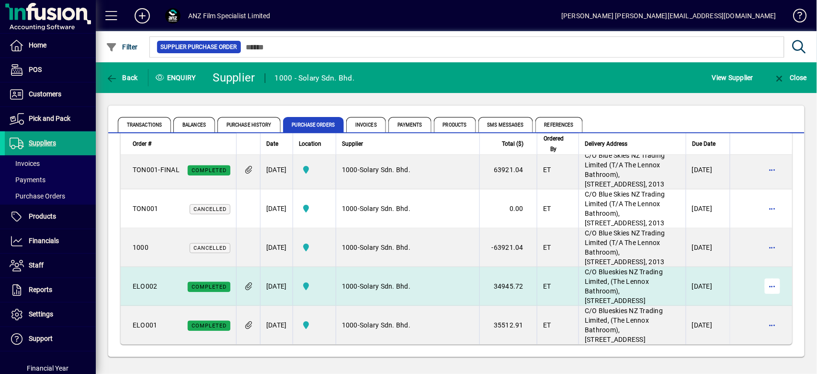
click at [768, 275] on span "button" at bounding box center [772, 286] width 23 height 23
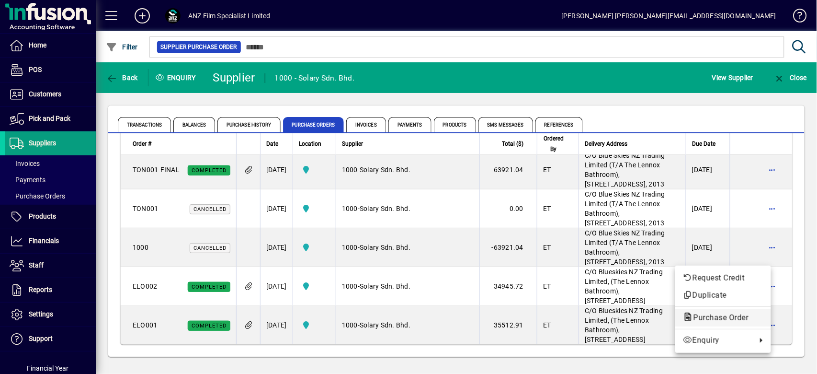
click at [727, 317] on span "Purchase Order" at bounding box center [718, 317] width 70 height 9
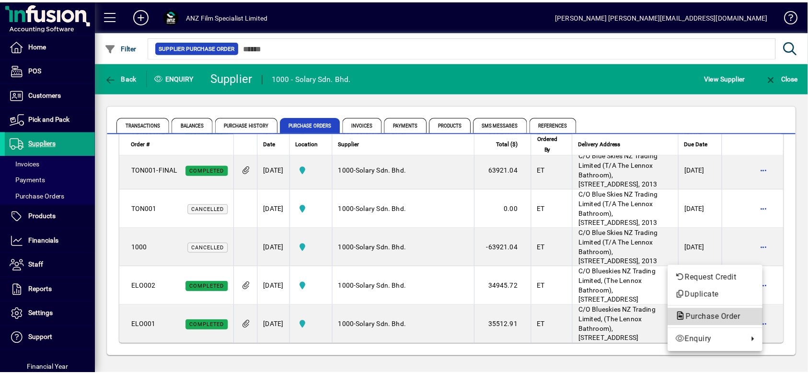
scroll to position [476, 0]
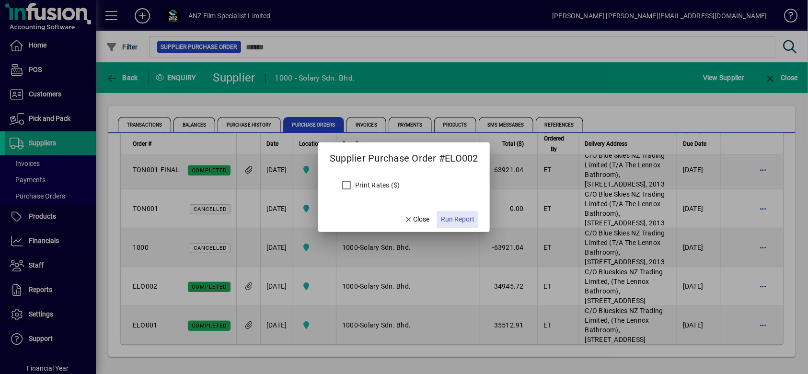
click at [469, 218] on span "Run Report" at bounding box center [458, 219] width 34 height 10
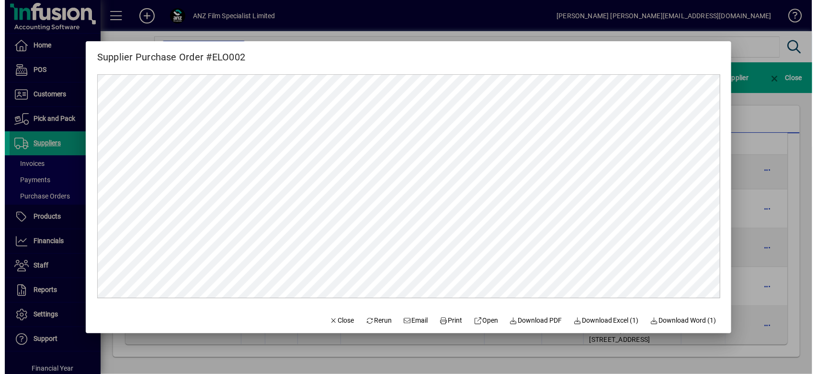
scroll to position [0, 0]
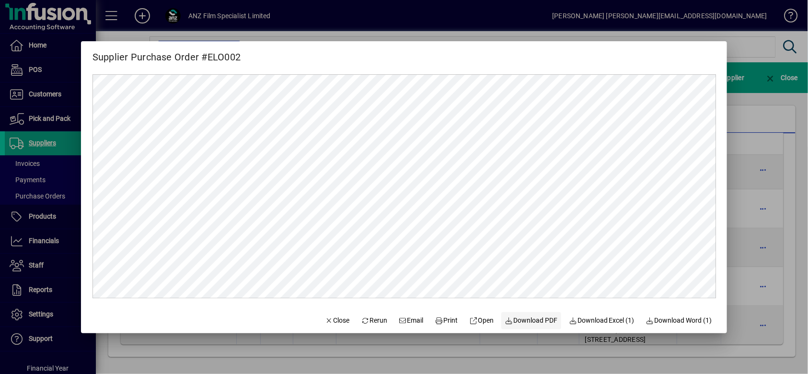
click at [539, 324] on span "Download PDF" at bounding box center [531, 320] width 53 height 10
click at [334, 321] on span "Close" at bounding box center [337, 320] width 25 height 10
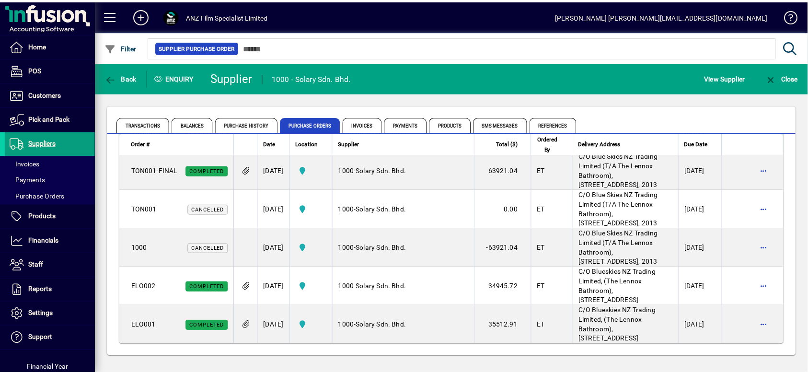
scroll to position [211, 0]
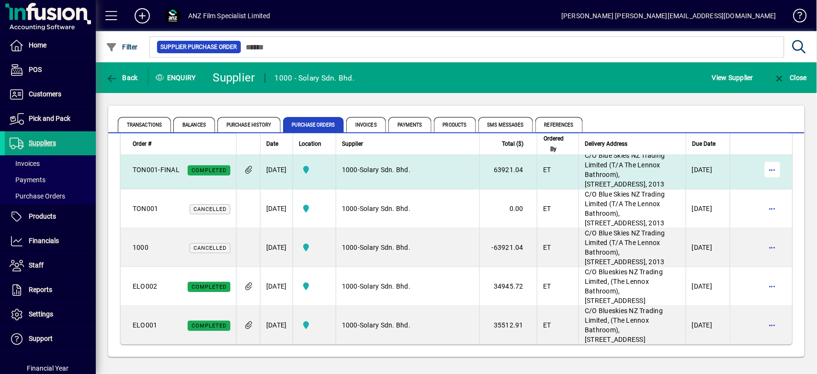
click at [770, 181] on span "button" at bounding box center [772, 169] width 23 height 23
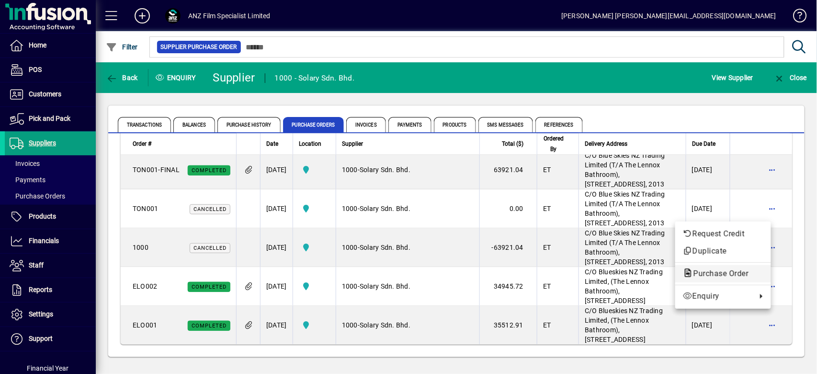
click at [718, 273] on span "Purchase Order" at bounding box center [718, 273] width 70 height 9
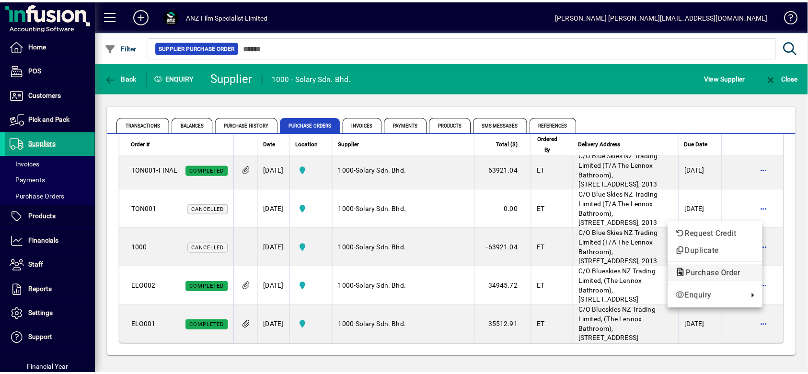
scroll to position [221, 0]
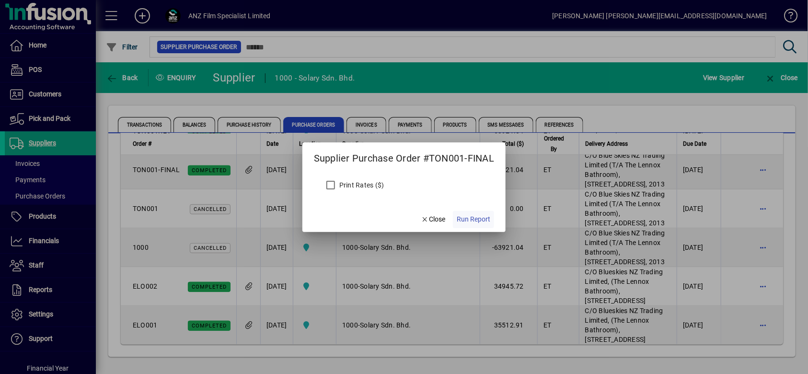
click at [479, 223] on span "Run Report" at bounding box center [474, 219] width 34 height 10
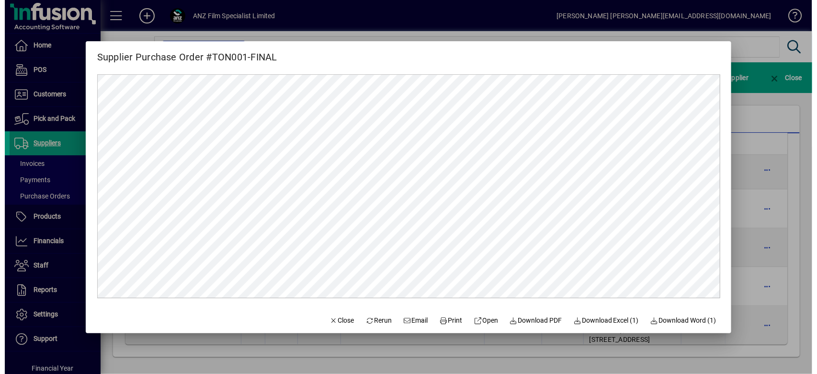
scroll to position [0, 0]
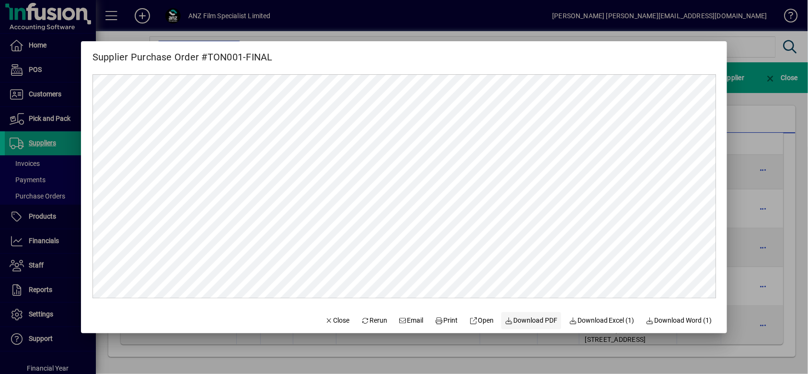
click at [542, 321] on span "Download PDF" at bounding box center [531, 320] width 53 height 10
click at [325, 325] on span "button" at bounding box center [337, 320] width 33 height 23
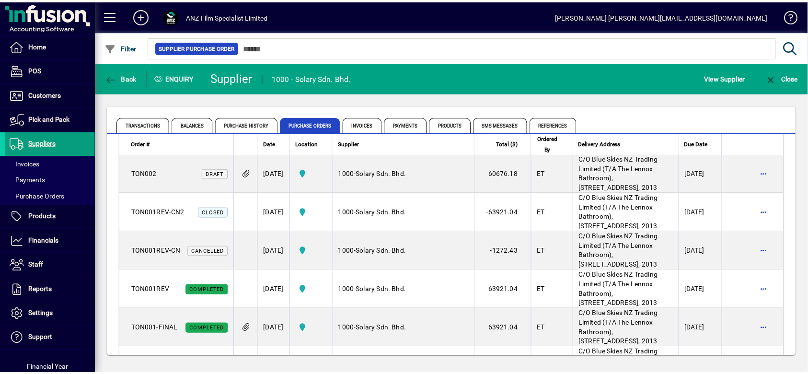
scroll to position [19, 0]
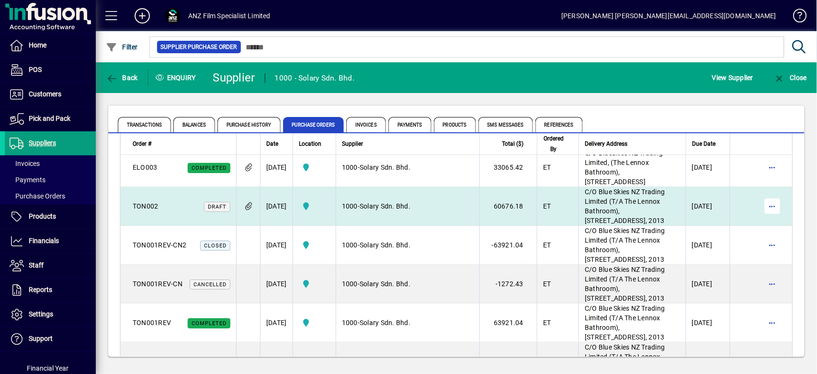
click at [762, 218] on span "button" at bounding box center [772, 206] width 23 height 23
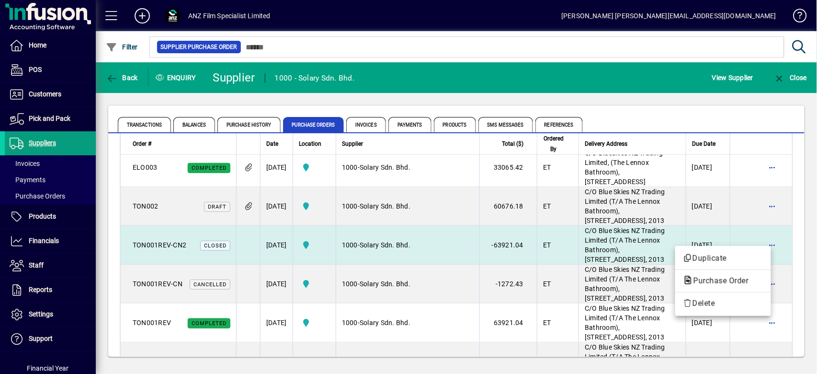
click at [719, 282] on span "Purchase Order" at bounding box center [718, 280] width 70 height 9
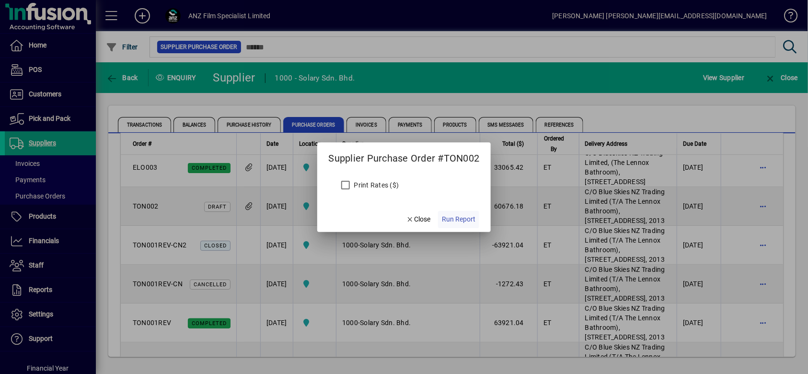
click at [469, 222] on span "Run Report" at bounding box center [459, 219] width 34 height 10
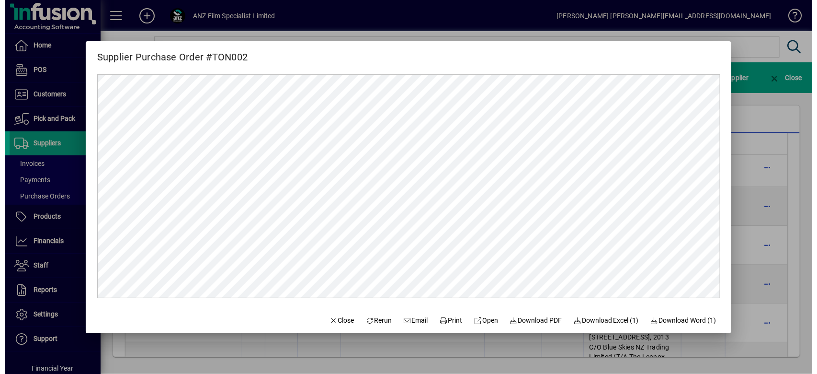
scroll to position [0, 0]
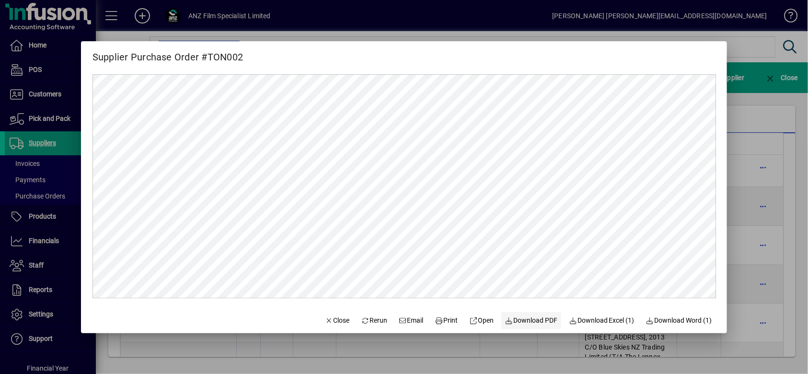
click at [527, 322] on span "Download PDF" at bounding box center [531, 320] width 53 height 10
click at [339, 320] on span "Close" at bounding box center [337, 320] width 25 height 10
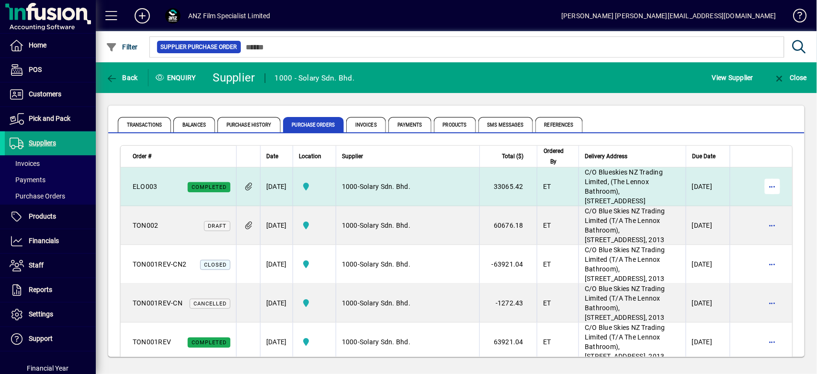
click at [767, 198] on span "button" at bounding box center [772, 186] width 23 height 23
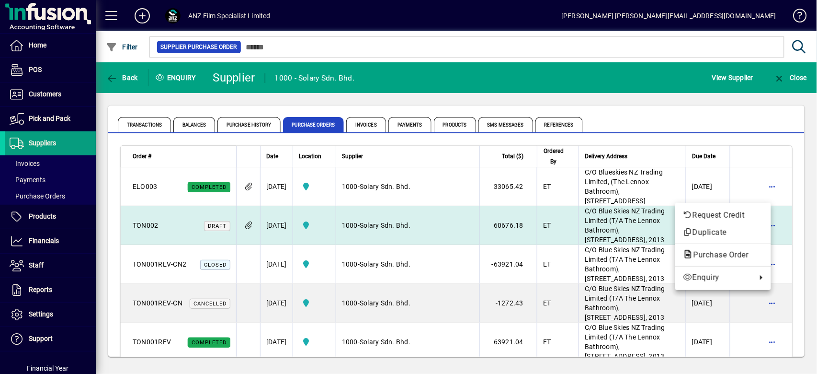
click at [731, 257] on span "Purchase Order" at bounding box center [718, 254] width 70 height 9
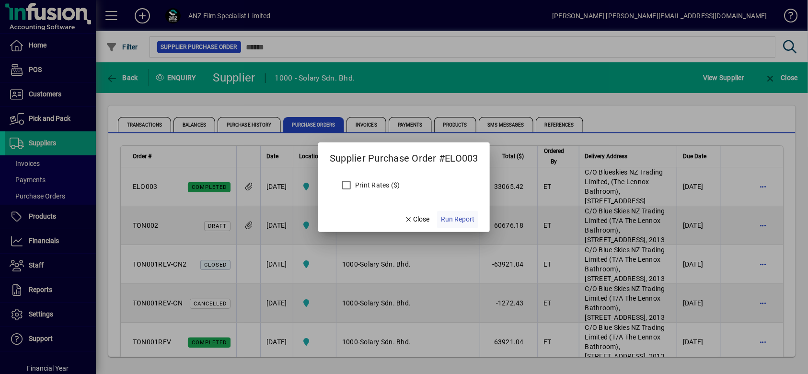
click at [449, 221] on span "Run Report" at bounding box center [458, 219] width 34 height 10
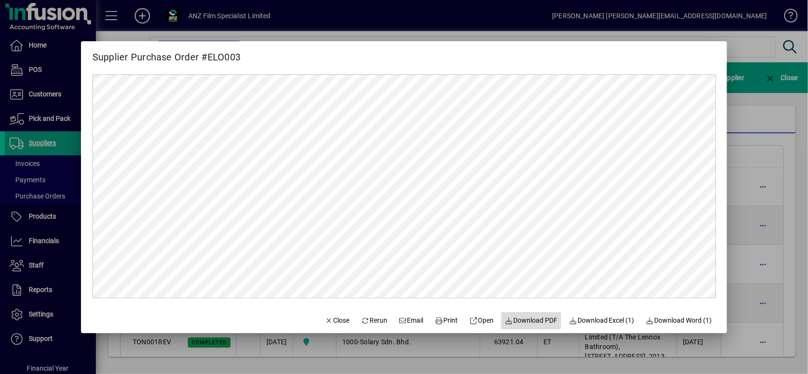
click at [527, 317] on span "Download PDF" at bounding box center [531, 320] width 53 height 10
click at [338, 322] on span "Close" at bounding box center [337, 320] width 25 height 10
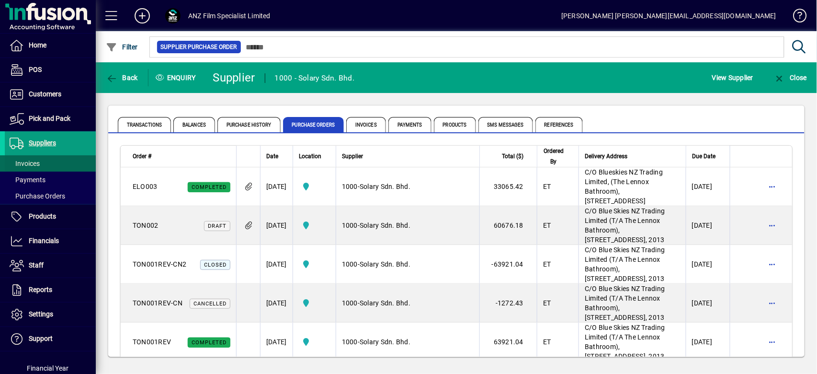
click at [43, 160] on span at bounding box center [50, 163] width 91 height 23
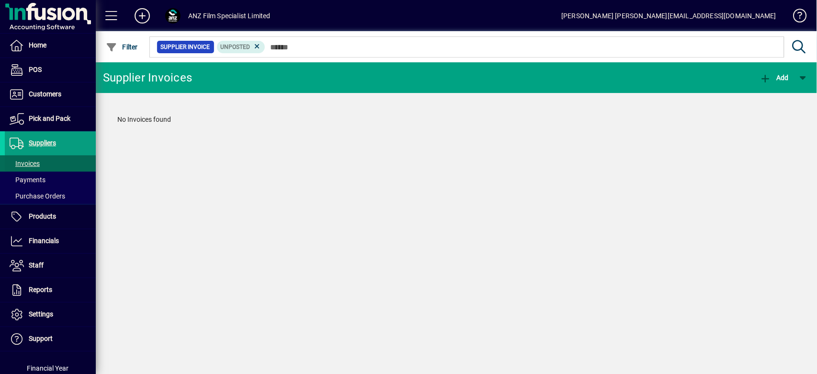
click at [34, 164] on span "Invoices" at bounding box center [25, 164] width 30 height 8
click at [253, 46] on icon at bounding box center [257, 46] width 9 height 9
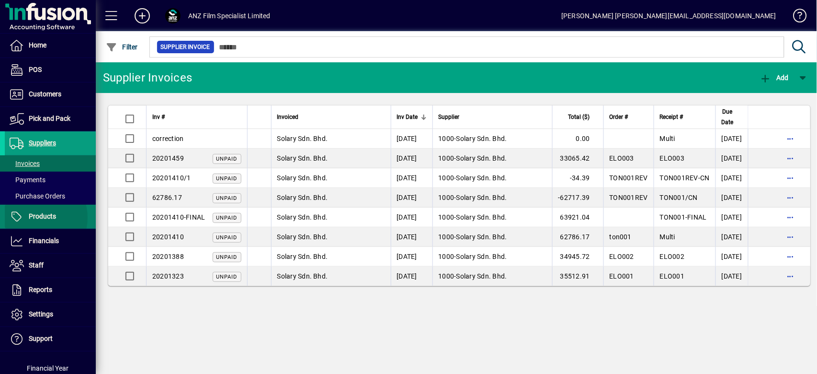
click at [34, 217] on span "Products" at bounding box center [42, 216] width 27 height 8
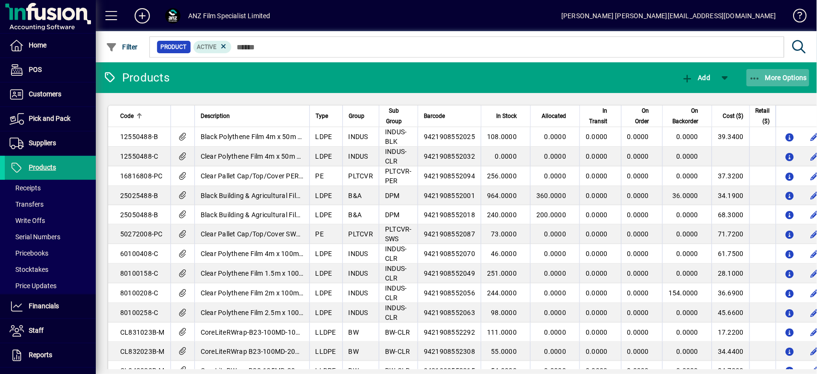
click at [791, 81] on span "More Options" at bounding box center [778, 78] width 58 height 8
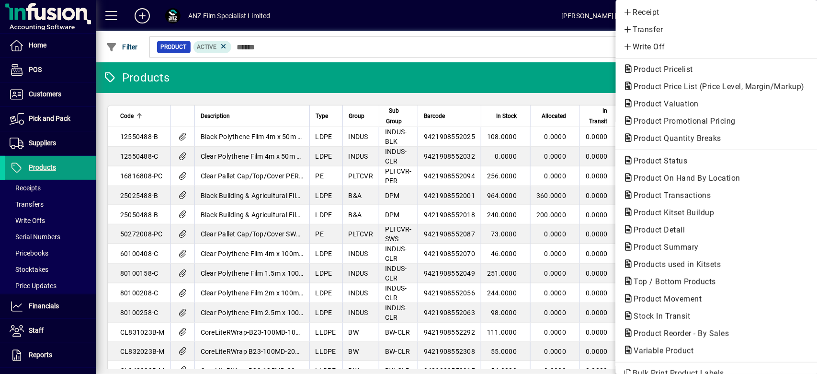
click at [51, 96] on div at bounding box center [408, 187] width 817 height 374
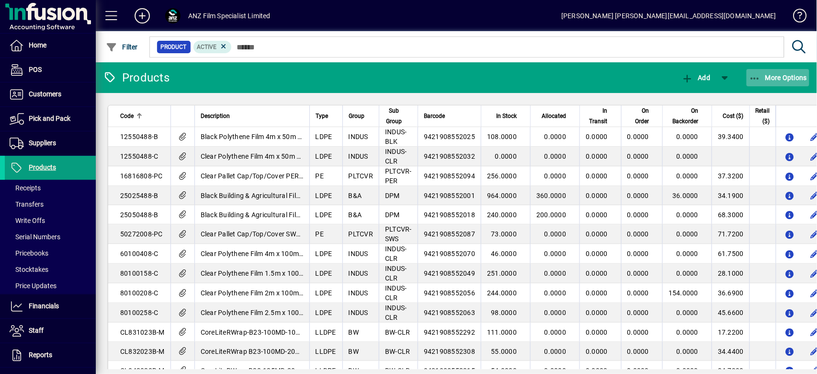
click at [776, 80] on span "More Options" at bounding box center [778, 78] width 58 height 8
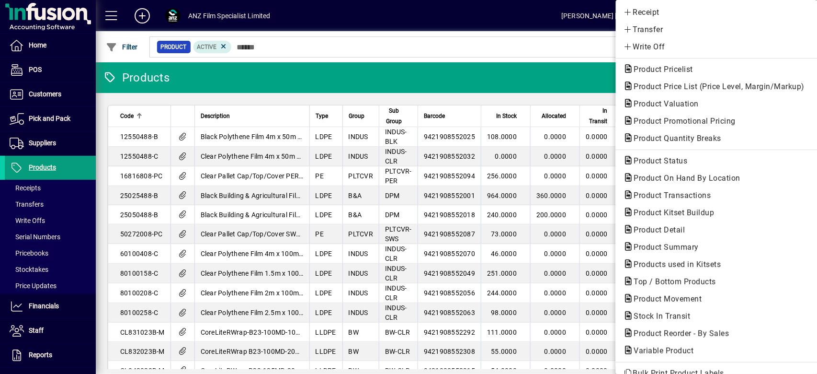
click at [55, 97] on div at bounding box center [408, 187] width 817 height 374
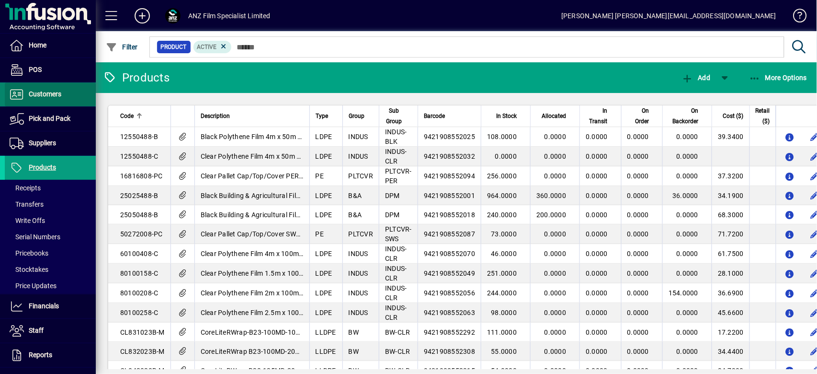
click at [58, 91] on span "Customers" at bounding box center [45, 94] width 33 height 8
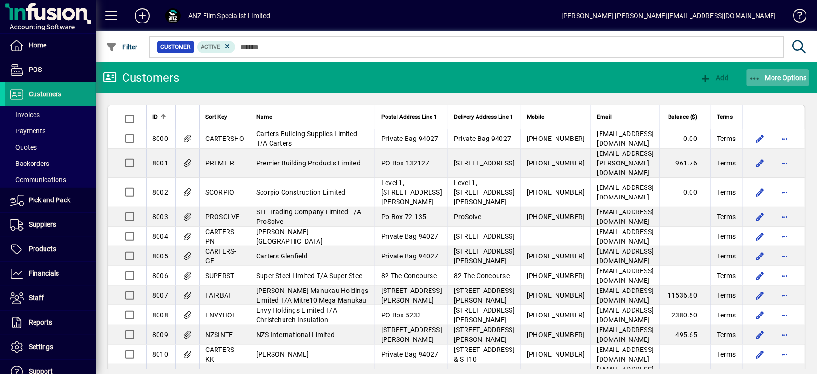
click at [789, 77] on span "More Options" at bounding box center [778, 78] width 58 height 8
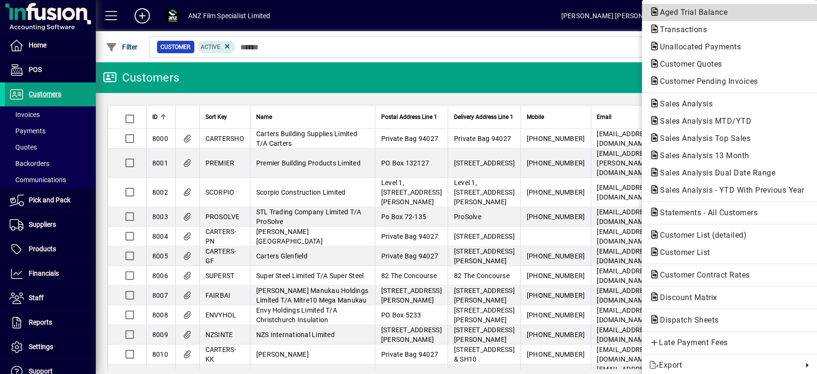
click at [693, 13] on span "Aged Trial Balance" at bounding box center [691, 12] width 83 height 9
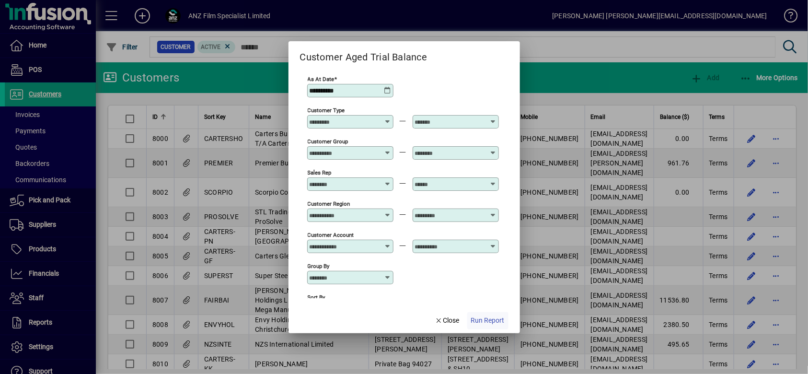
click at [491, 322] on span "Run Report" at bounding box center [488, 320] width 34 height 10
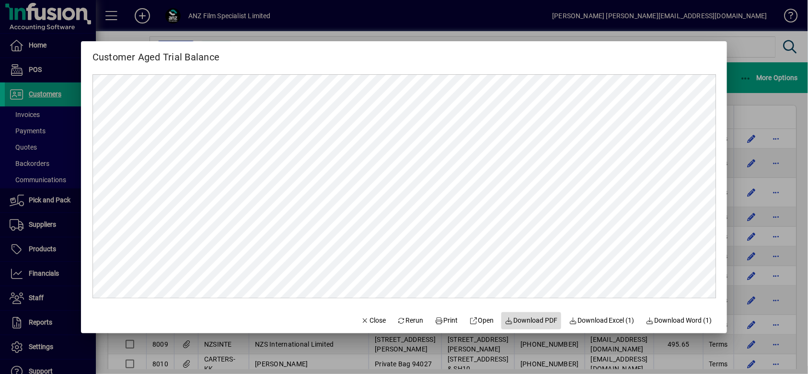
click at [543, 325] on span at bounding box center [531, 320] width 60 height 23
click at [375, 319] on span "Close" at bounding box center [373, 320] width 25 height 10
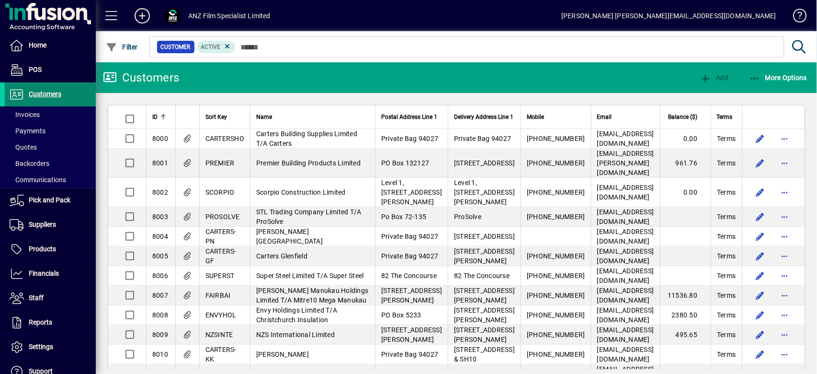
click at [59, 93] on span "Customers" at bounding box center [45, 94] width 33 height 8
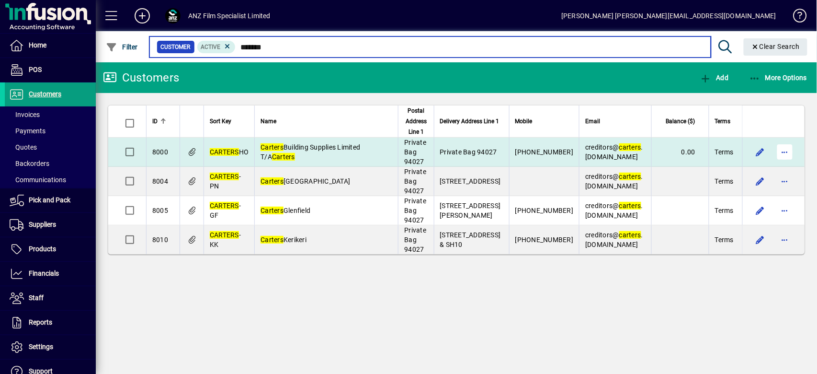
type input "*******"
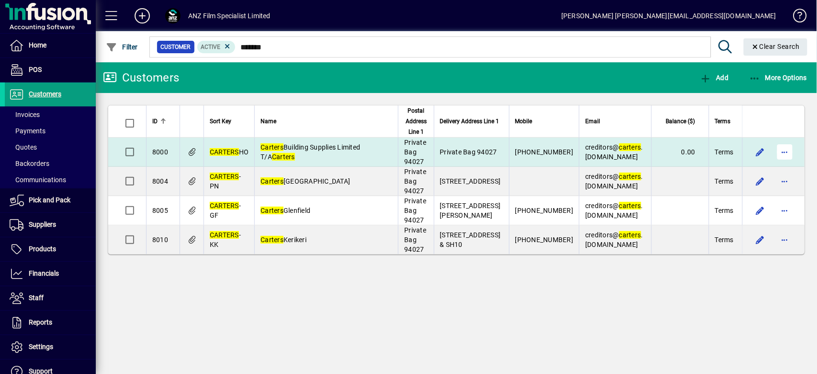
click at [784, 144] on span "button" at bounding box center [785, 151] width 23 height 23
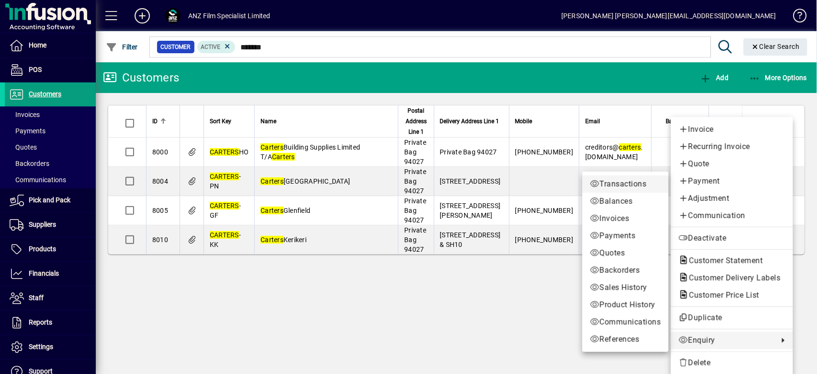
click at [630, 185] on span "Transactions" at bounding box center [625, 183] width 71 height 11
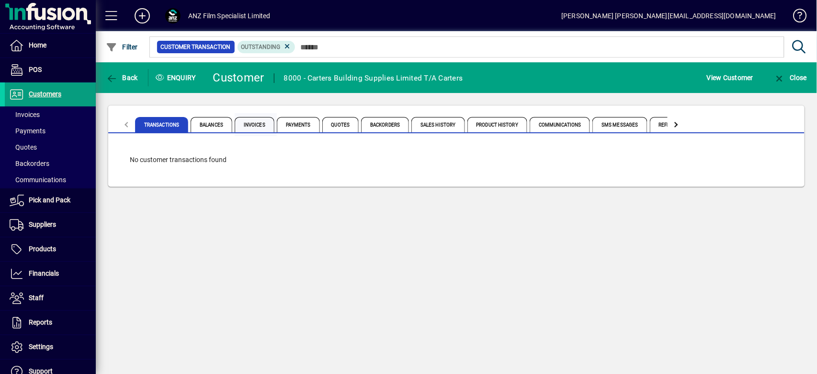
drag, startPoint x: 251, startPoint y: 127, endPoint x: 255, endPoint y: 132, distance: 6.8
click at [252, 126] on span "Invoices" at bounding box center [255, 124] width 40 height 15
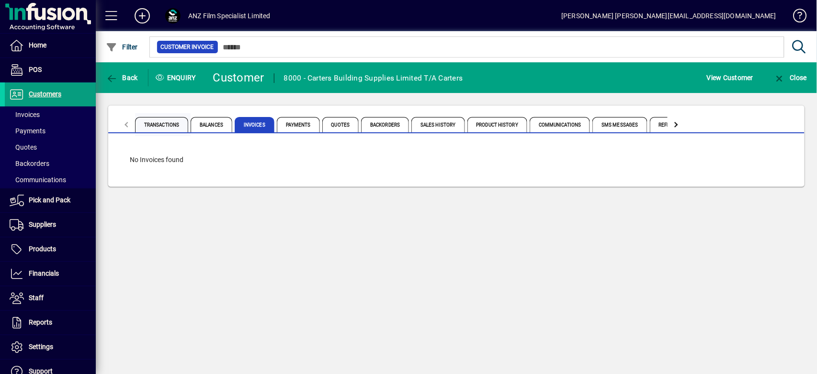
click at [160, 129] on span "Transactions" at bounding box center [161, 124] width 53 height 15
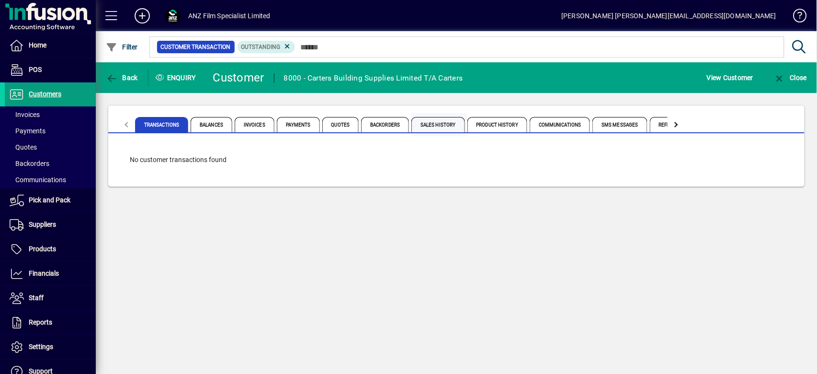
click at [436, 121] on span "Sales History" at bounding box center [438, 124] width 53 height 15
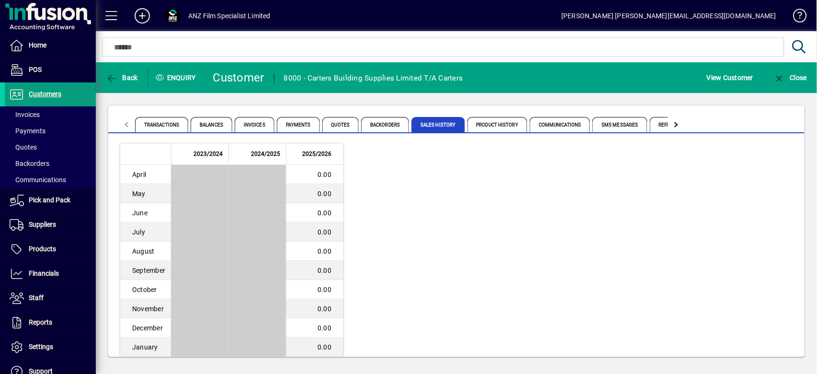
click at [675, 122] on div at bounding box center [675, 124] width 5 height 5
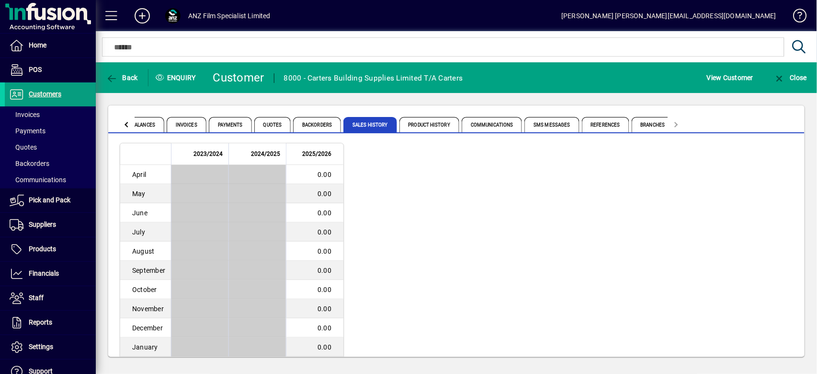
click at [676, 123] on mat-tab-header "Transactions Balances Invoices Payments Quotes Backorders Sales History Product…" at bounding box center [401, 124] width 567 height 23
click at [433, 129] on span "Product History" at bounding box center [430, 124] width 60 height 15
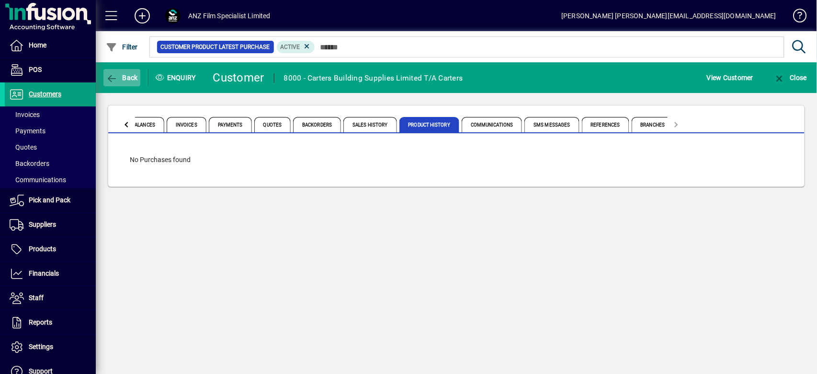
click at [123, 74] on span "Back" at bounding box center [122, 78] width 32 height 8
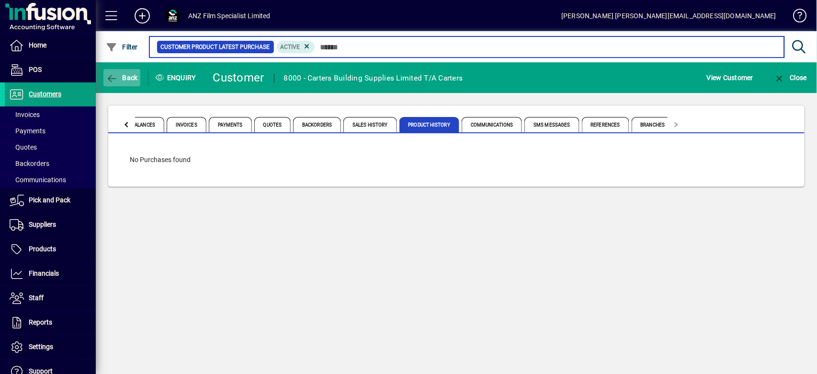
type input "*******"
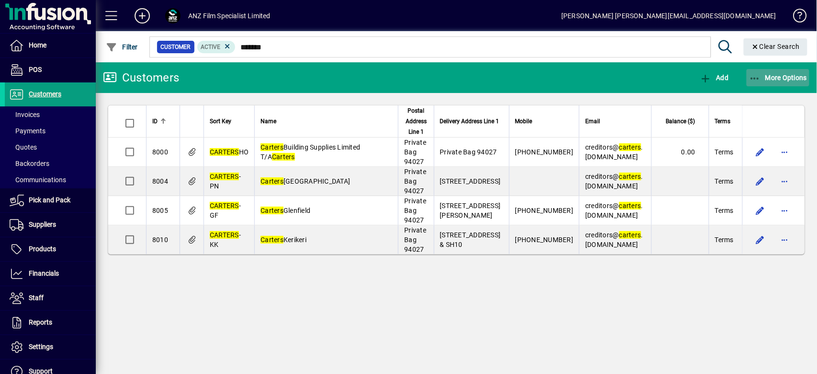
click at [795, 76] on span "More Options" at bounding box center [778, 78] width 58 height 8
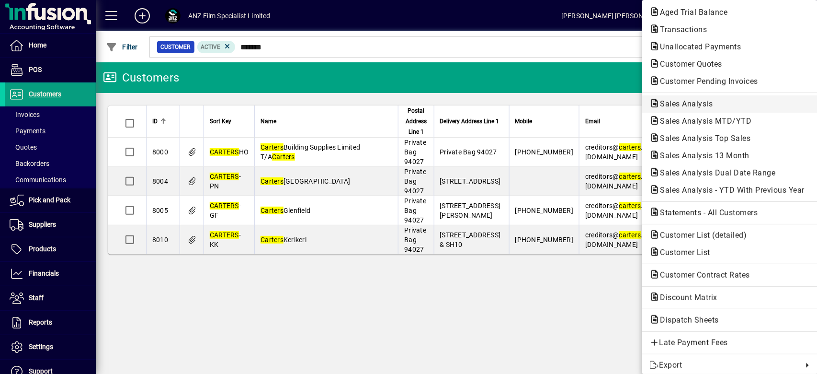
click at [707, 106] on span "Sales Analysis" at bounding box center [684, 103] width 68 height 9
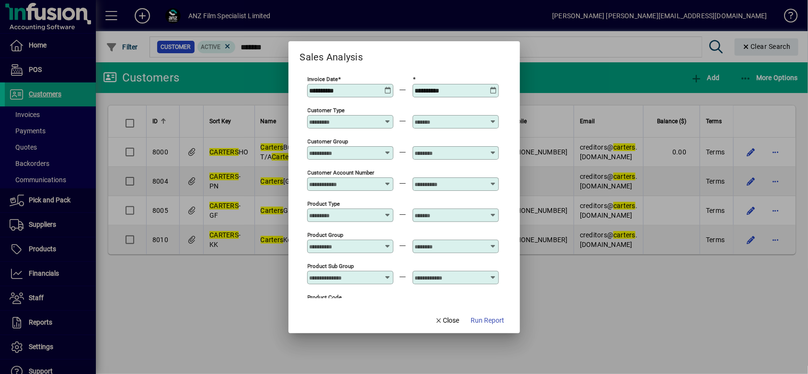
click at [388, 87] on icon at bounding box center [387, 87] width 7 height 0
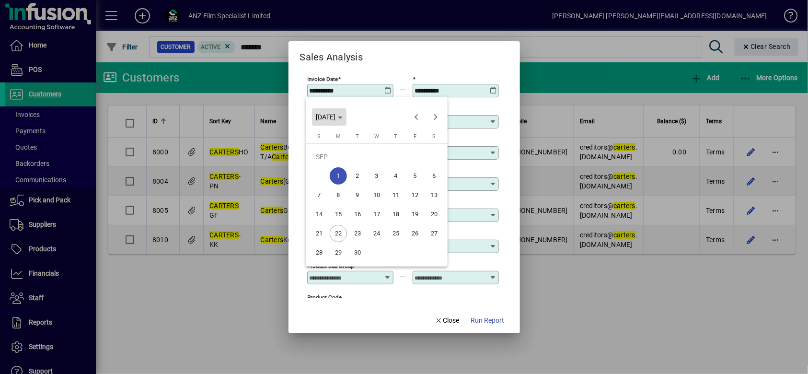
click at [335, 120] on span "[DATE]" at bounding box center [326, 117] width 20 height 8
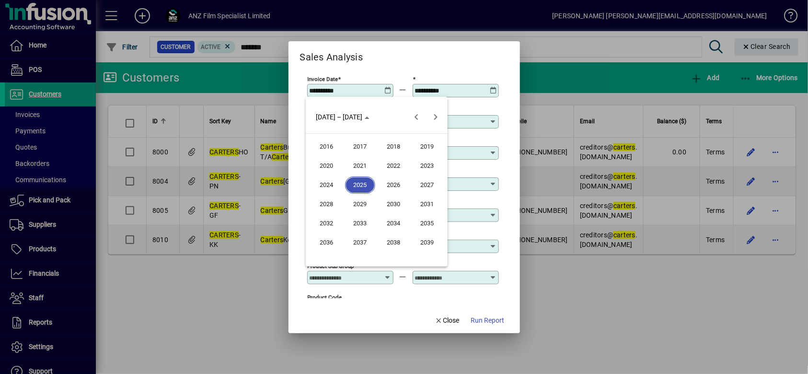
click at [354, 176] on span "2025" at bounding box center [360, 184] width 30 height 17
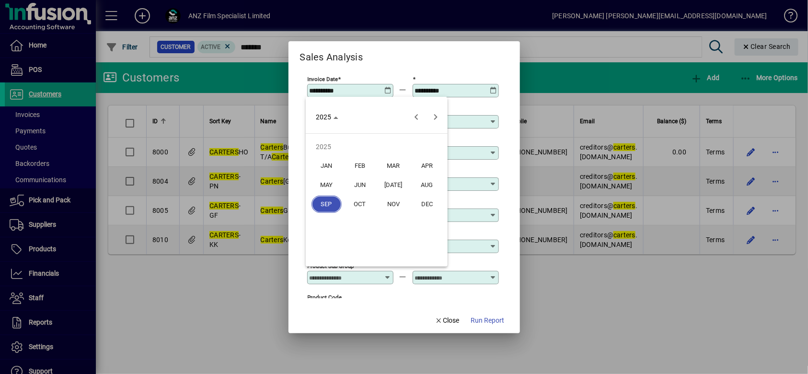
click at [387, 162] on span "MAR" at bounding box center [394, 165] width 30 height 17
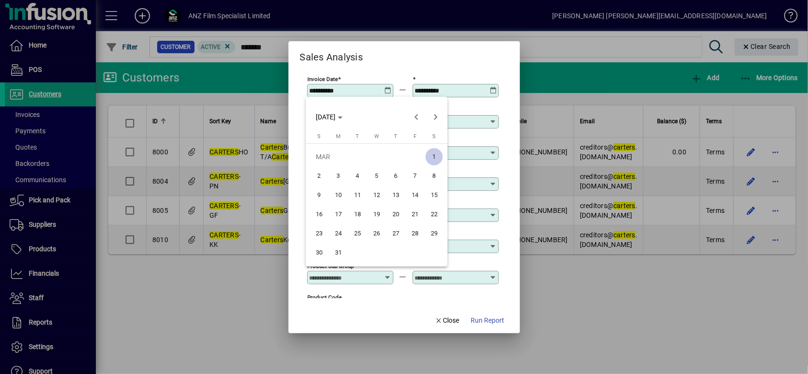
click at [433, 158] on span "1" at bounding box center [433, 156] width 17 height 17
type input "**********"
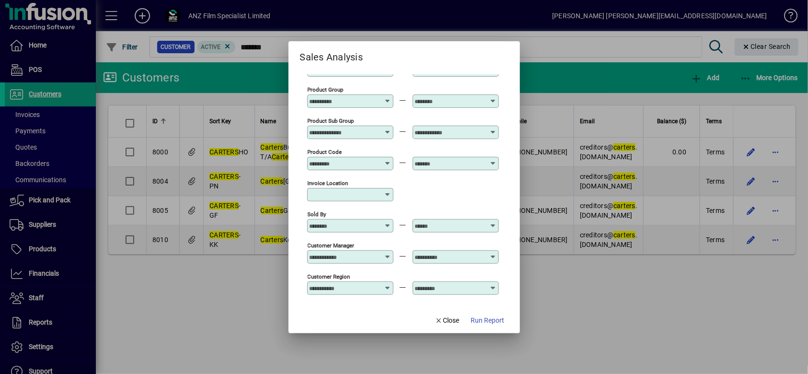
scroll to position [354, 0]
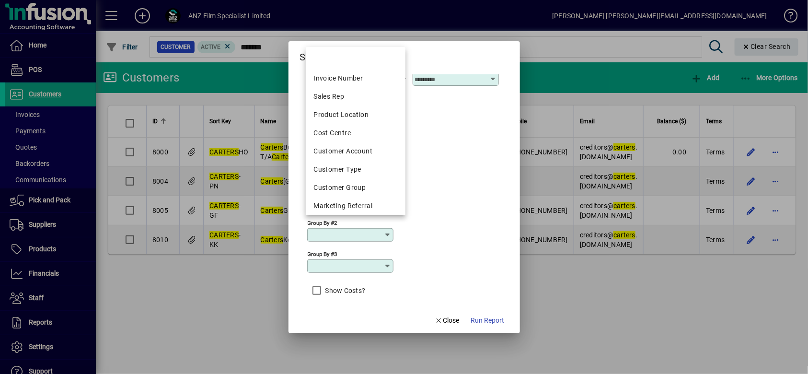
click at [375, 232] on input "Group by #2" at bounding box center [347, 235] width 74 height 8
click at [359, 75] on div "Invoice Number" at bounding box center [355, 78] width 84 height 10
type input "**********"
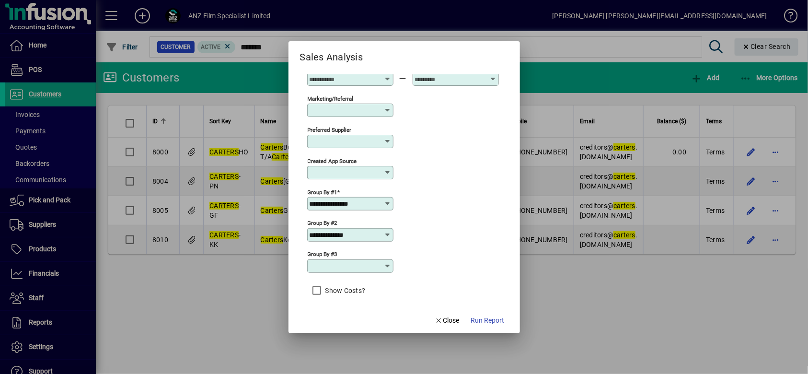
click at [366, 264] on input "Group by #3" at bounding box center [347, 266] width 74 height 8
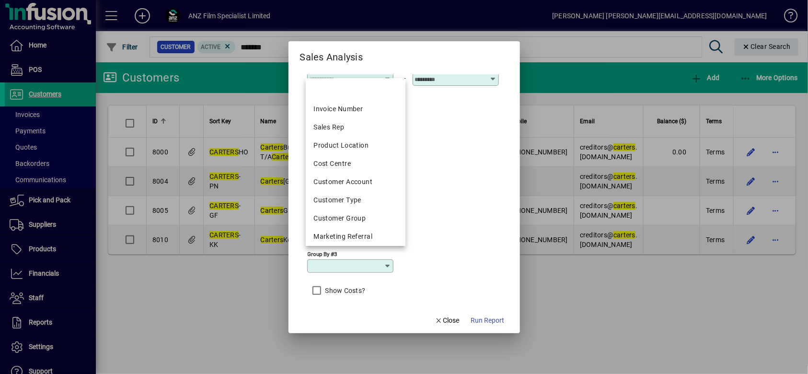
click at [475, 198] on div "**********" at bounding box center [403, 202] width 192 height 31
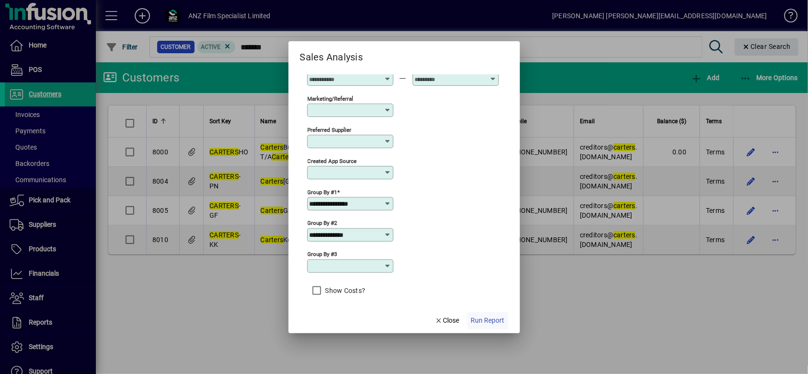
click at [485, 316] on span "Run Report" at bounding box center [488, 320] width 34 height 10
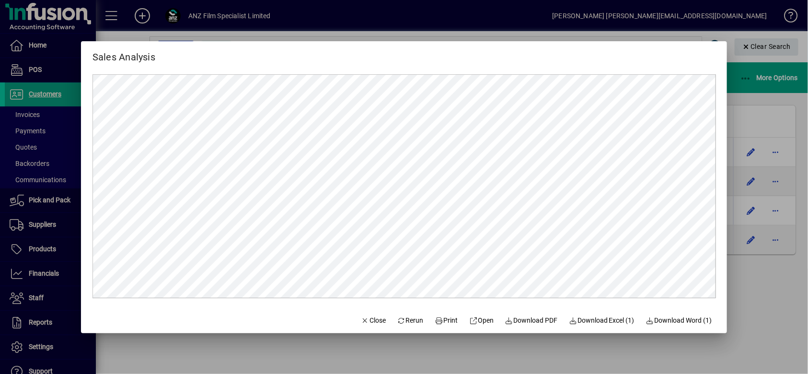
scroll to position [0, 0]
click at [370, 322] on span "Close" at bounding box center [373, 320] width 25 height 10
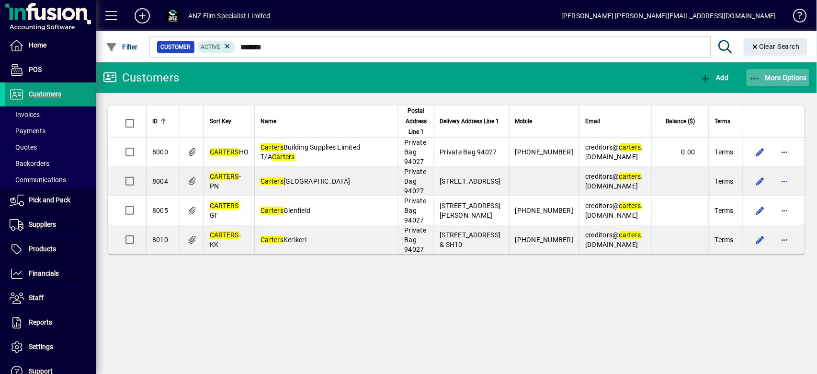
click at [769, 81] on span "button" at bounding box center [778, 77] width 63 height 23
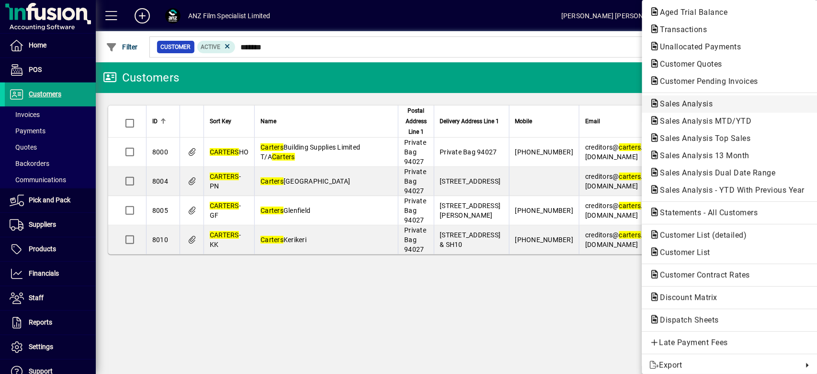
click at [694, 105] on span "Sales Analysis" at bounding box center [684, 103] width 68 height 9
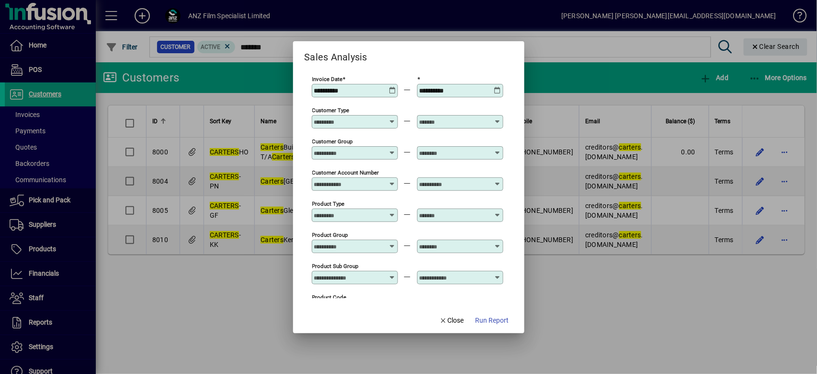
type input "**********"
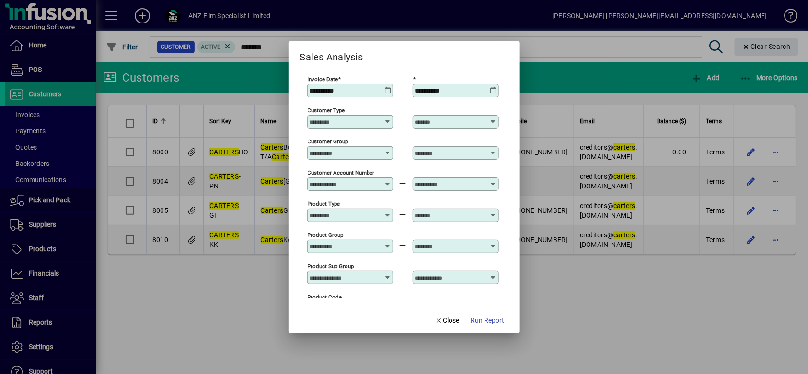
click at [389, 87] on icon at bounding box center [387, 87] width 7 height 0
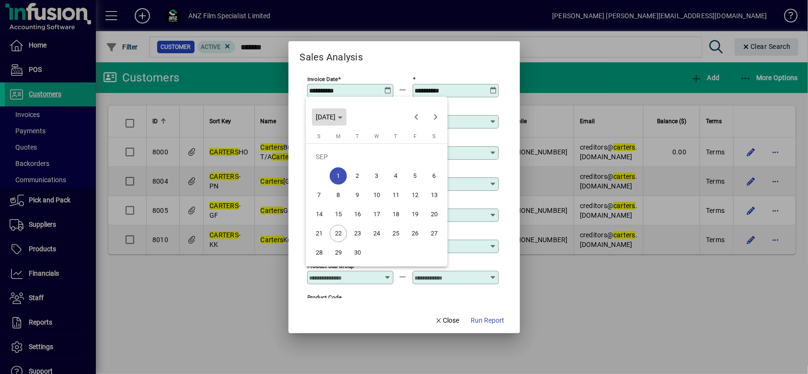
click at [346, 114] on span "Choose month and year" at bounding box center [329, 116] width 34 height 23
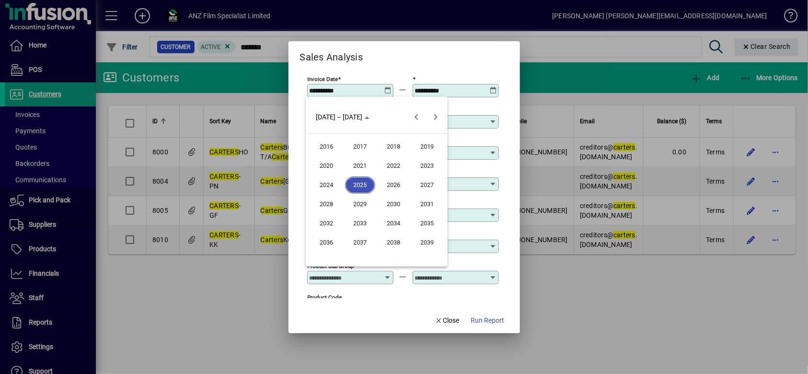
click at [369, 185] on span "2025" at bounding box center [360, 184] width 30 height 17
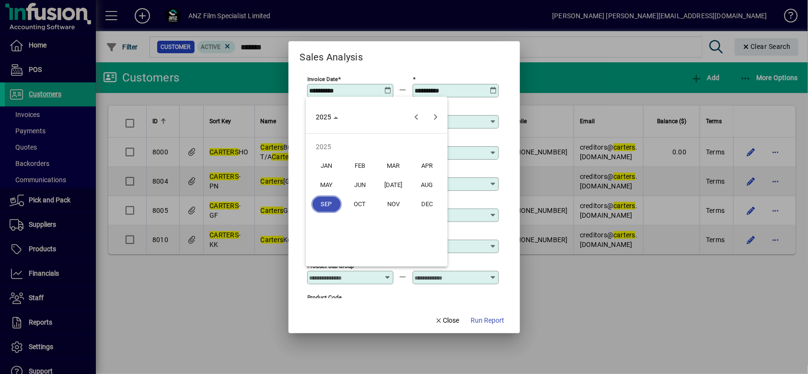
click at [397, 167] on span "MAR" at bounding box center [394, 165] width 30 height 17
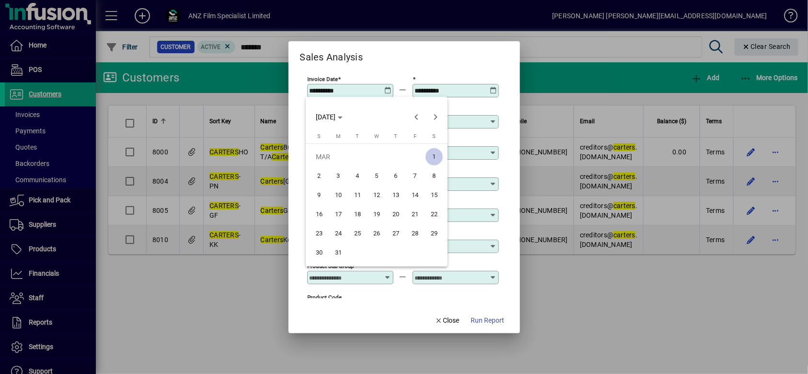
click at [433, 155] on span "1" at bounding box center [433, 156] width 17 height 17
type input "**********"
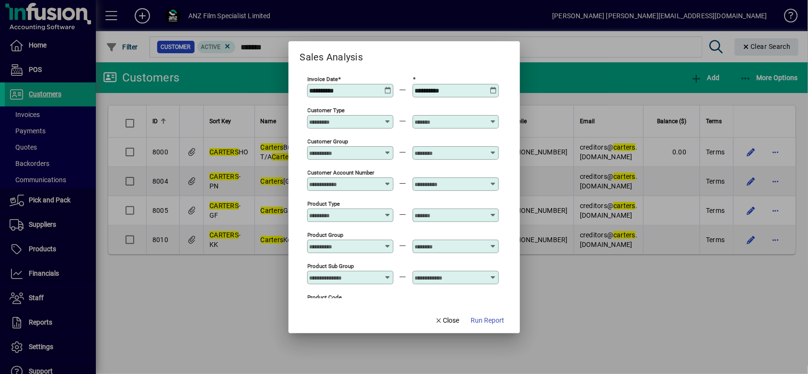
scroll to position [319, 0]
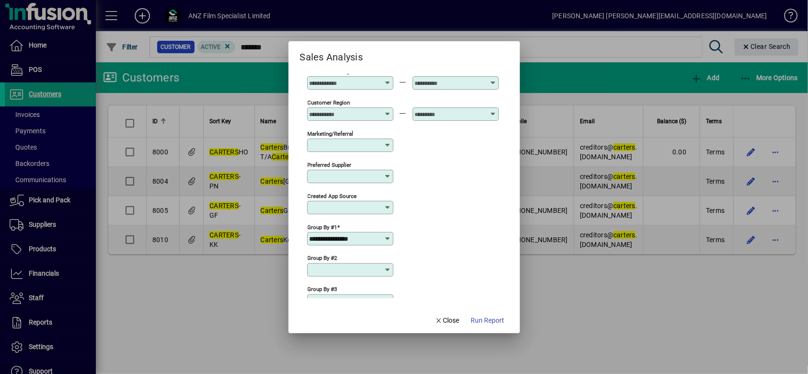
click at [367, 235] on input "**********" at bounding box center [347, 239] width 74 height 8
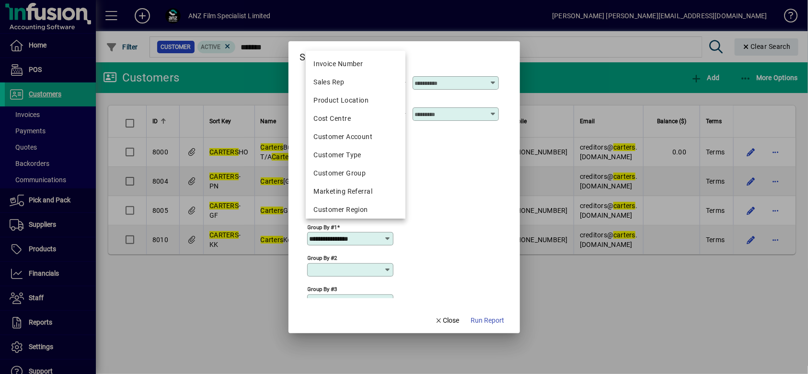
click at [478, 182] on div "Preferred supplier" at bounding box center [403, 175] width 192 height 31
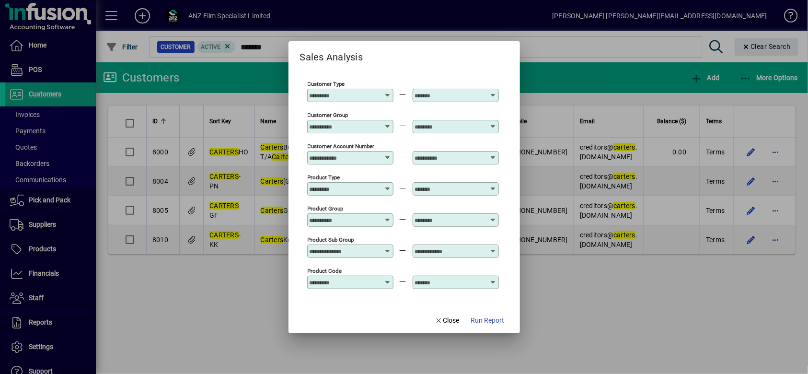
scroll to position [0, 0]
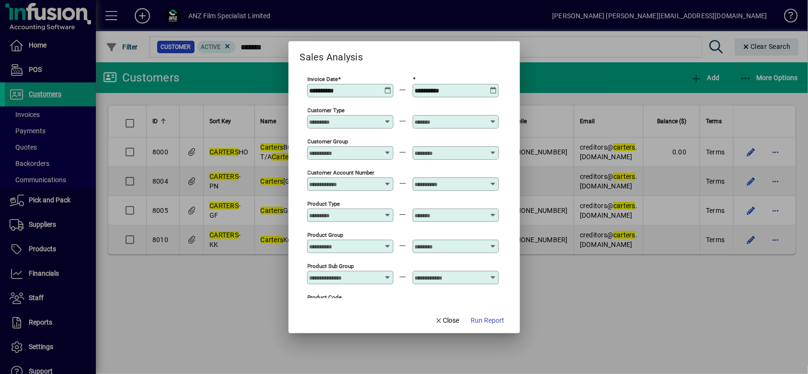
click at [368, 151] on input "Customer Group" at bounding box center [345, 153] width 70 height 8
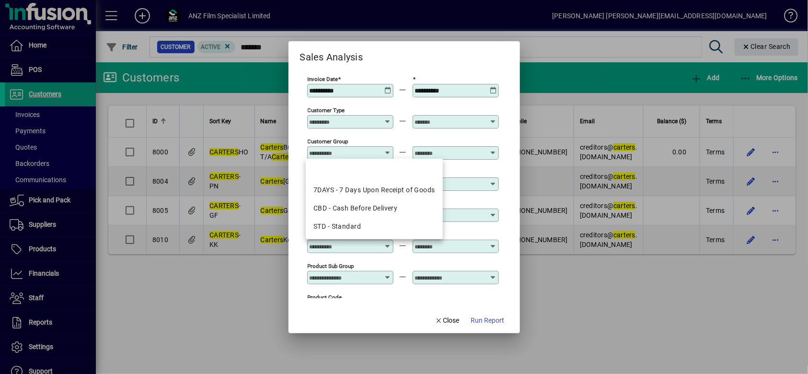
click at [364, 154] on input "Customer Group" at bounding box center [345, 153] width 70 height 8
click at [611, 307] on div at bounding box center [404, 187] width 808 height 374
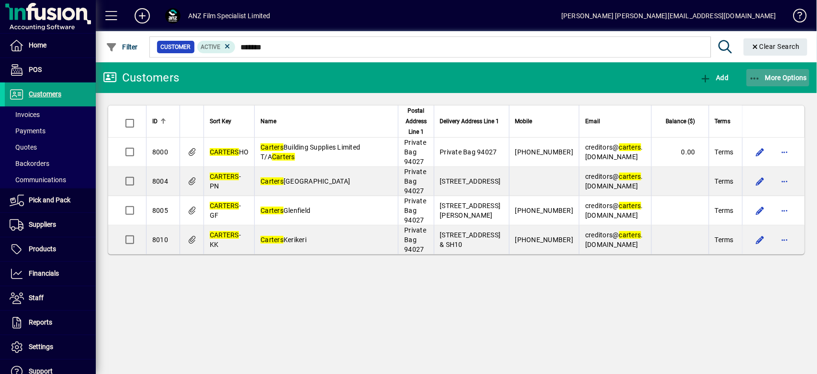
click at [781, 67] on span "button" at bounding box center [778, 77] width 63 height 23
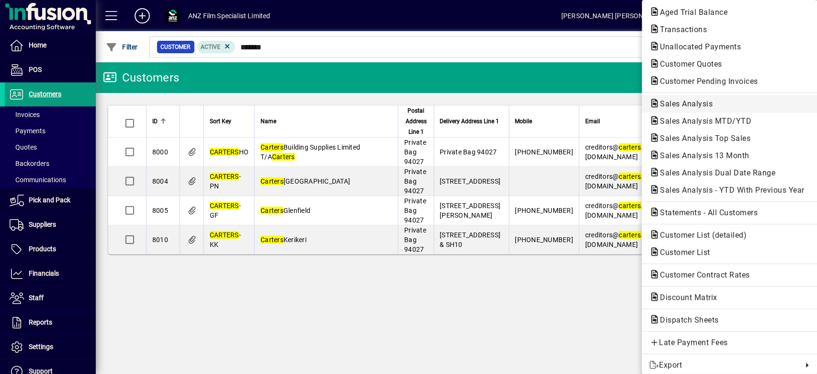
click at [683, 104] on span "Sales Analysis" at bounding box center [684, 103] width 68 height 9
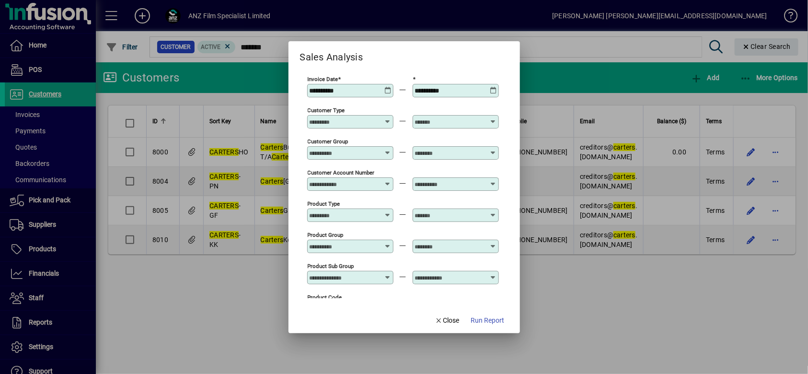
type input "**********"
click at [386, 87] on icon at bounding box center [387, 87] width 7 height 0
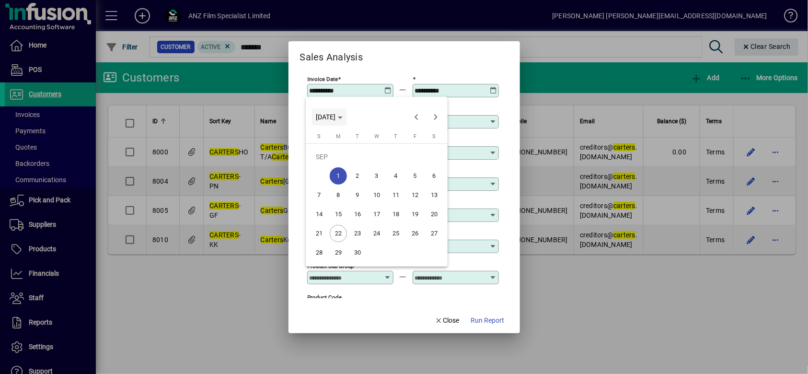
click at [335, 117] on span "[DATE]" at bounding box center [326, 117] width 20 height 8
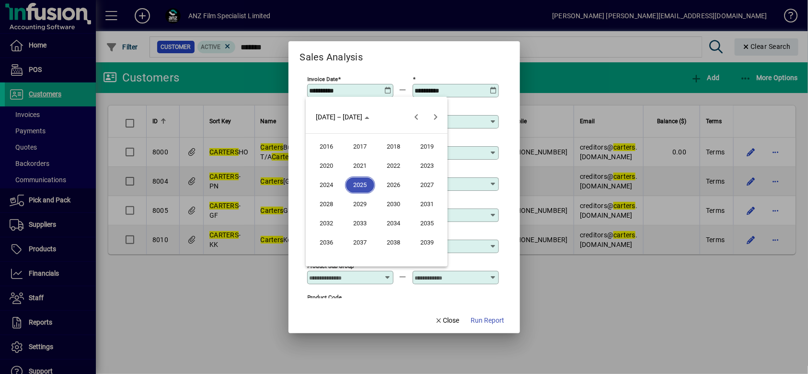
click at [364, 184] on span "2025" at bounding box center [360, 184] width 30 height 17
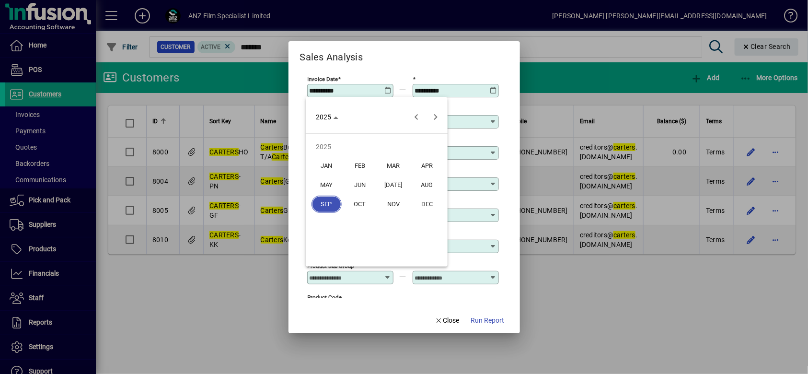
click at [399, 164] on span "MAR" at bounding box center [394, 165] width 30 height 17
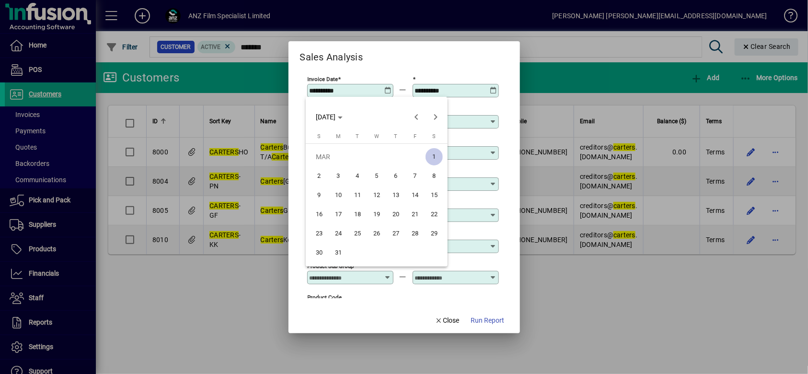
click at [435, 160] on span "1" at bounding box center [433, 156] width 17 height 17
type input "**********"
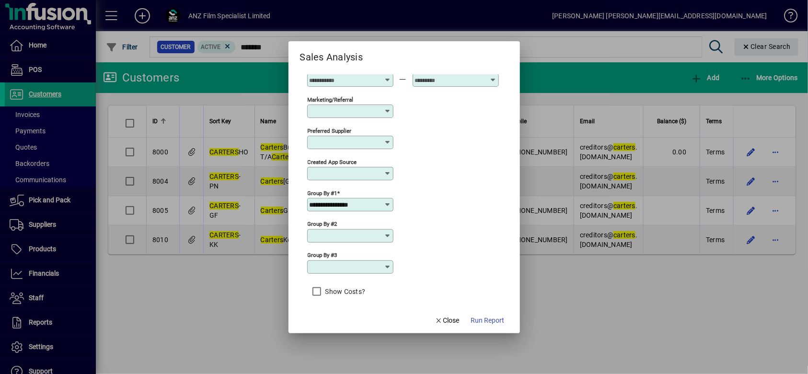
scroll to position [354, 0]
click at [377, 197] on div "**********" at bounding box center [350, 203] width 86 height 13
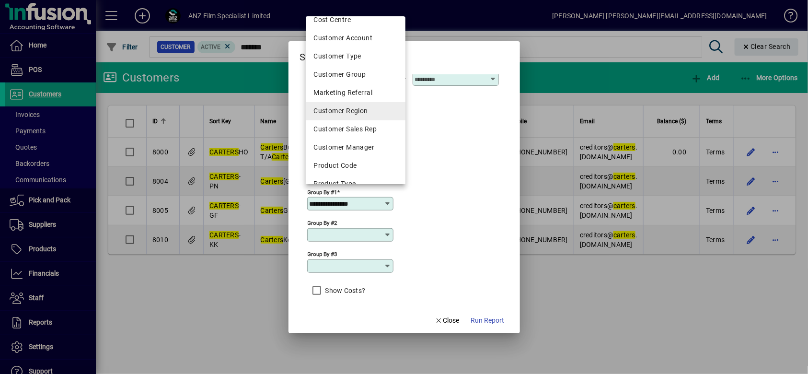
scroll to position [127, 0]
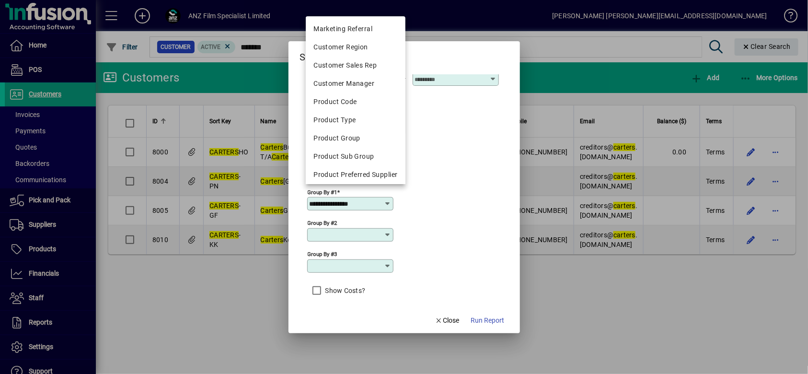
click at [425, 205] on div "**********" at bounding box center [403, 202] width 192 height 31
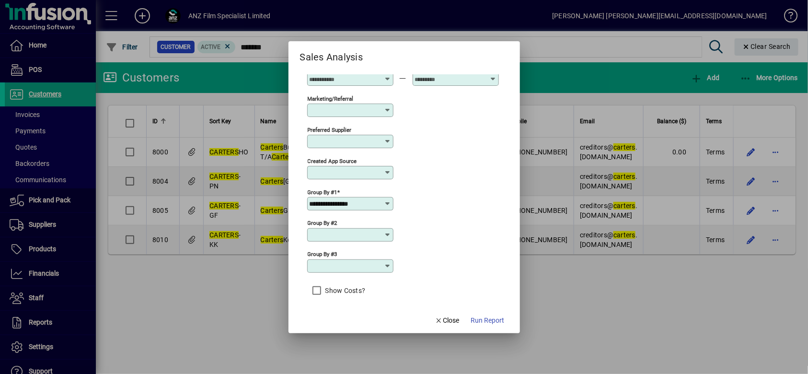
click at [347, 231] on input "Group by #2" at bounding box center [347, 235] width 74 height 8
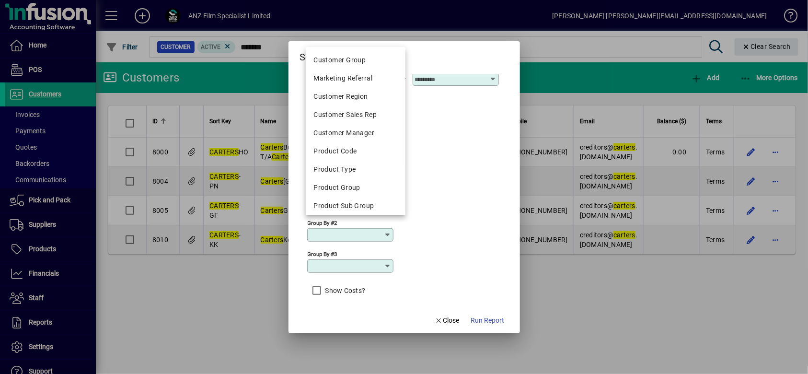
scroll to position [185, 0]
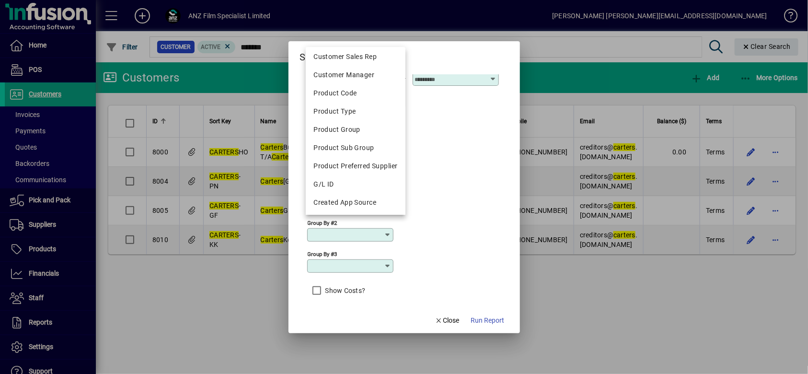
click at [361, 263] on input "Group by #3" at bounding box center [347, 266] width 74 height 8
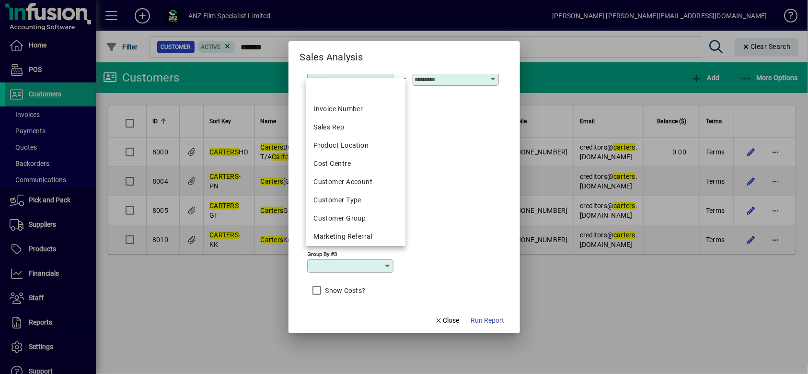
click at [462, 220] on div "Group by #2" at bounding box center [403, 233] width 192 height 31
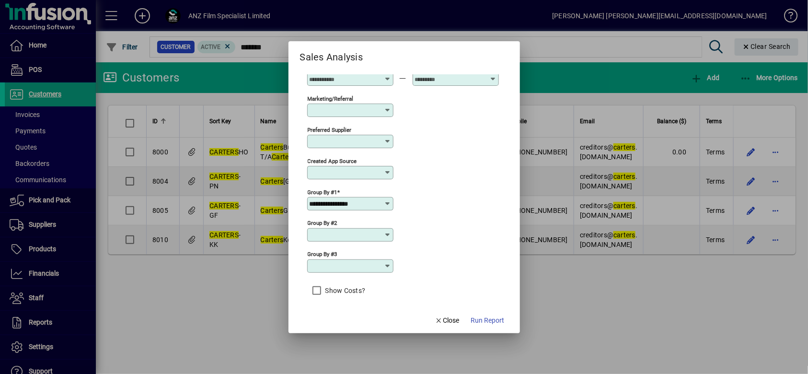
click at [482, 321] on span "Run Report" at bounding box center [488, 320] width 34 height 10
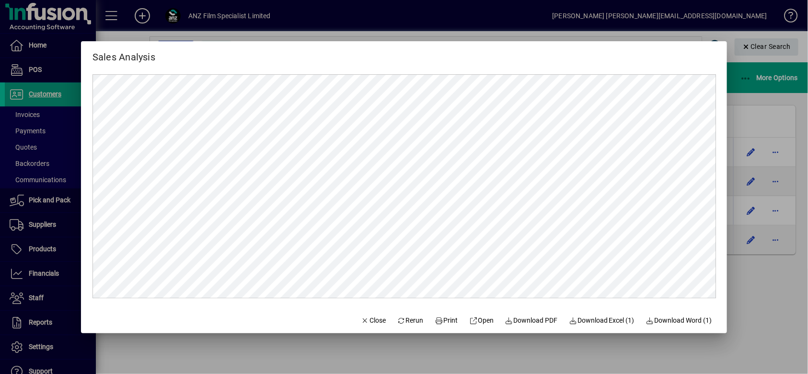
scroll to position [0, 0]
click at [366, 321] on span "Close" at bounding box center [373, 320] width 25 height 10
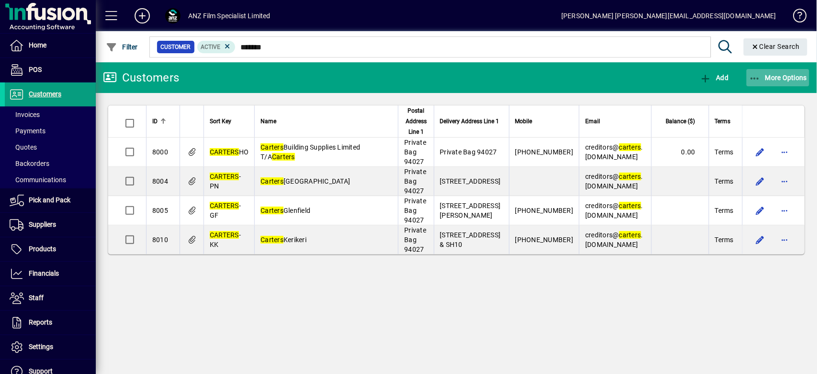
click at [787, 77] on span "More Options" at bounding box center [778, 78] width 58 height 8
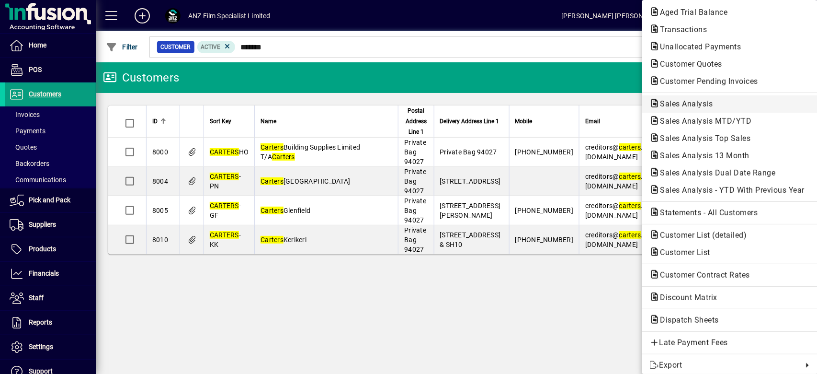
click at [669, 103] on span "Sales Analysis" at bounding box center [684, 103] width 68 height 9
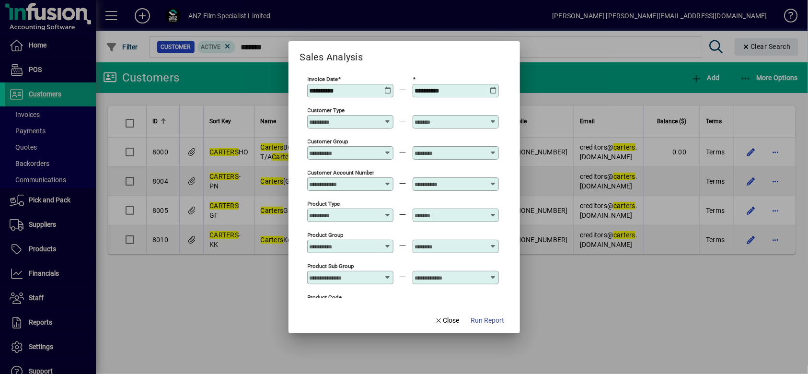
click at [382, 89] on div "**********" at bounding box center [351, 91] width 83 height 8
click at [364, 118] on input "Customer Type" at bounding box center [345, 122] width 70 height 8
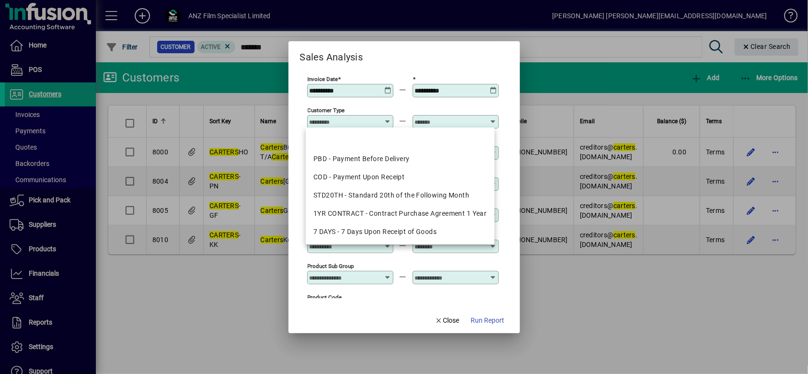
click at [365, 118] on input "Customer Type" at bounding box center [345, 122] width 70 height 8
click at [605, 282] on div at bounding box center [404, 187] width 808 height 374
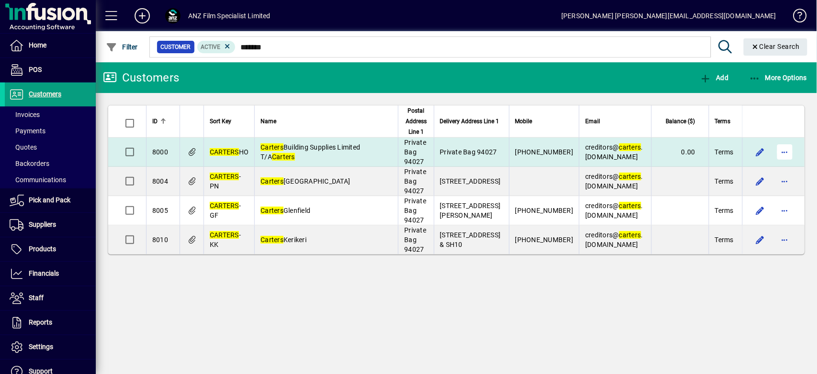
click at [788, 148] on span "button" at bounding box center [785, 151] width 23 height 23
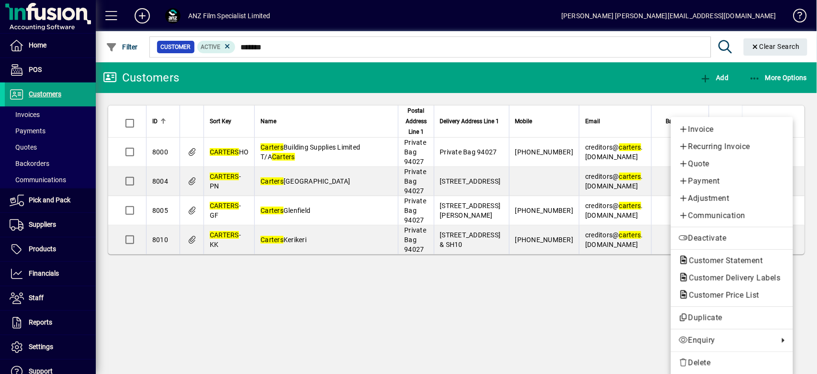
click at [603, 256] on div at bounding box center [408, 187] width 817 height 374
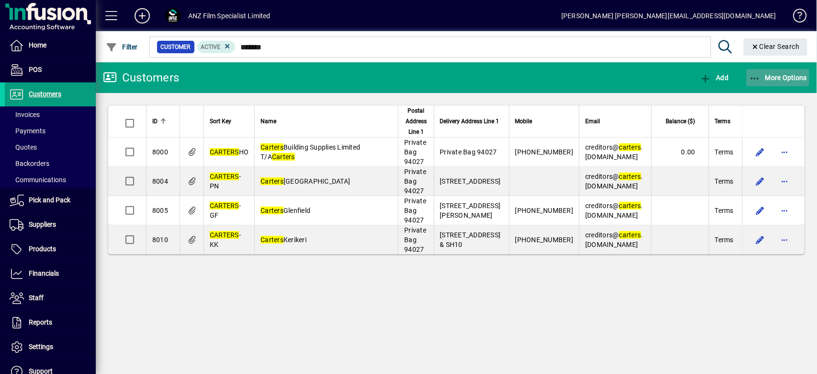
click at [778, 80] on span "More Options" at bounding box center [778, 78] width 58 height 8
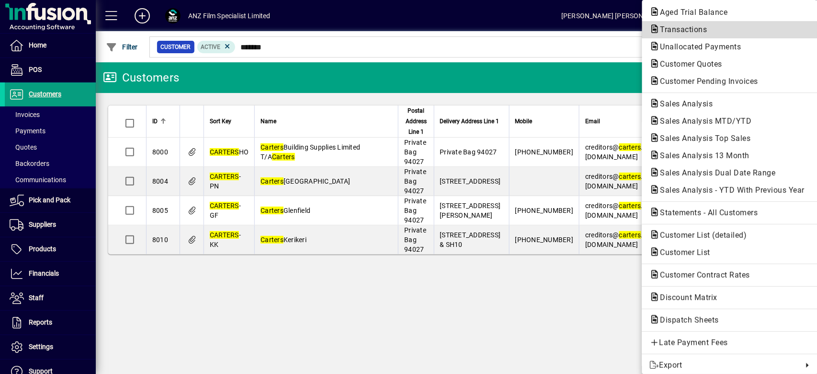
click at [691, 28] on span "Transactions" at bounding box center [681, 29] width 62 height 9
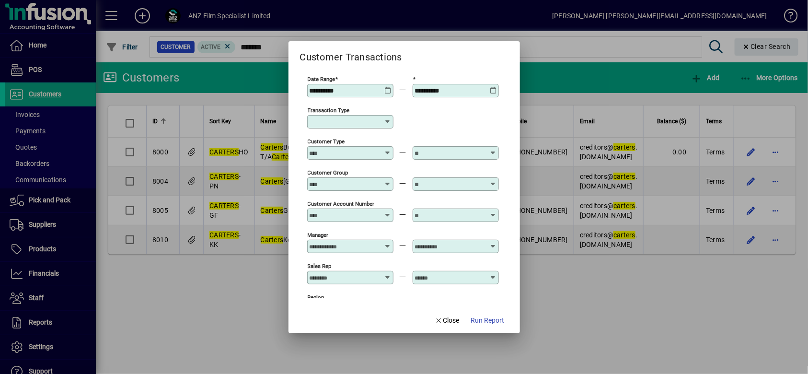
scroll to position [64, 0]
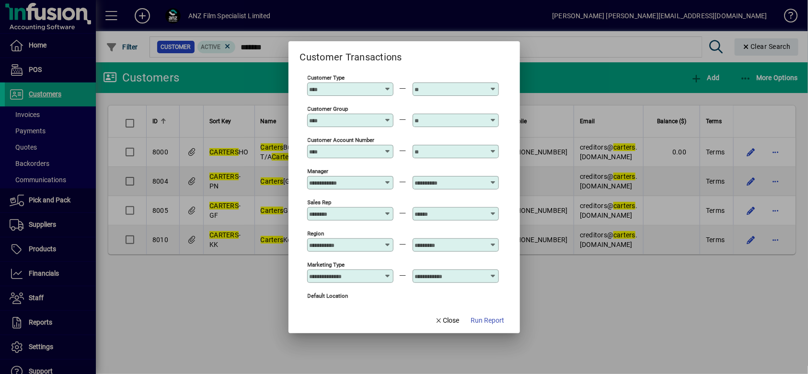
click at [361, 116] on input "Customer Group" at bounding box center [345, 120] width 70 height 8
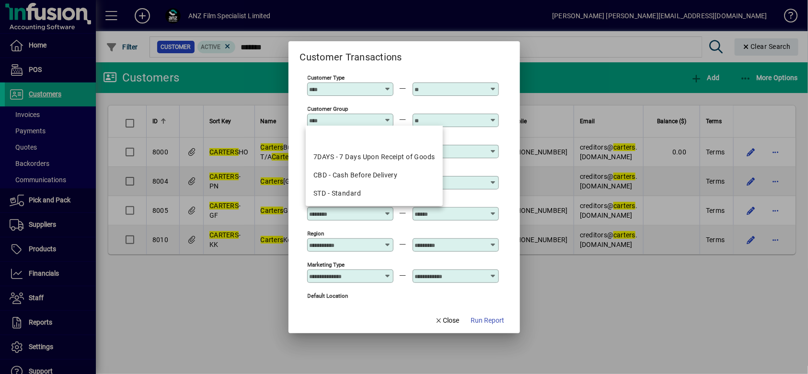
click at [361, 116] on input "Customer Group" at bounding box center [345, 120] width 70 height 8
click at [372, 323] on form "**********" at bounding box center [403, 187] width 231 height 292
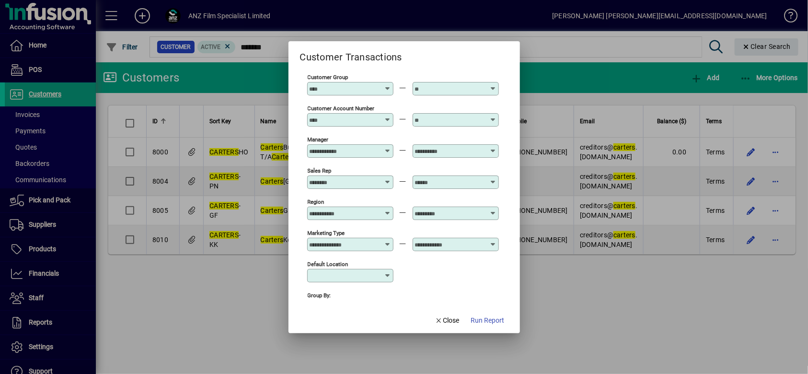
scroll to position [118, 0]
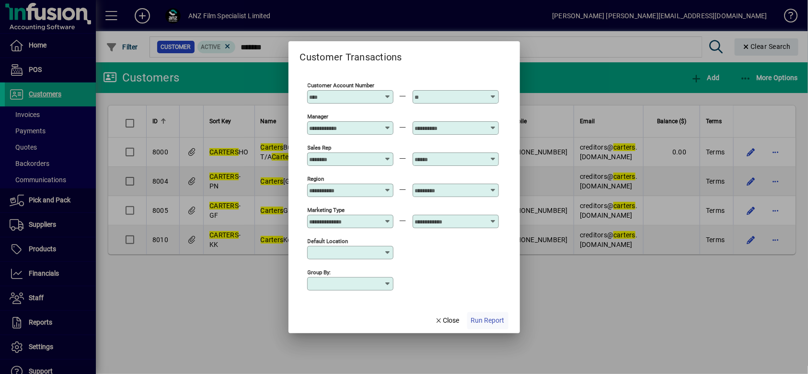
click at [493, 322] on span "Run Report" at bounding box center [488, 320] width 34 height 10
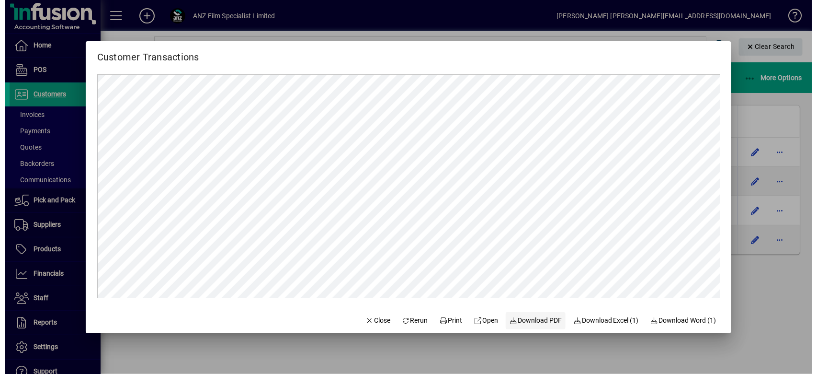
scroll to position [0, 0]
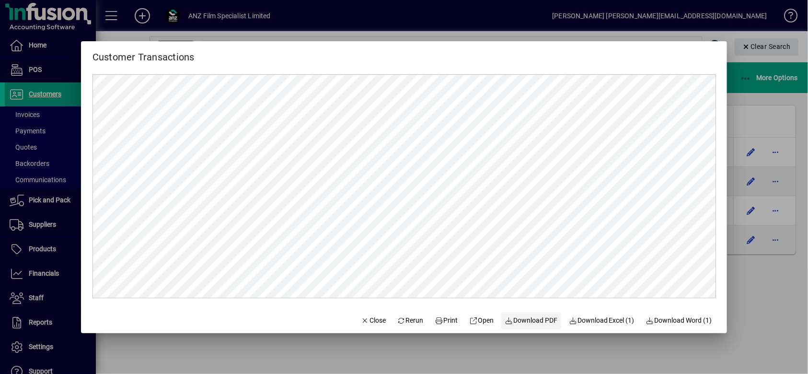
click at [539, 324] on span "Download PDF" at bounding box center [531, 320] width 53 height 10
click at [366, 328] on span "button" at bounding box center [373, 320] width 33 height 23
